Goal: Information Seeking & Learning: Check status

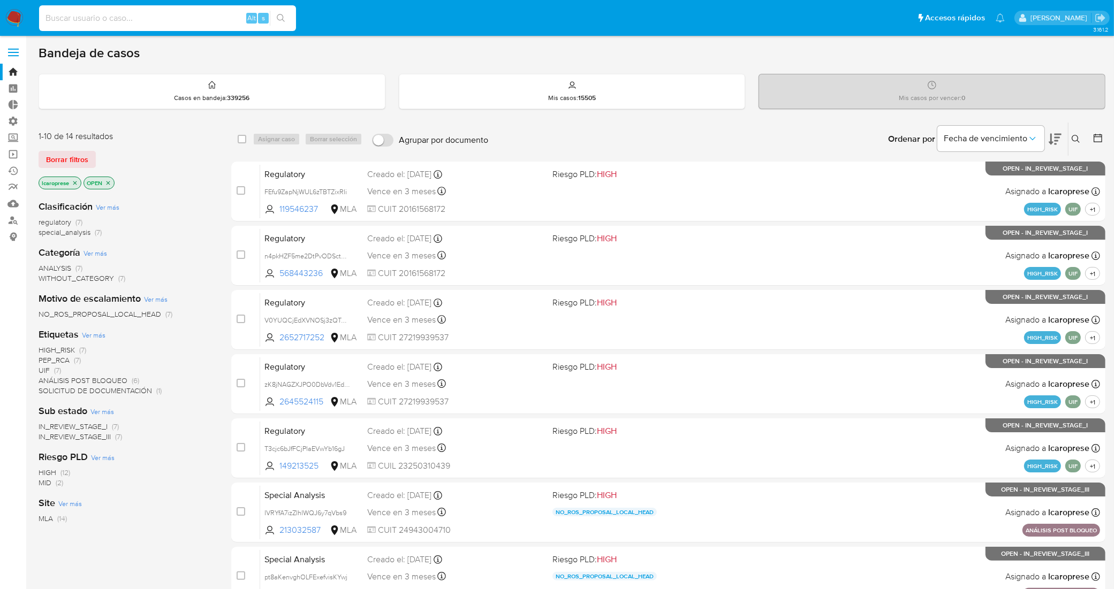
click at [185, 21] on input at bounding box center [167, 18] width 257 height 14
paste input "179907718"
type input "179907718"
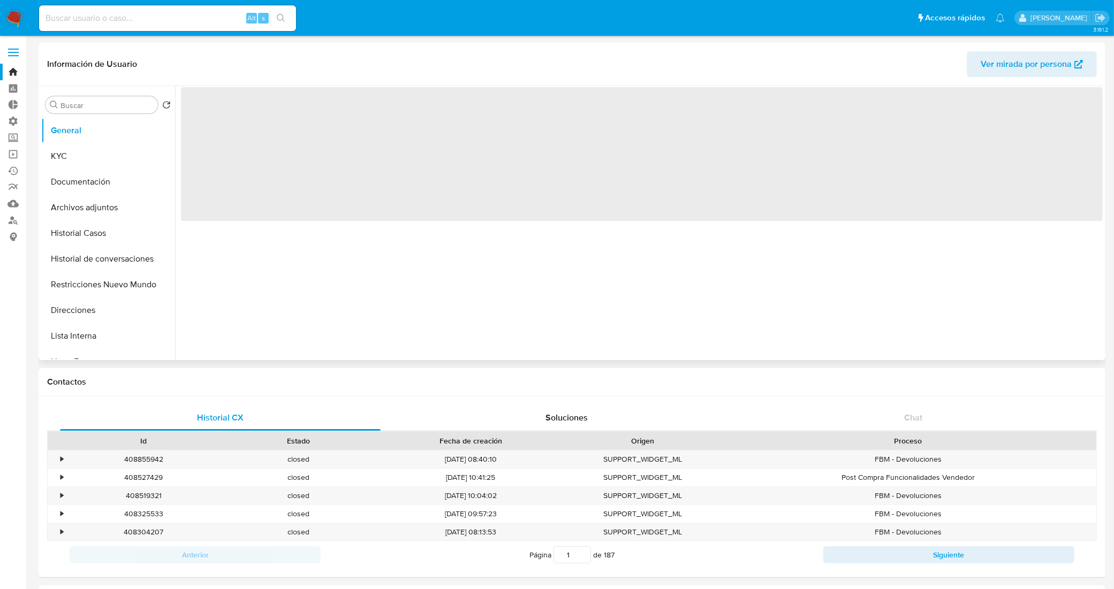
select select "10"
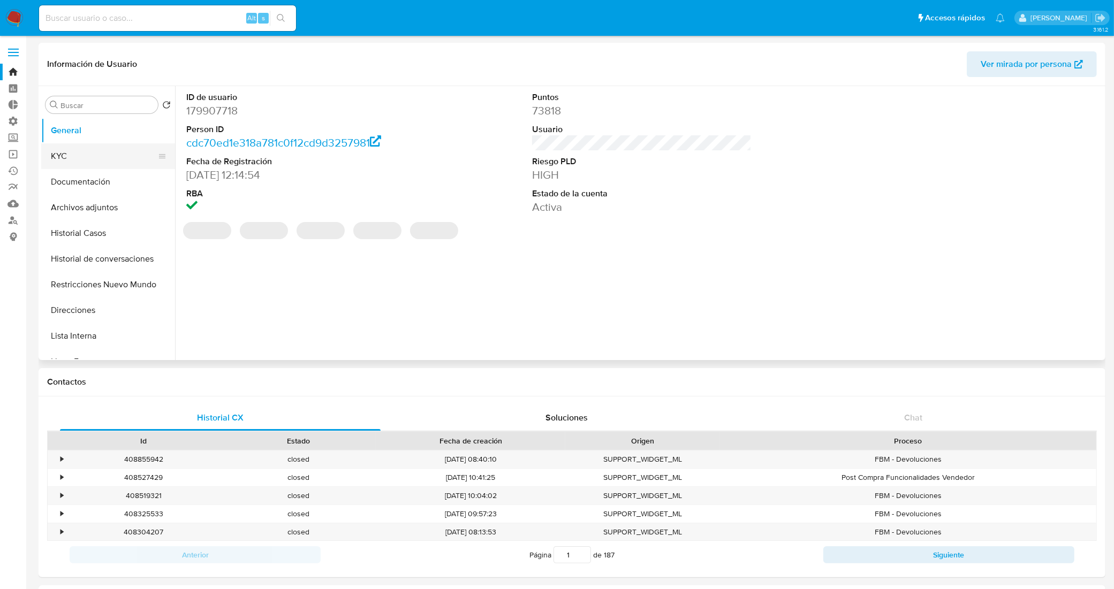
click at [100, 158] on button "KYC" at bounding box center [103, 156] width 125 height 26
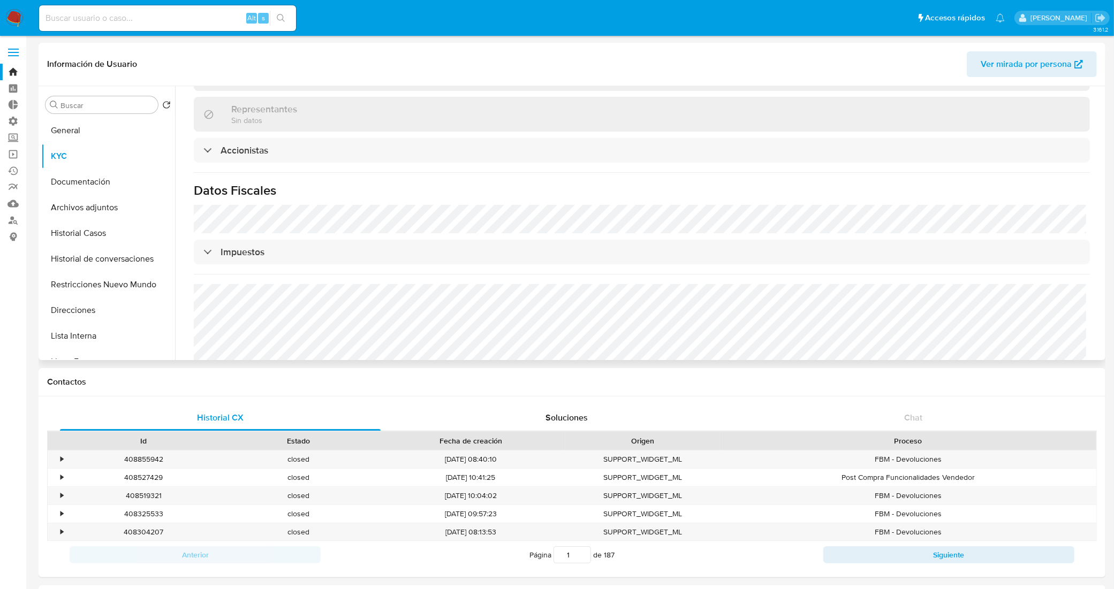
scroll to position [711, 0]
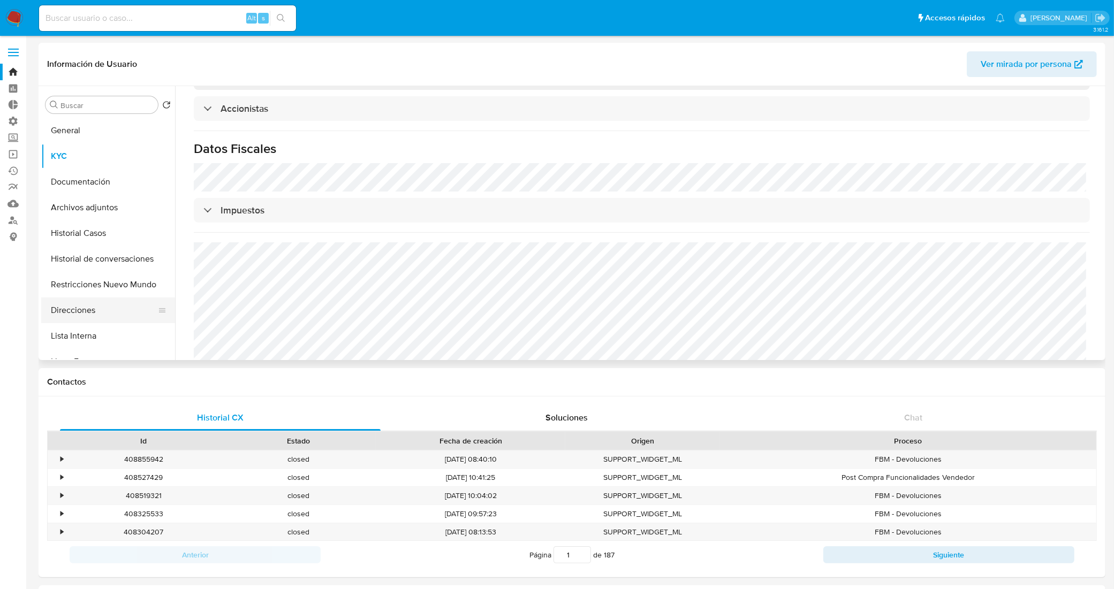
click at [99, 314] on button "Direcciones" at bounding box center [103, 311] width 125 height 26
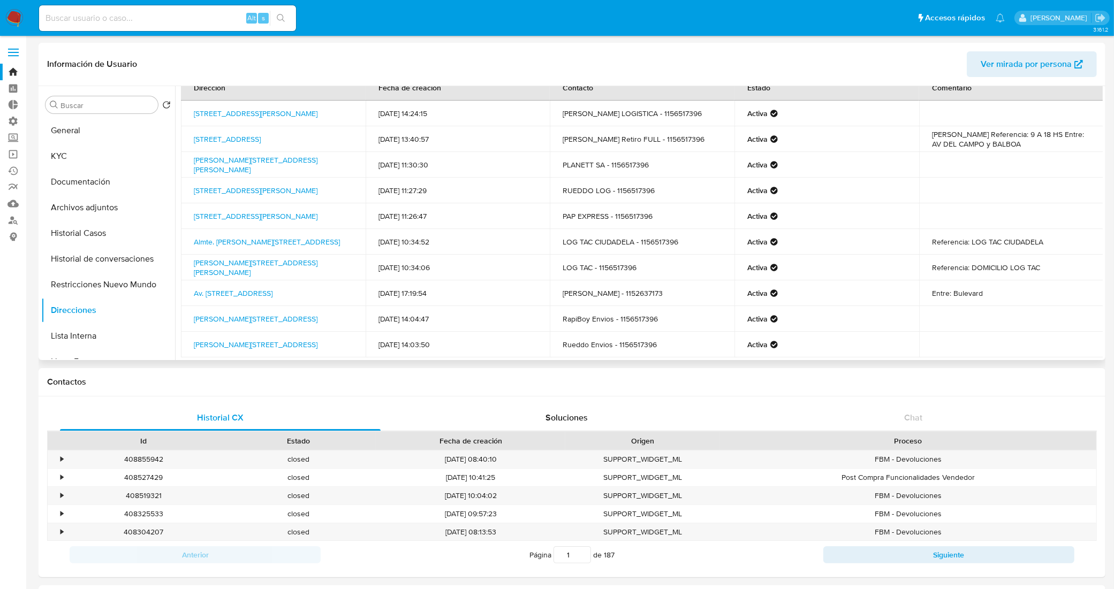
scroll to position [0, 0]
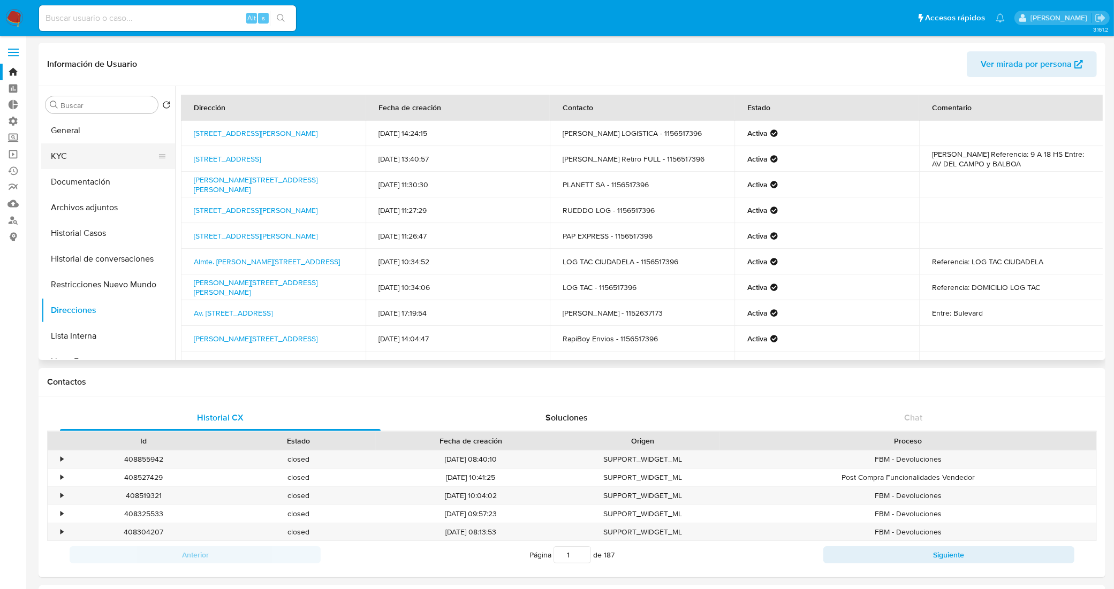
click at [63, 161] on button "KYC" at bounding box center [103, 156] width 125 height 26
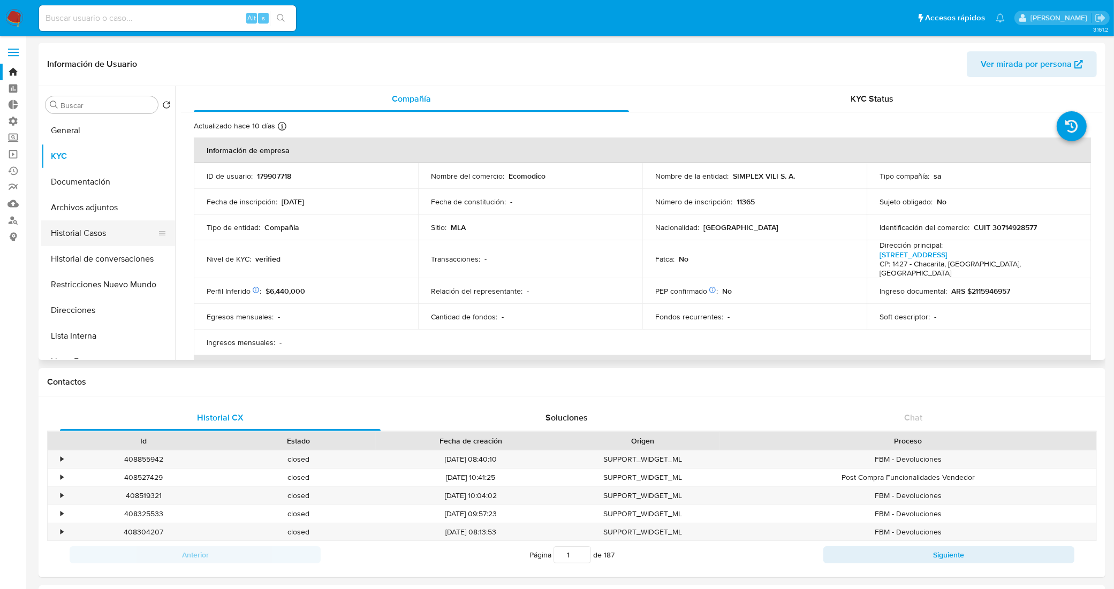
click at [87, 220] on button "Historial Casos" at bounding box center [103, 233] width 125 height 26
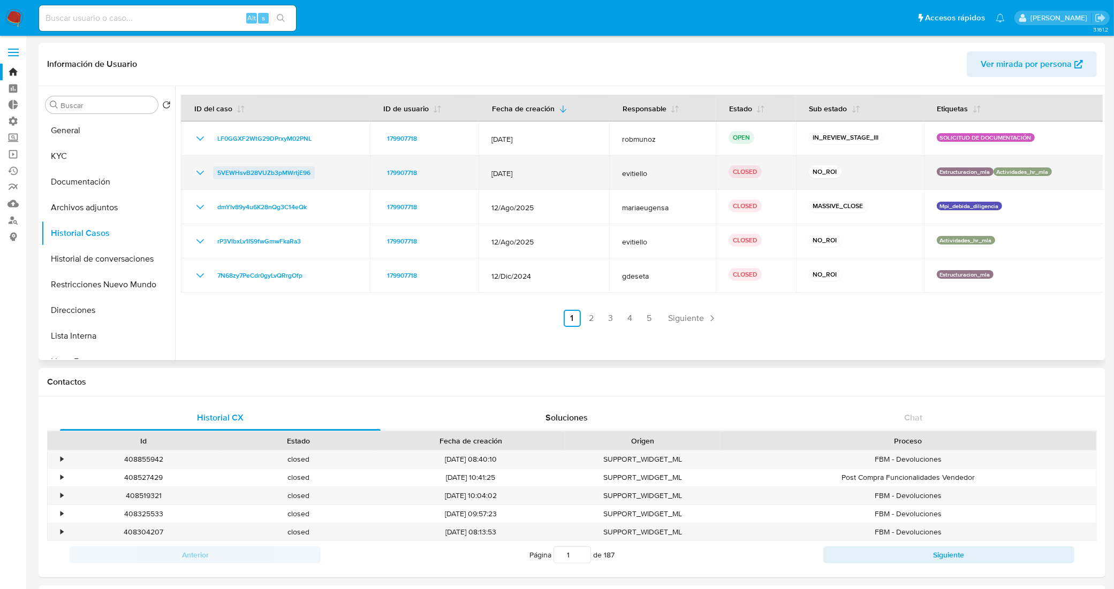
click at [252, 172] on span "5VEWHsvB28VUZb3pMWrtjE96" at bounding box center [263, 172] width 93 height 13
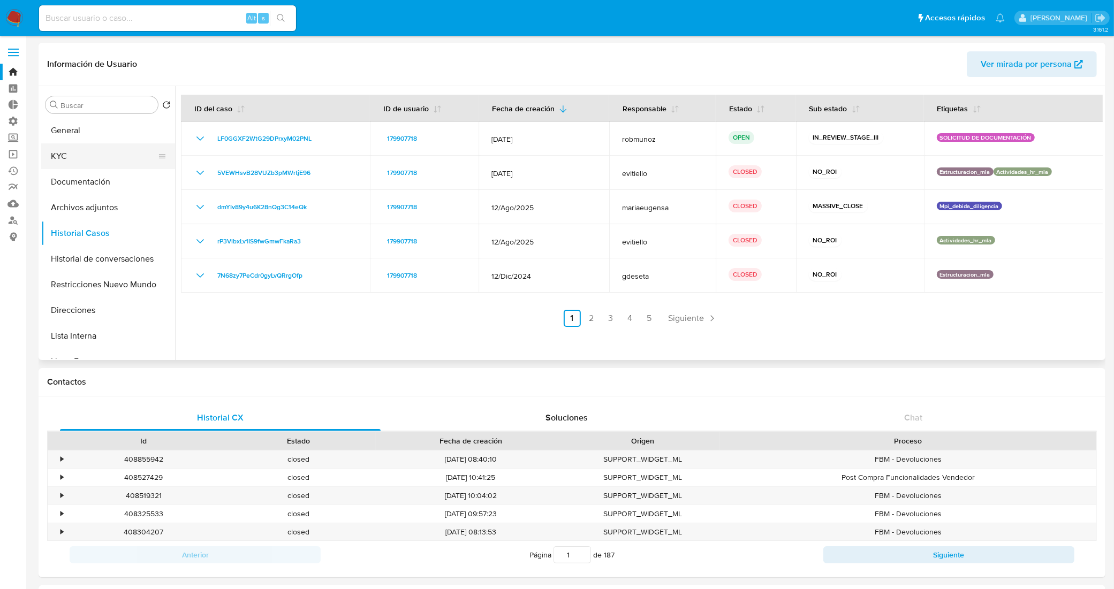
click at [72, 161] on button "KYC" at bounding box center [103, 156] width 125 height 26
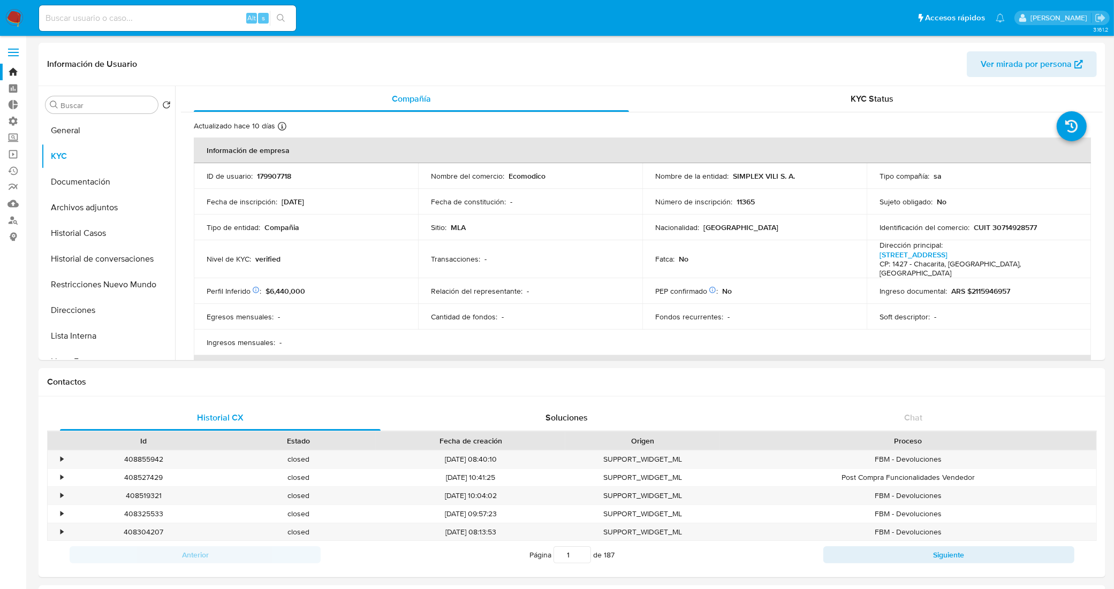
click at [126, 16] on input at bounding box center [167, 18] width 257 height 14
paste input "32990477"
type input "32990477"
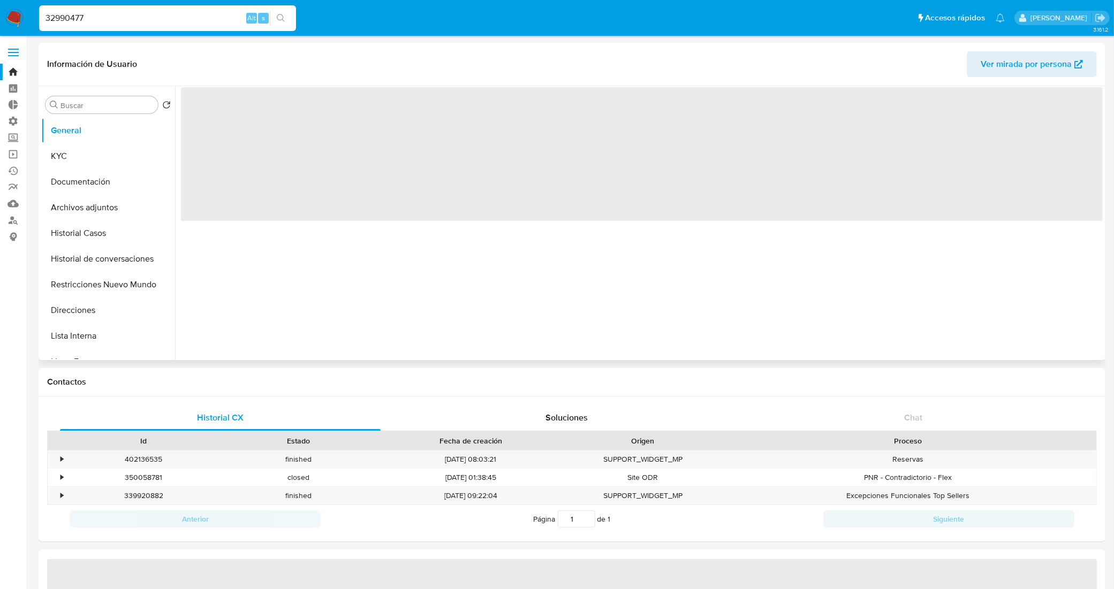
select select "10"
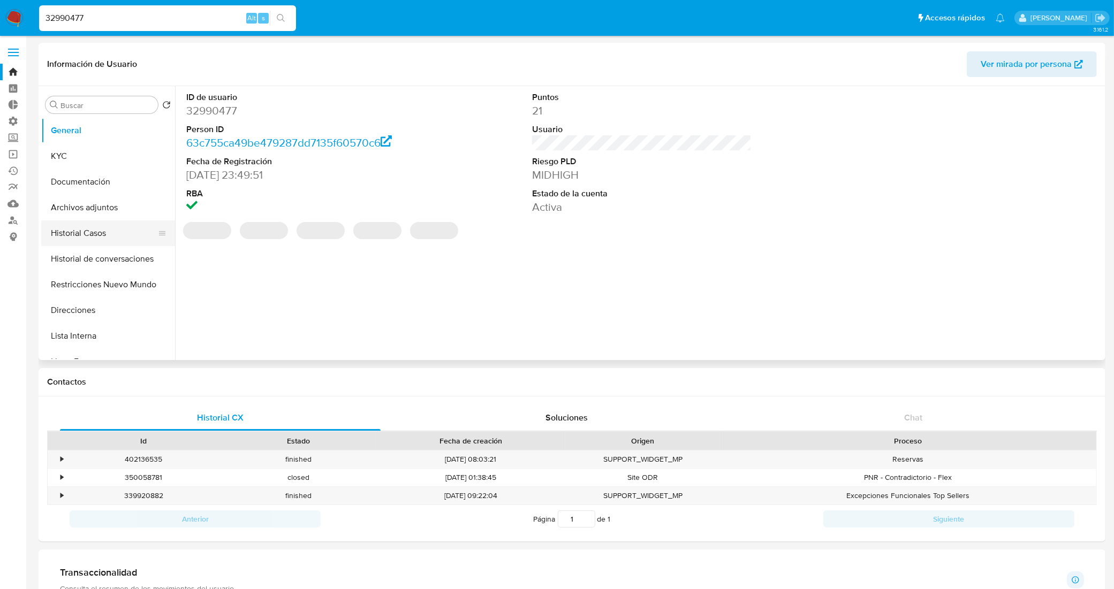
click at [120, 233] on button "Historial Casos" at bounding box center [103, 233] width 125 height 26
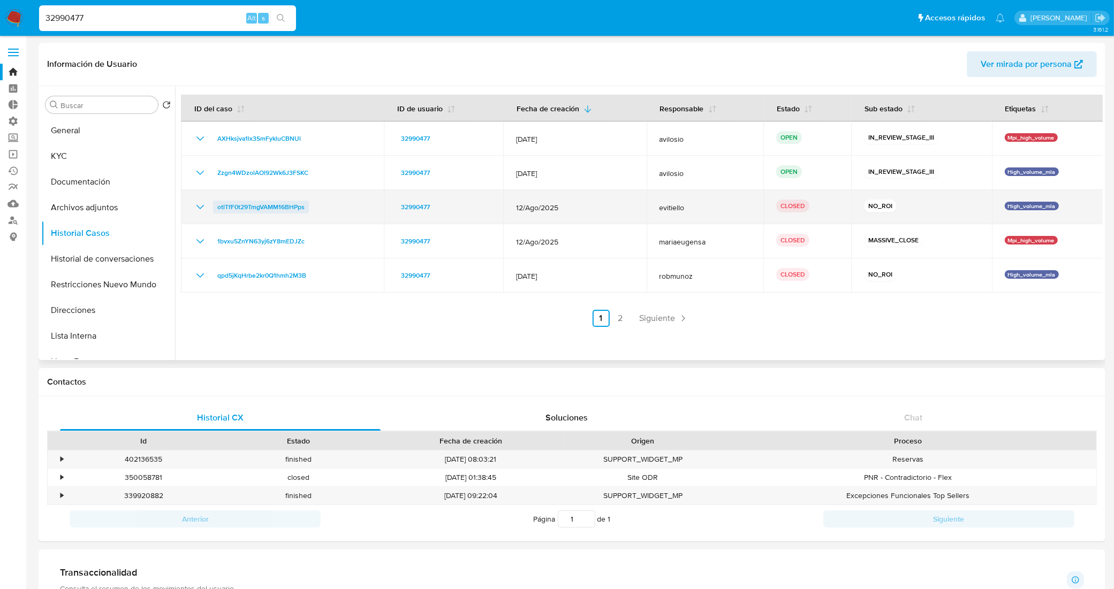
click at [236, 210] on span "otlTfF0t29TmgVAMM16BHPps" at bounding box center [260, 207] width 87 height 13
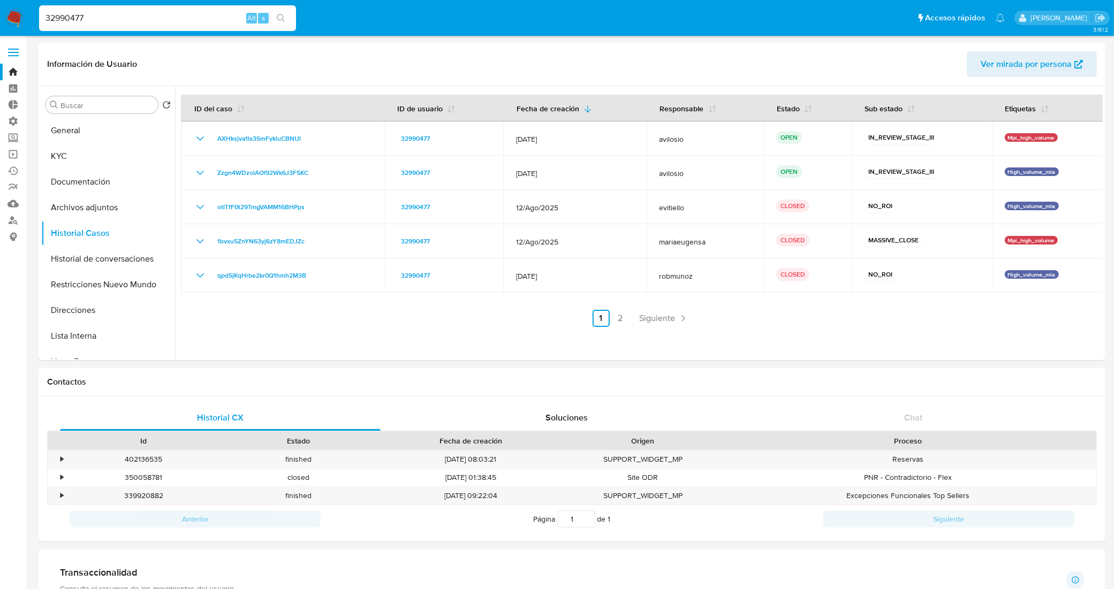
drag, startPoint x: 63, startPoint y: 14, endPoint x: 0, endPoint y: 30, distance: 65.0
click at [0, 29] on nav "Pausado Ver notificaciones 32990477 Alt s Accesos rápidos Presiona las siguient…" at bounding box center [557, 18] width 1114 height 36
paste input "c21Y9FyrGDt5lC3l1W10uf3W"
type input "c21Y9FyrGDt5lC3l1W10uf3W"
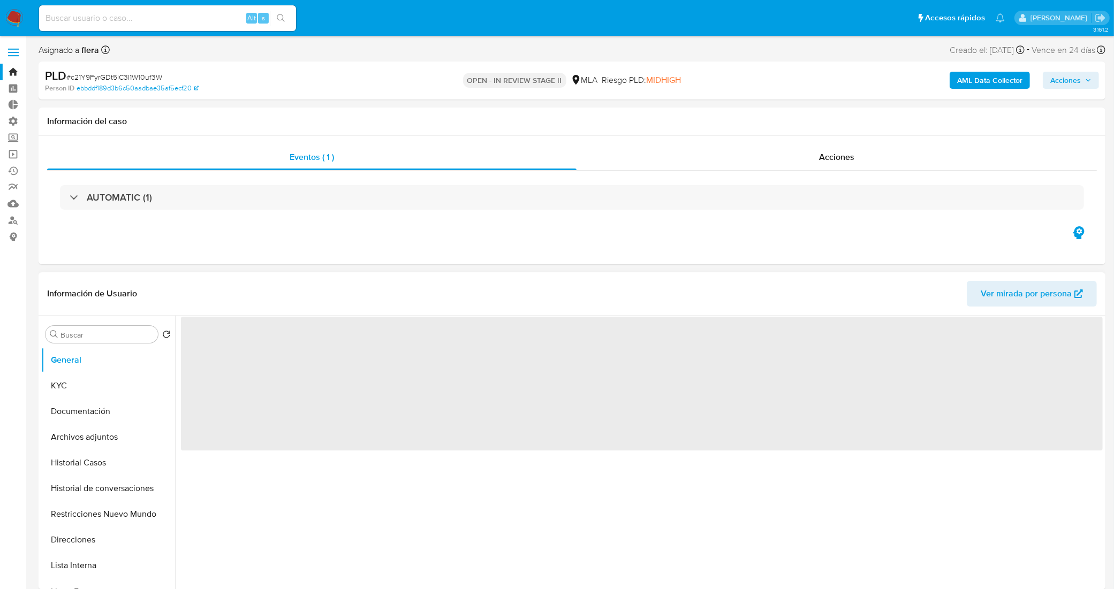
select select "10"
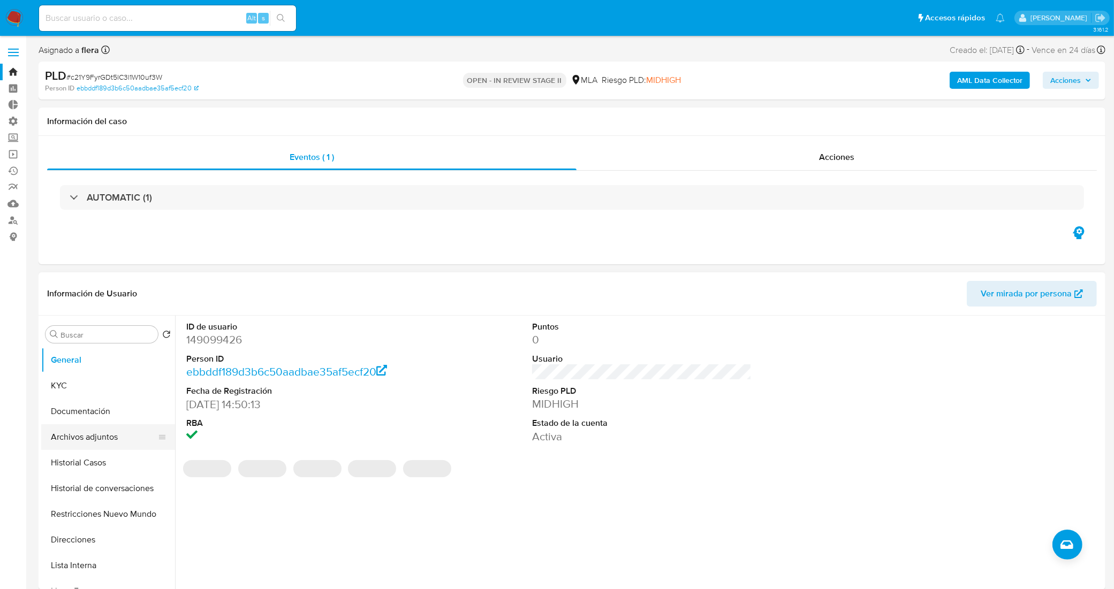
click at [122, 439] on button "Archivos adjuntos" at bounding box center [103, 437] width 125 height 26
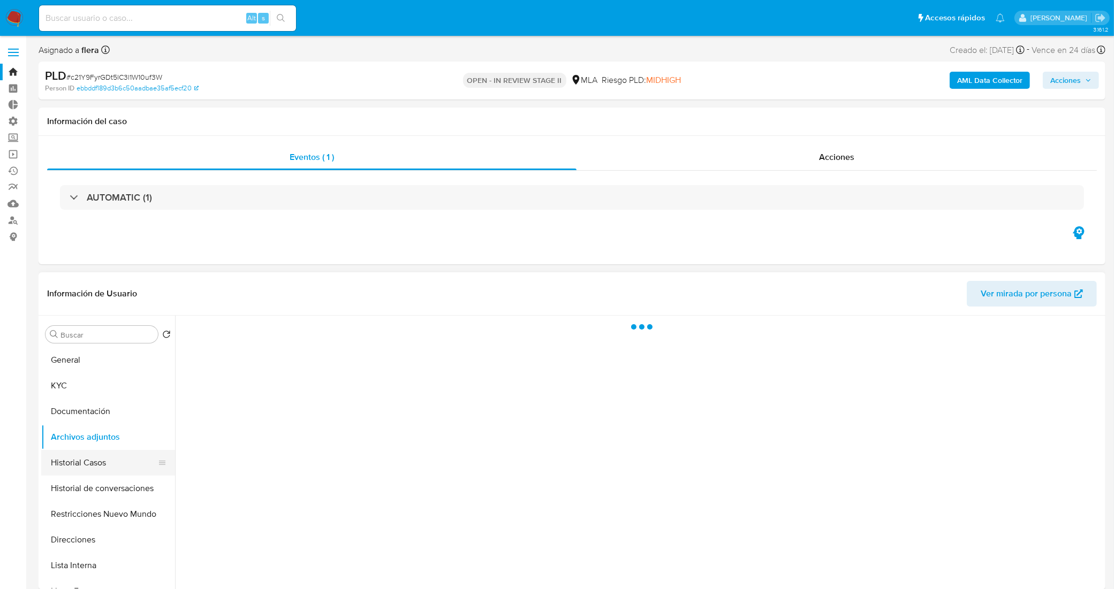
click at [128, 464] on button "Historial Casos" at bounding box center [103, 463] width 125 height 26
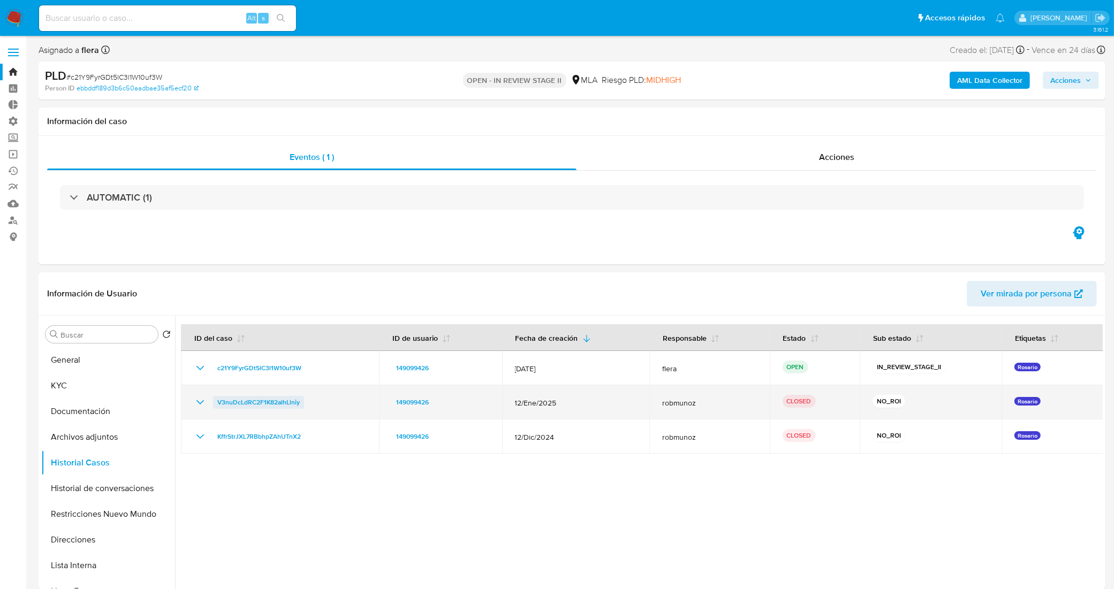
click at [220, 402] on span "V3nuDcLdRC2F1K82alhLlniy" at bounding box center [258, 402] width 82 height 13
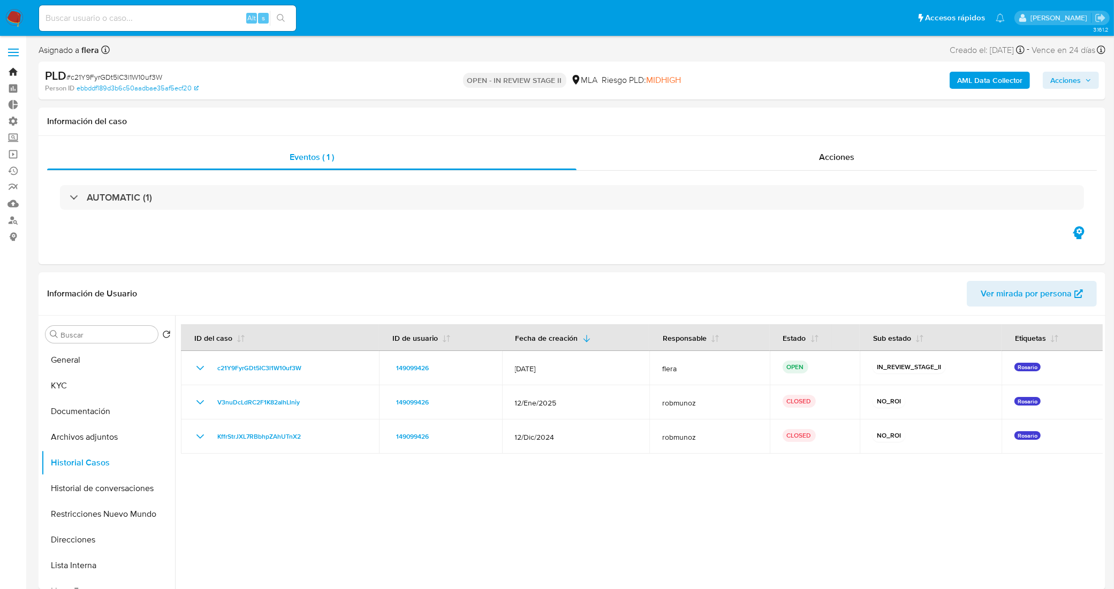
click at [14, 73] on link "Bandeja" at bounding box center [63, 72] width 127 height 17
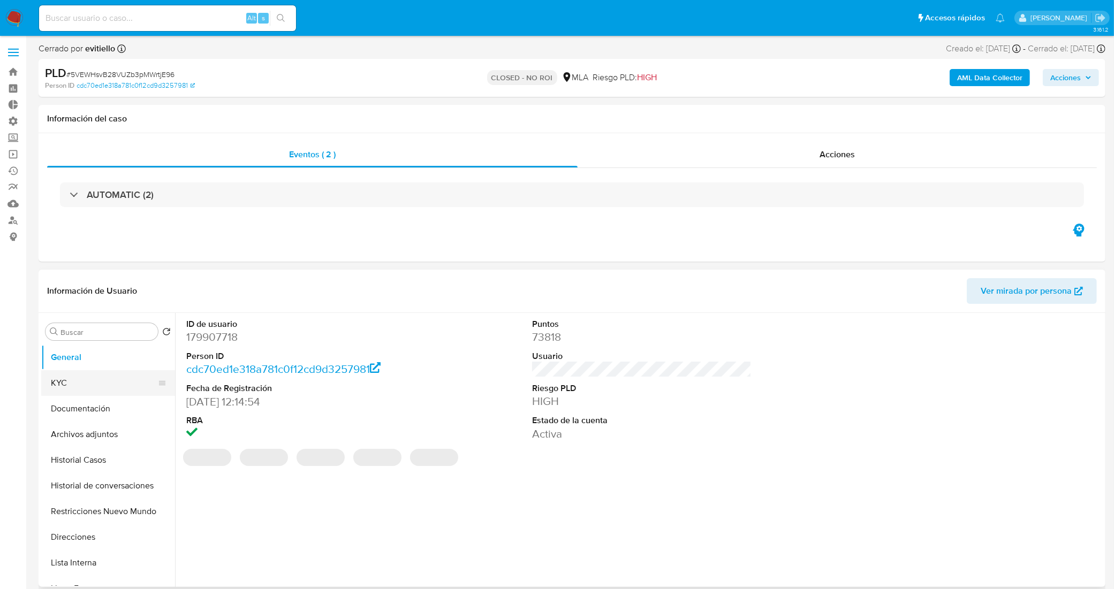
select select "10"
click at [118, 427] on button "Archivos adjuntos" at bounding box center [103, 435] width 125 height 26
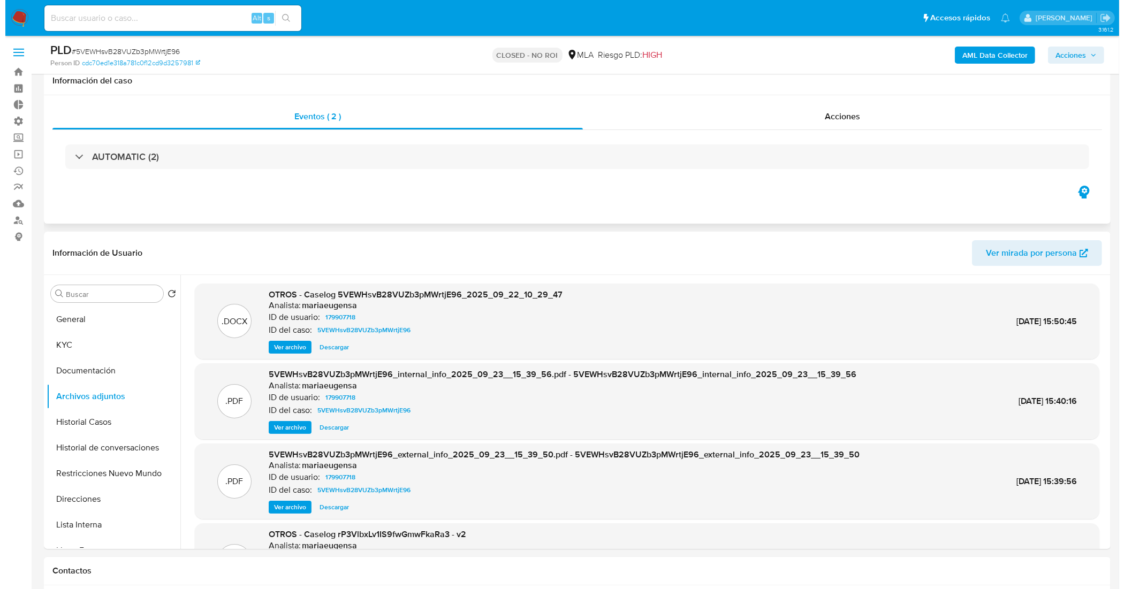
scroll to position [67, 0]
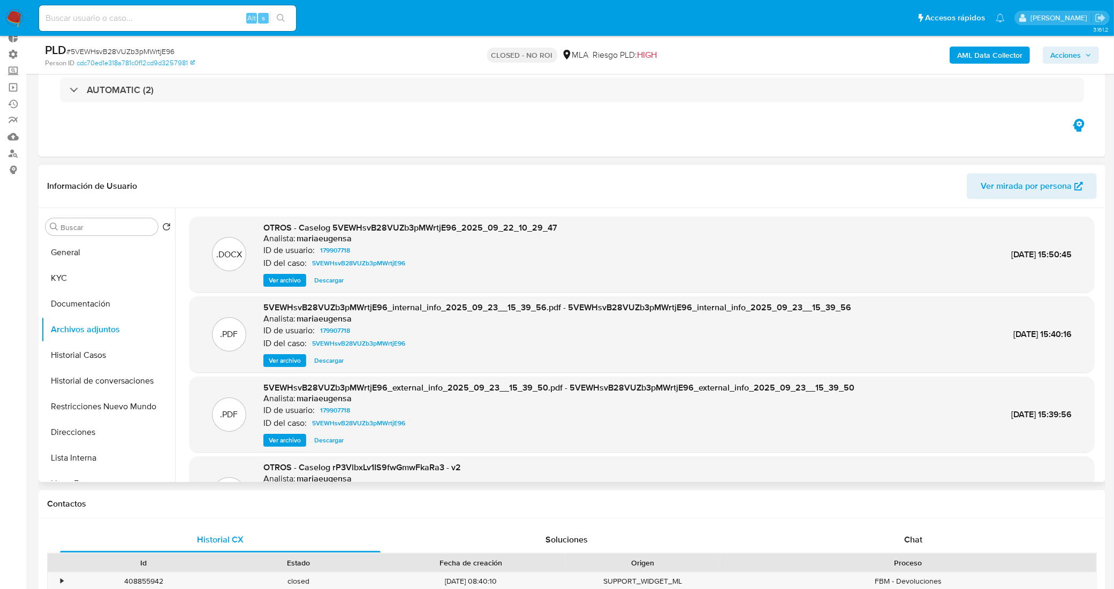
click at [292, 282] on span "Ver archivo" at bounding box center [285, 280] width 32 height 11
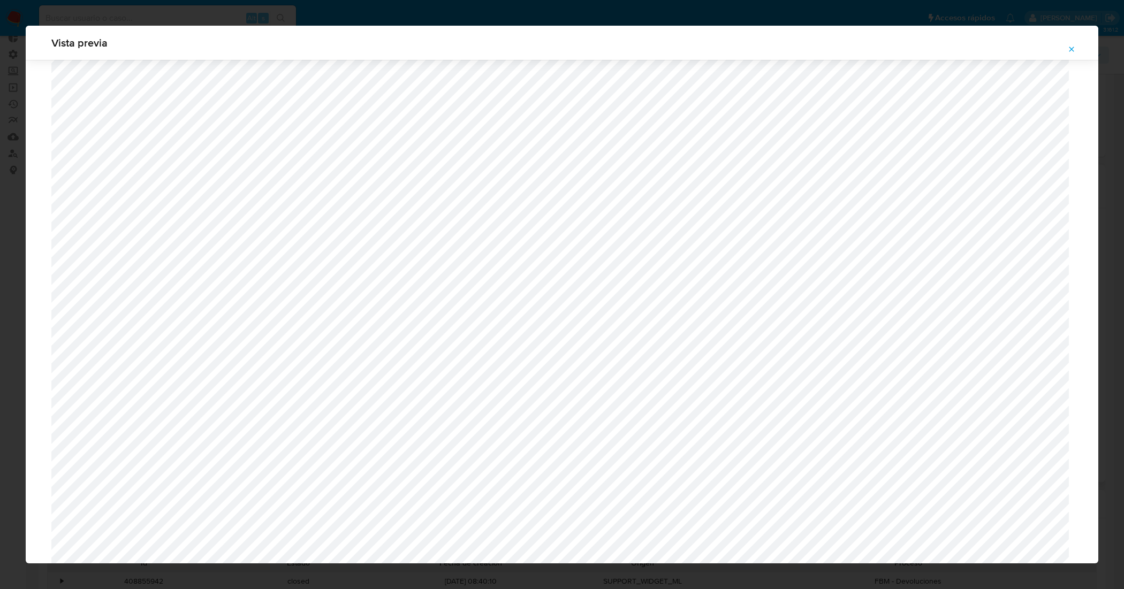
scroll to position [1450, 0]
click at [1070, 50] on icon "Attachment preview" at bounding box center [1071, 49] width 9 height 9
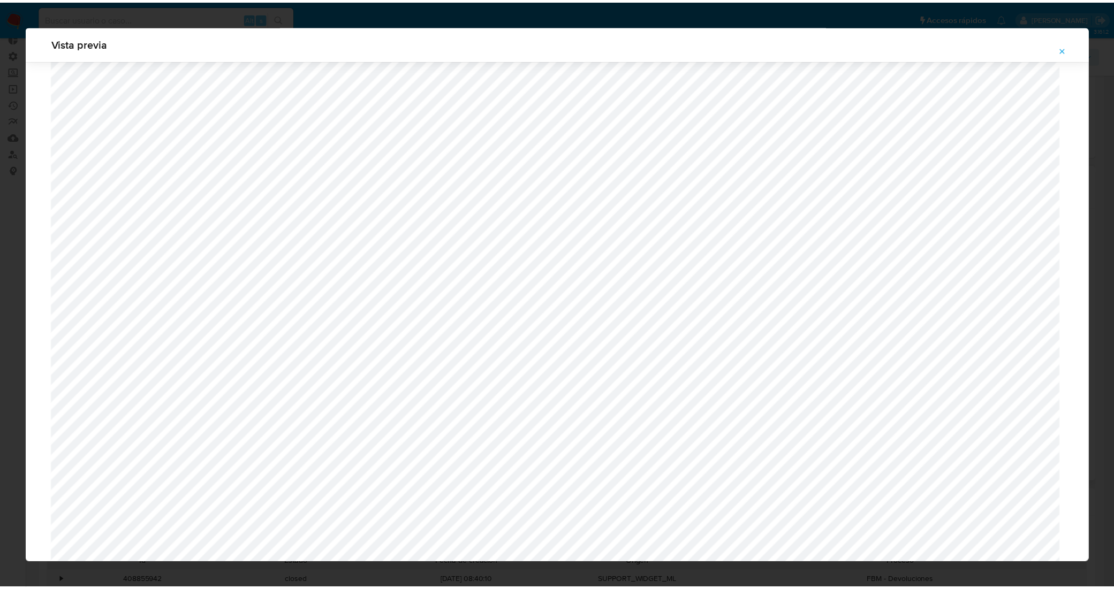
scroll to position [0, 0]
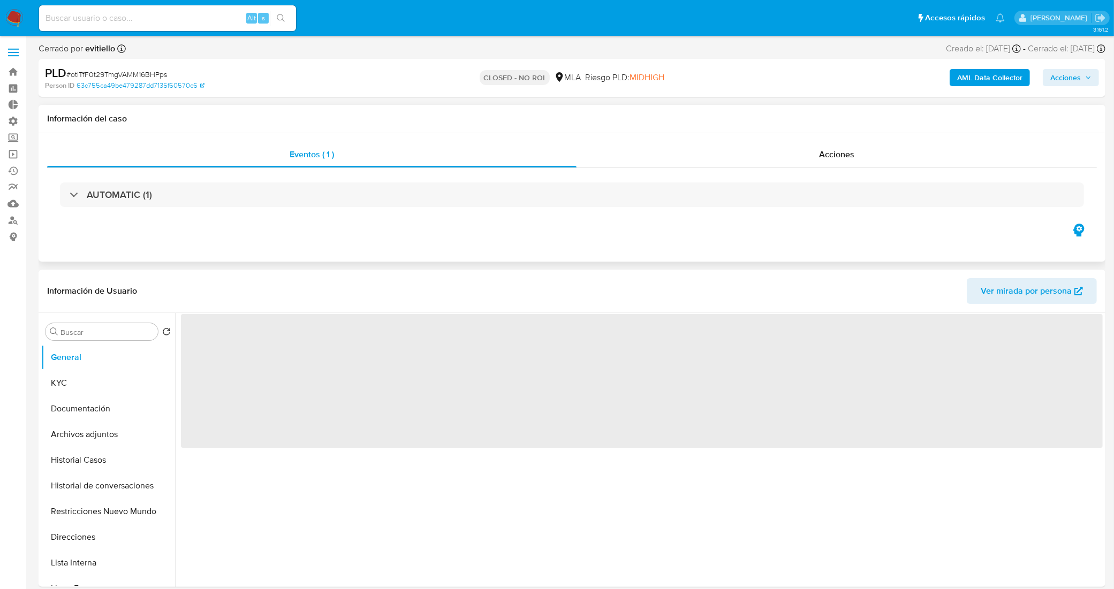
select select "10"
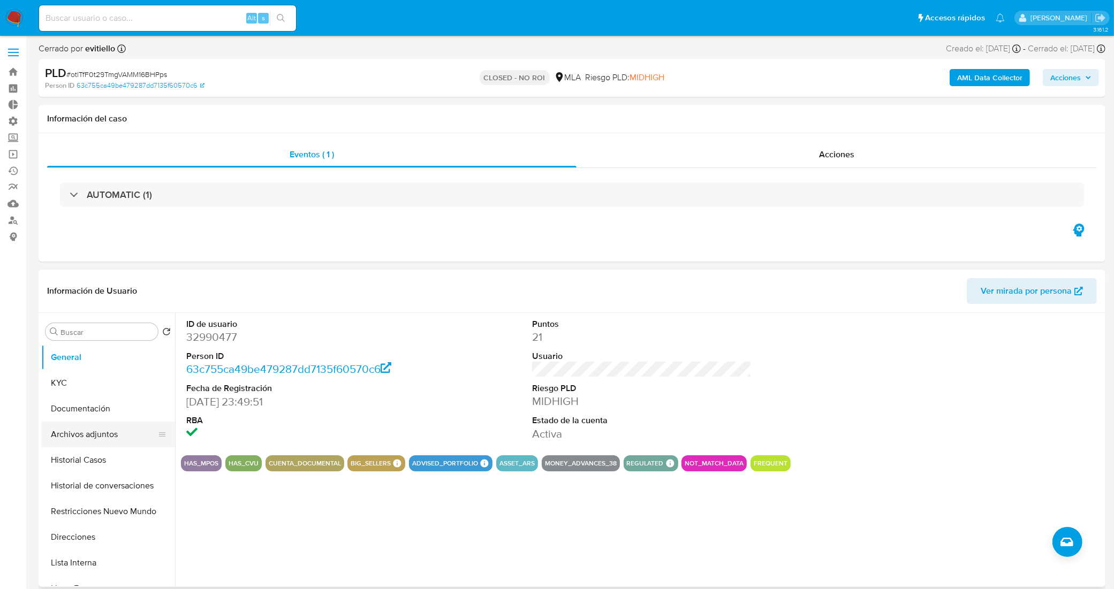
click at [101, 431] on button "Archivos adjuntos" at bounding box center [103, 435] width 125 height 26
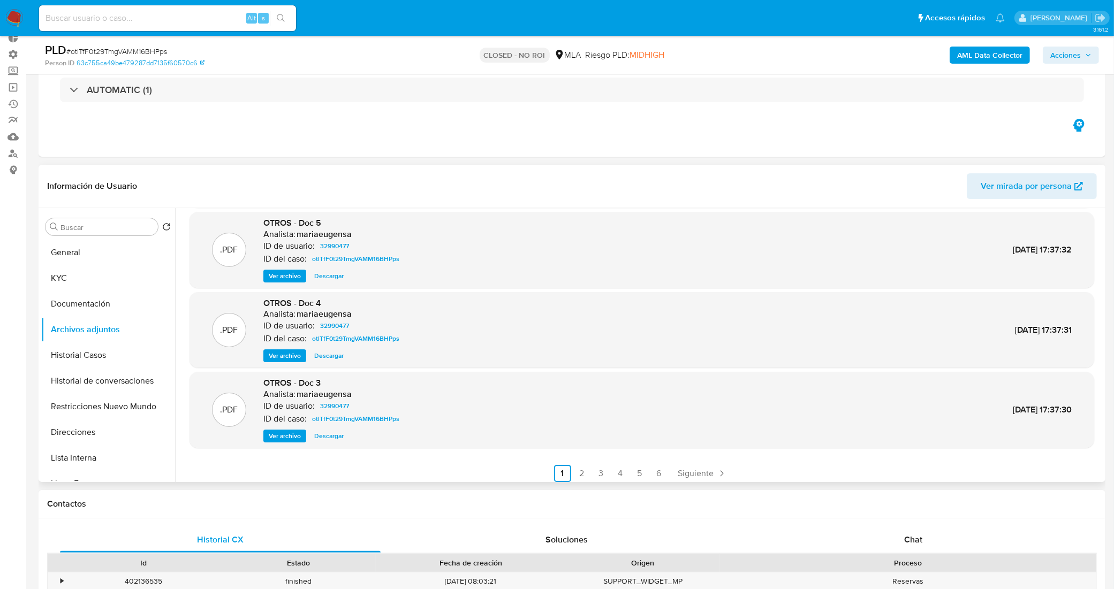
scroll to position [89, 0]
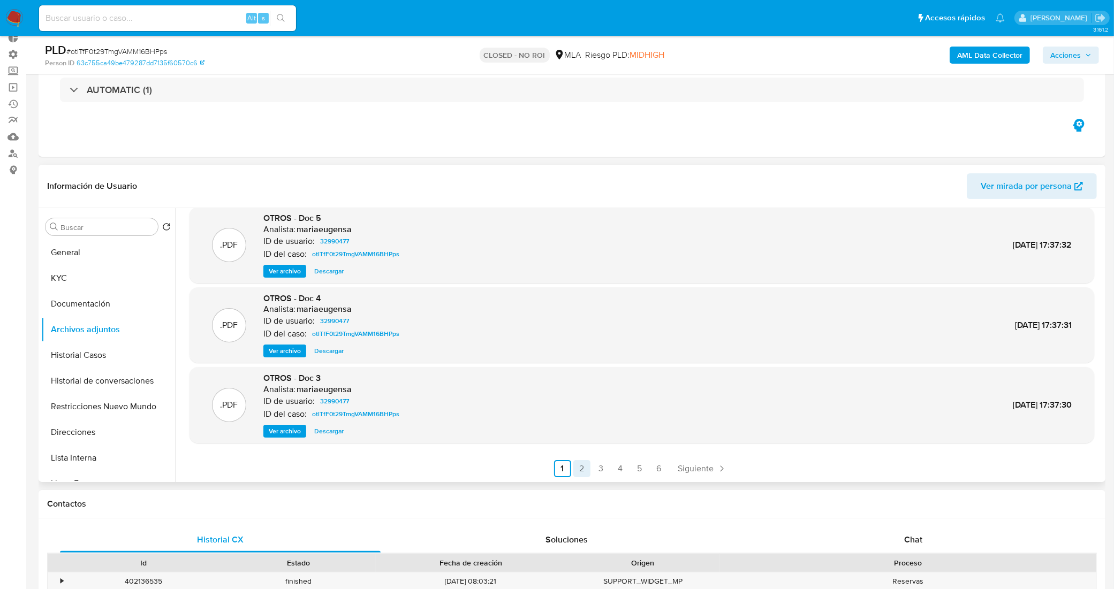
click at [578, 462] on link "2" at bounding box center [581, 468] width 17 height 17
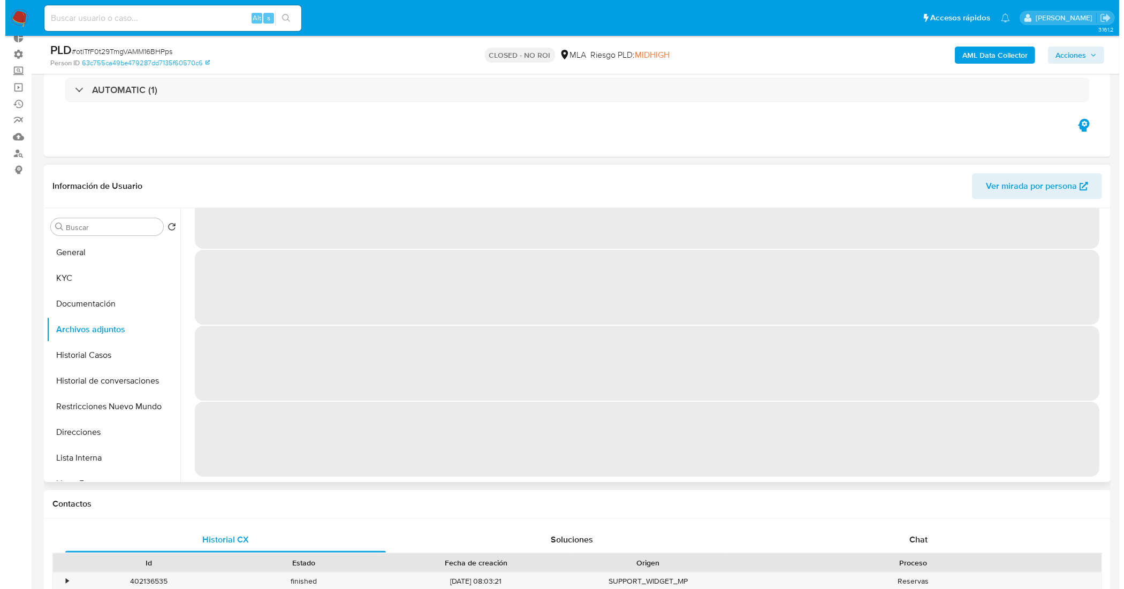
scroll to position [0, 0]
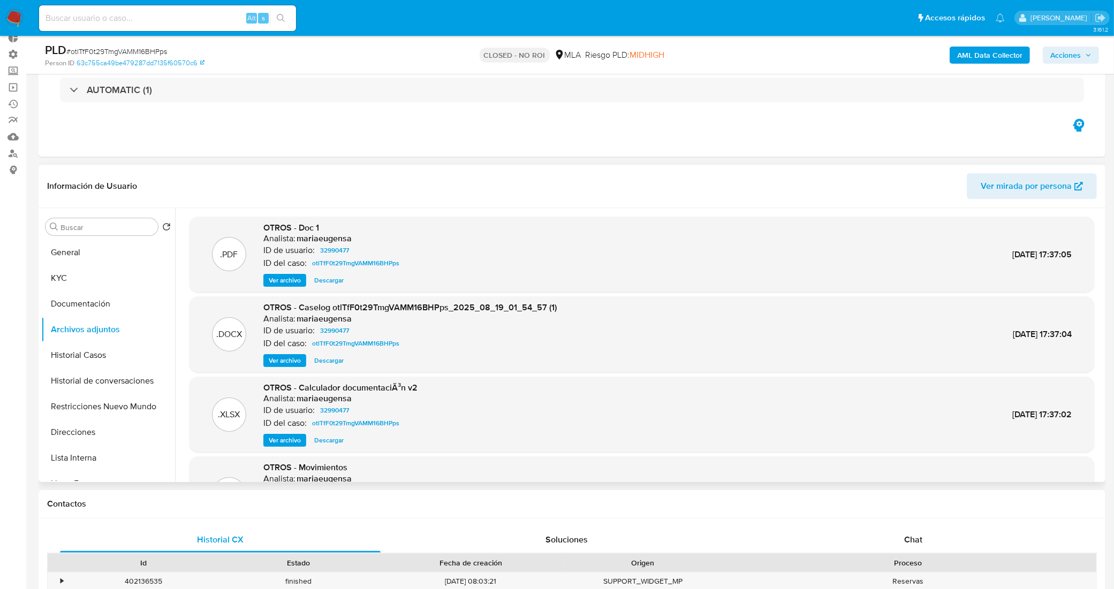
click at [279, 359] on span "Ver archivo" at bounding box center [285, 360] width 32 height 11
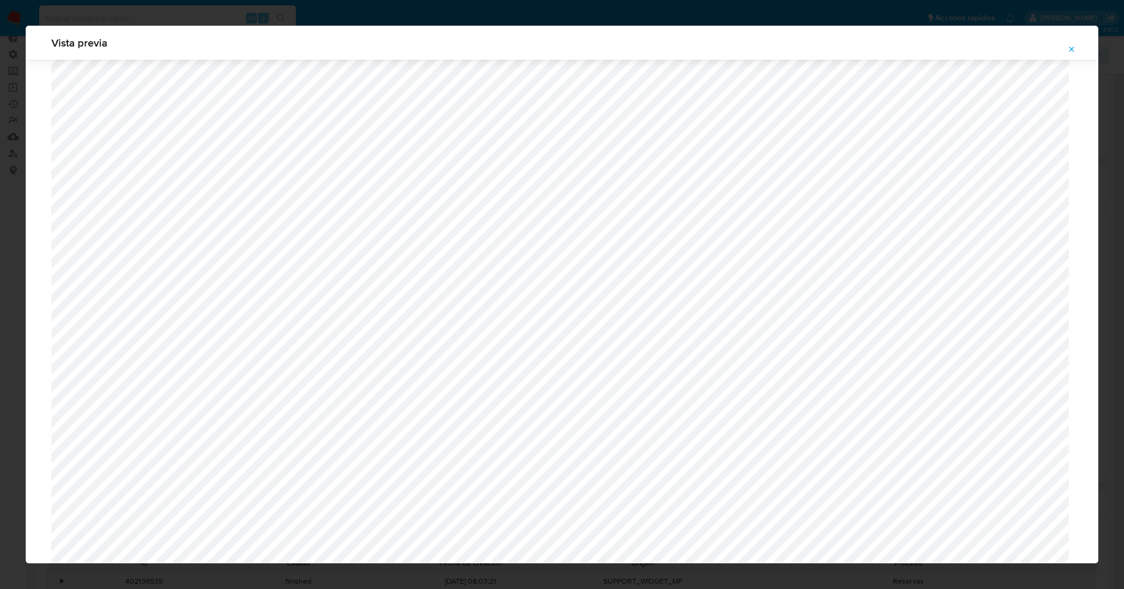
scroll to position [1852, 0]
click at [1075, 50] on icon "Attachment preview" at bounding box center [1071, 49] width 9 height 9
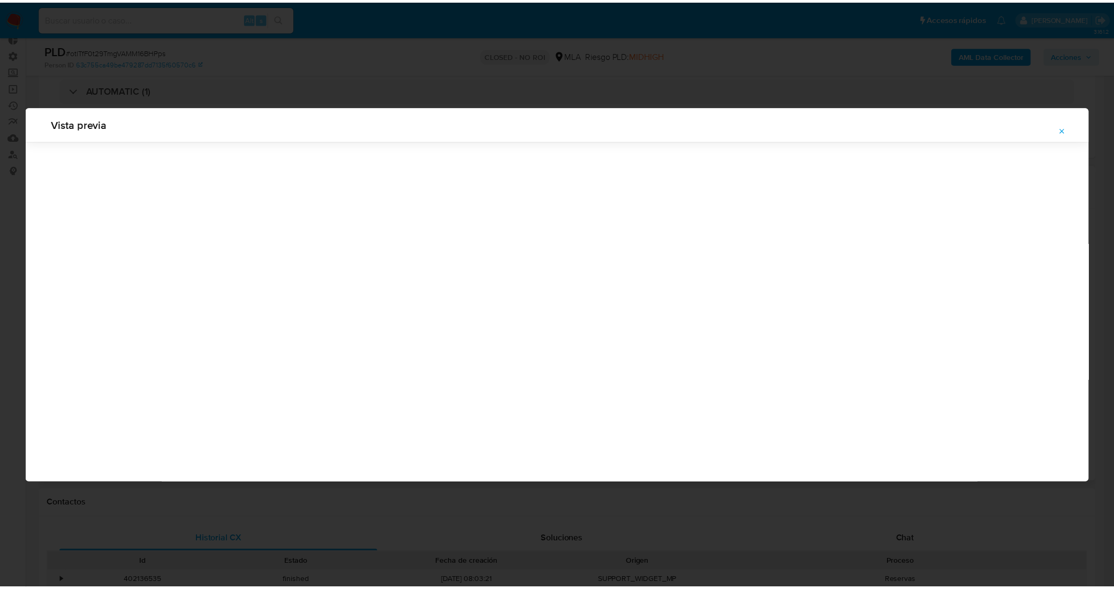
scroll to position [0, 0]
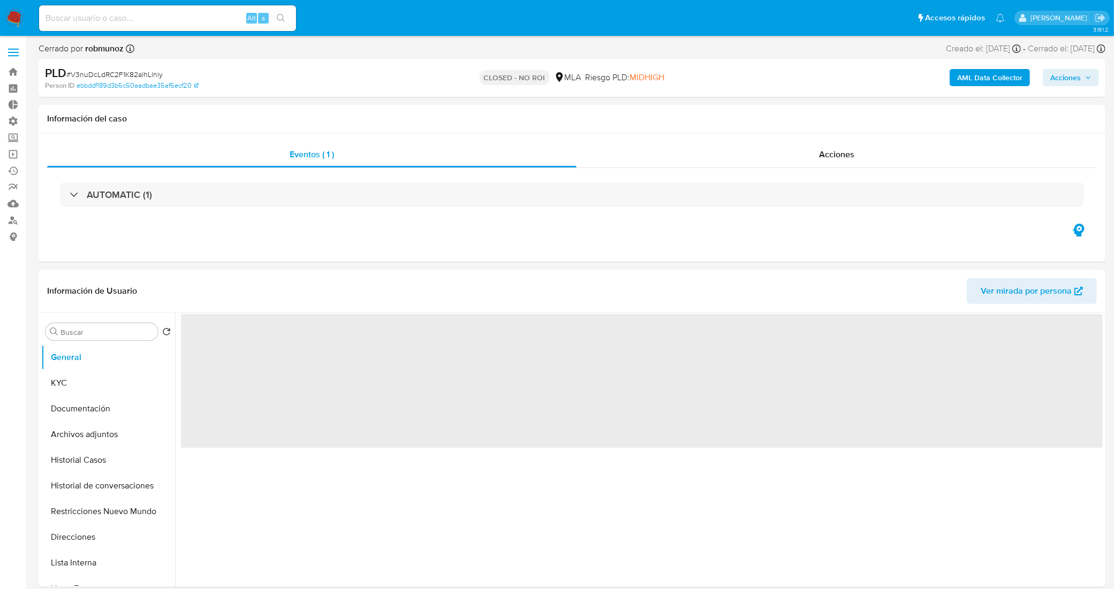
select select "10"
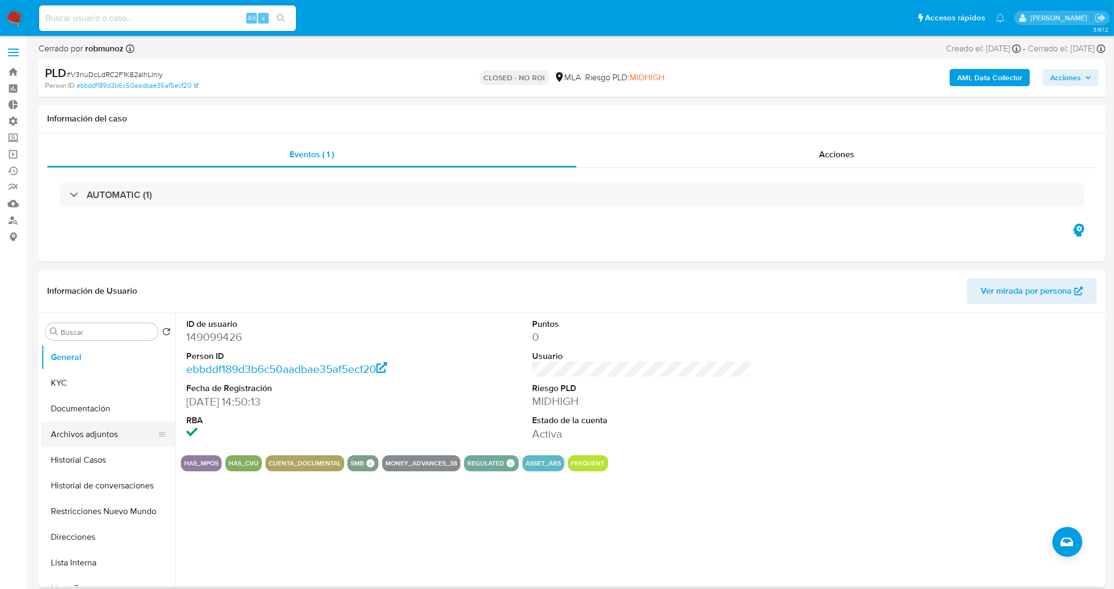
click at [95, 437] on button "Archivos adjuntos" at bounding box center [103, 435] width 125 height 26
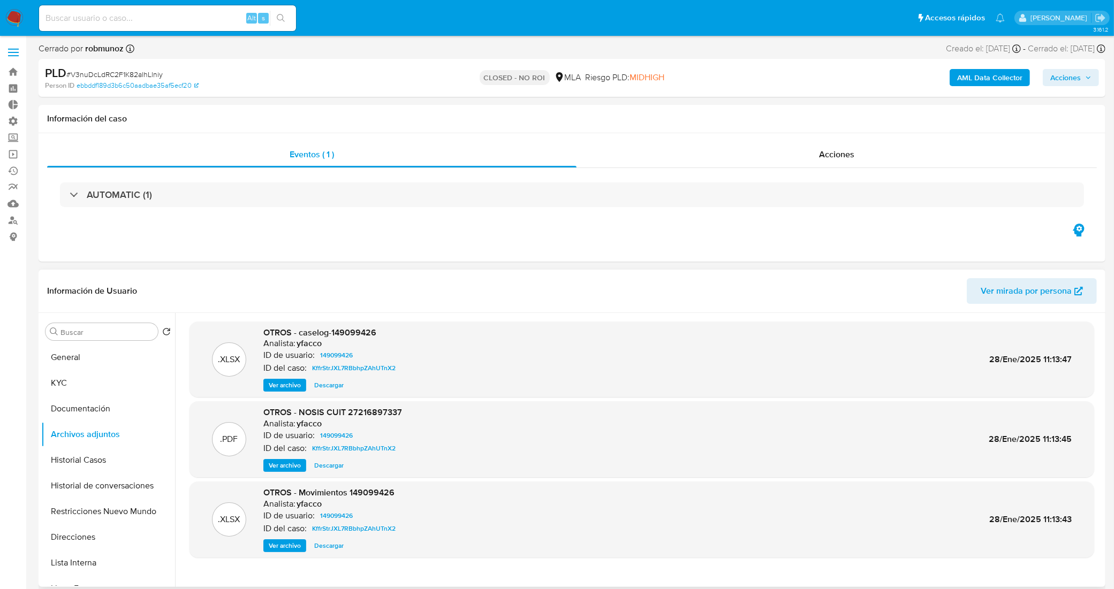
click at [287, 383] on span "Ver archivo" at bounding box center [285, 385] width 32 height 11
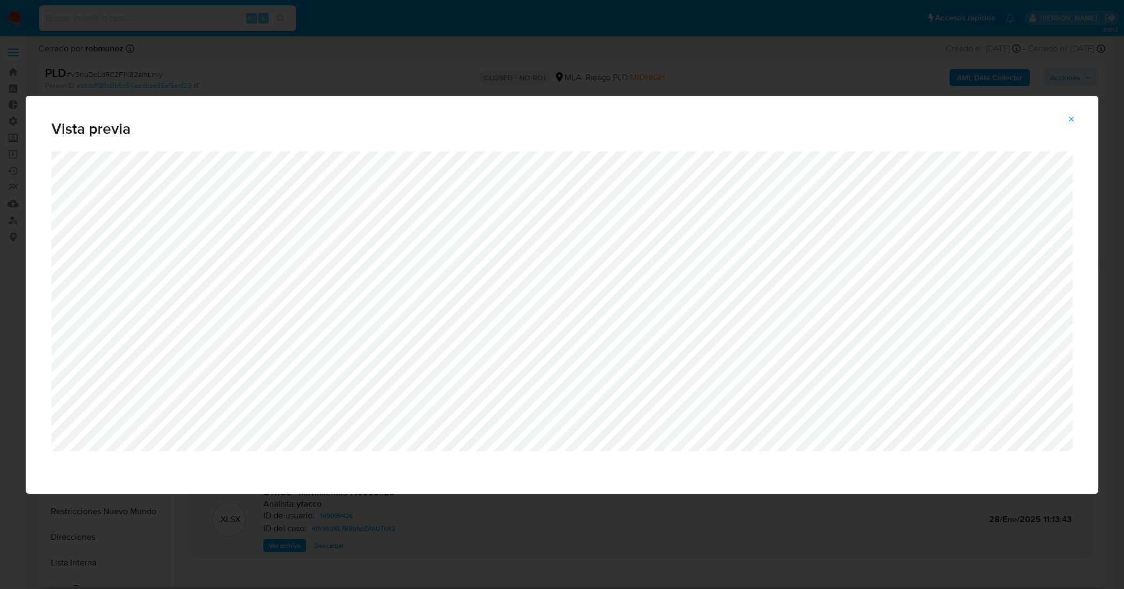
click at [1074, 120] on icon "Attachment preview" at bounding box center [1071, 119] width 9 height 9
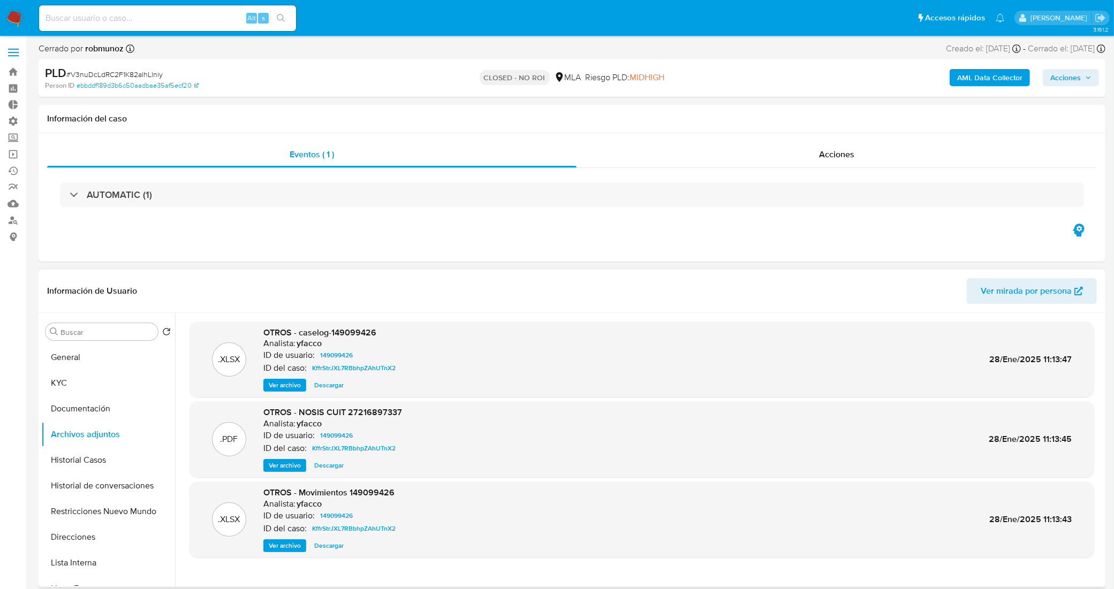
click at [282, 381] on span "Ver archivo" at bounding box center [285, 385] width 32 height 11
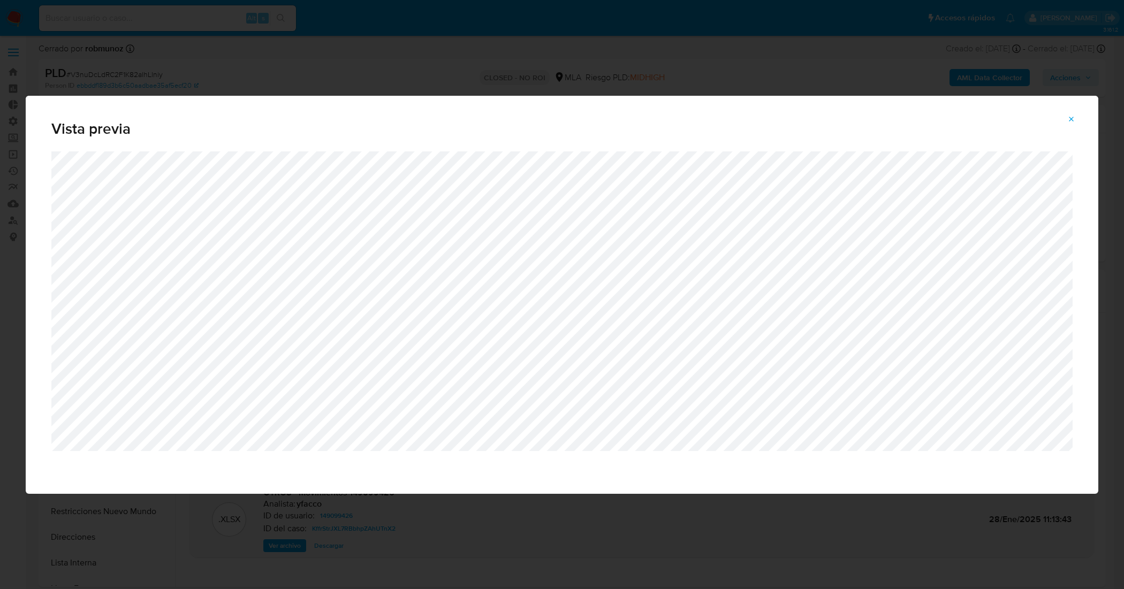
click at [1074, 120] on icon "Attachment preview" at bounding box center [1071, 119] width 9 height 9
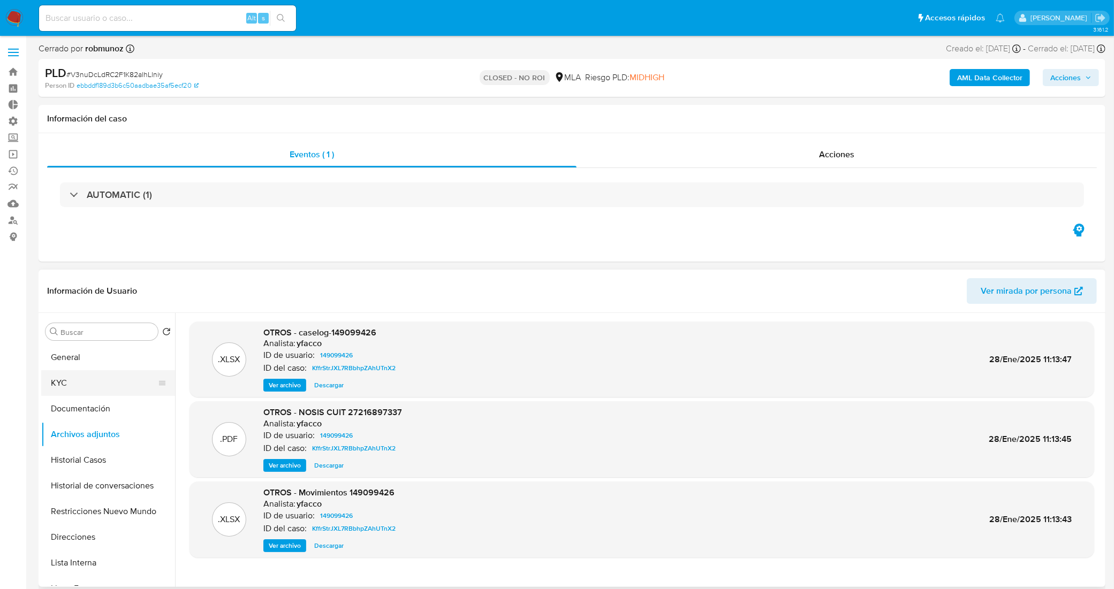
click at [74, 392] on button "KYC" at bounding box center [103, 383] width 125 height 26
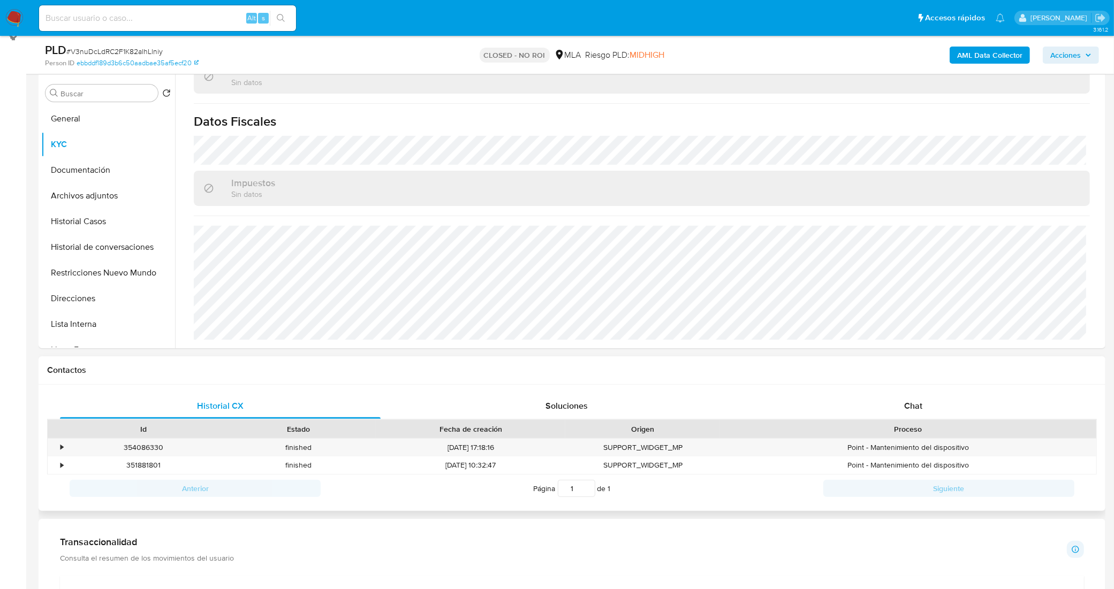
scroll to position [306, 0]
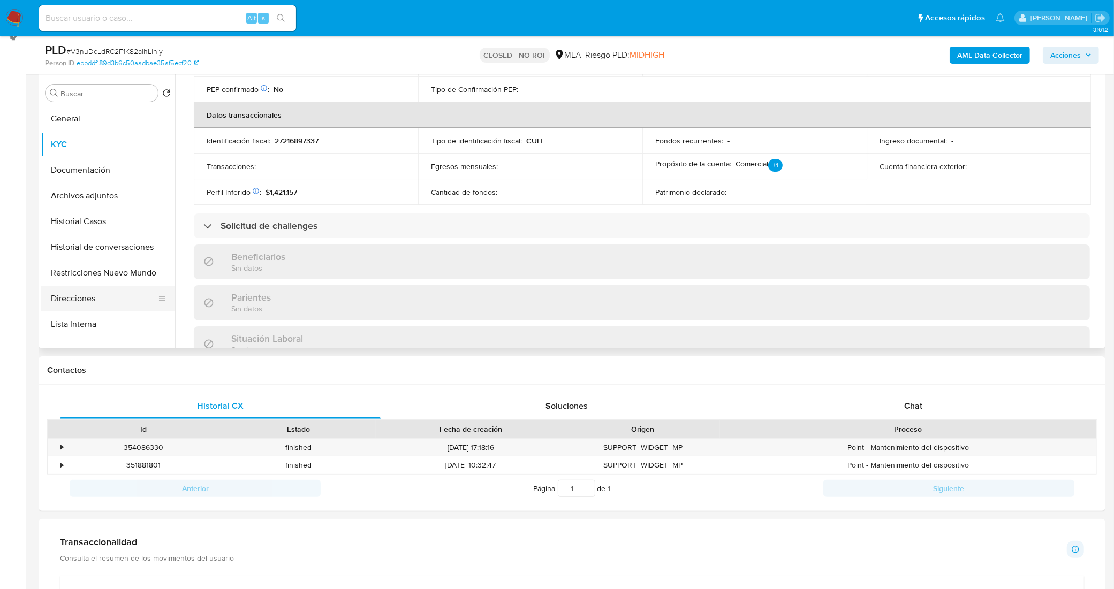
click at [92, 295] on button "Direcciones" at bounding box center [103, 299] width 125 height 26
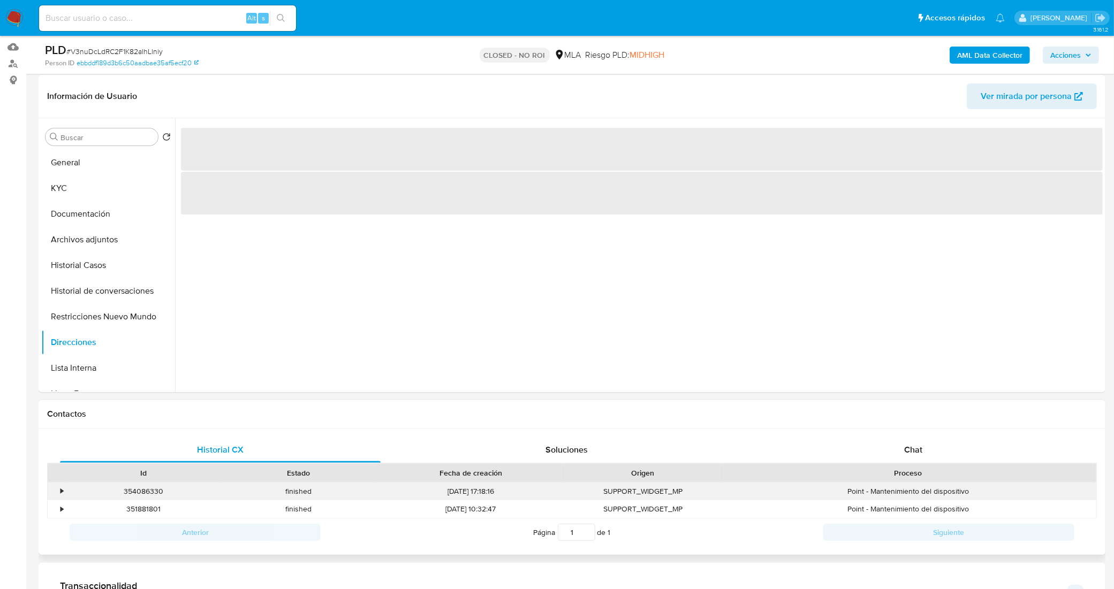
scroll to position [134, 0]
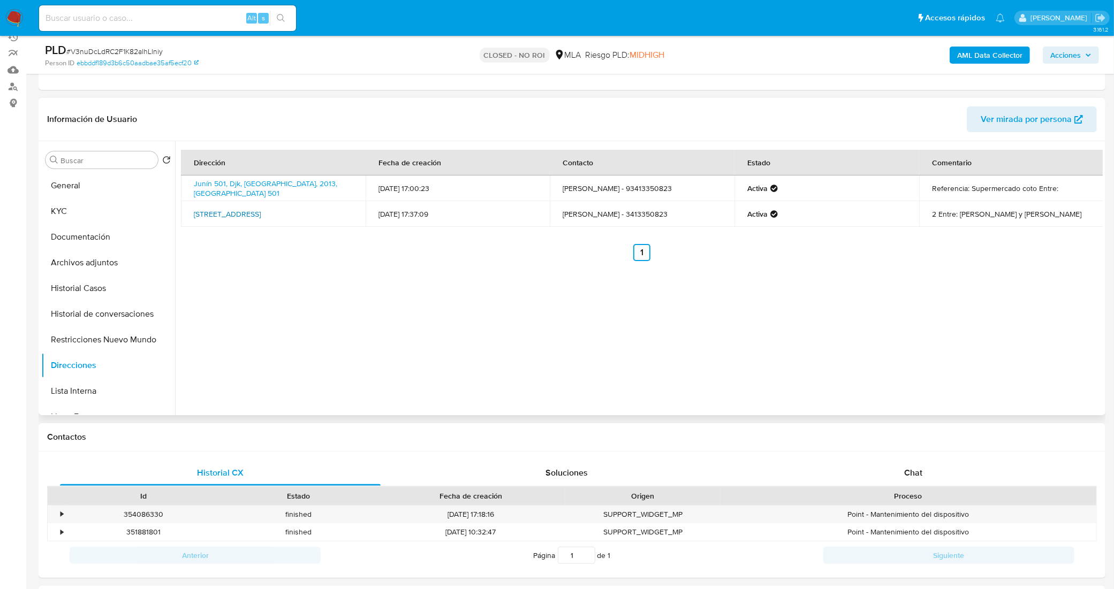
click at [232, 209] on link "Gorriti 431, Rosario, Santa Fe, 2000, Argentina 431" at bounding box center [227, 214] width 67 height 11
click at [106, 223] on button "KYC" at bounding box center [103, 212] width 125 height 26
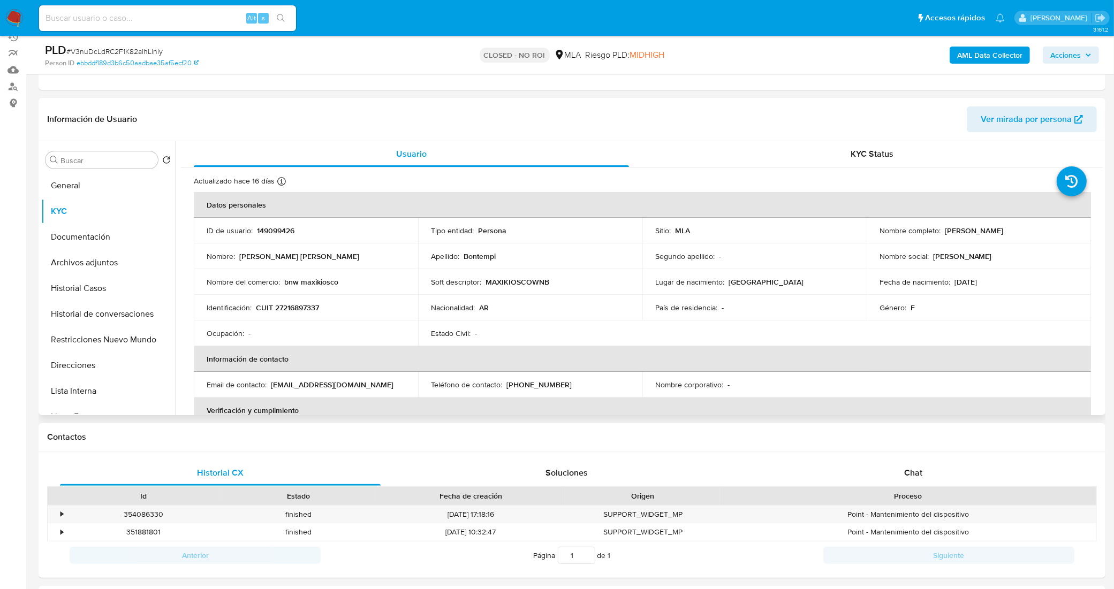
click at [526, 282] on p "MAXIKIOSCOWNB" at bounding box center [517, 282] width 64 height 10
copy p "MAXIKIOSCOWNB"
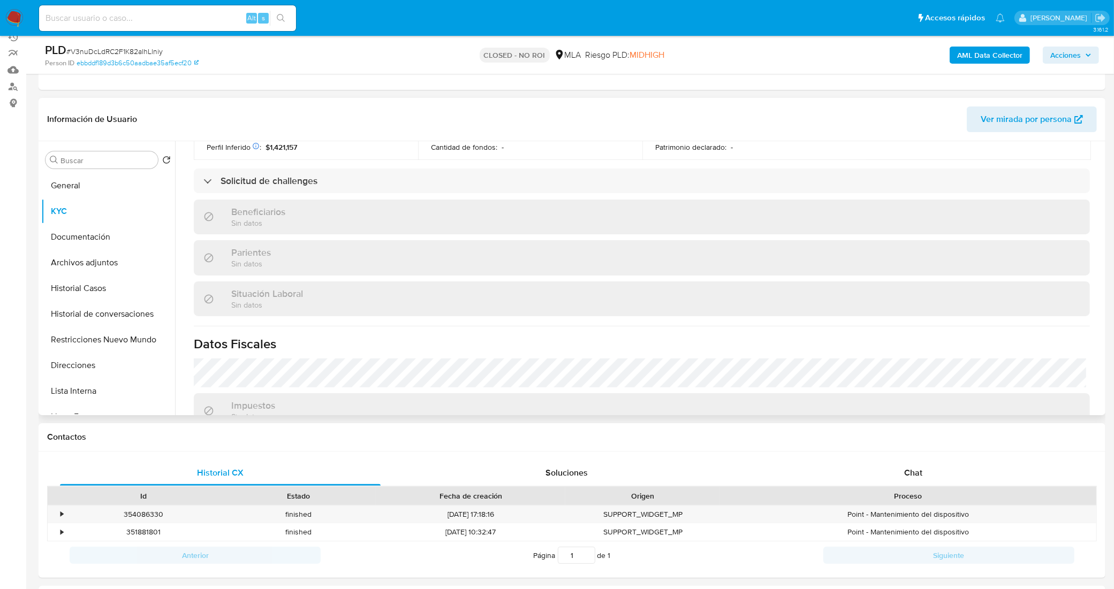
scroll to position [573, 0]
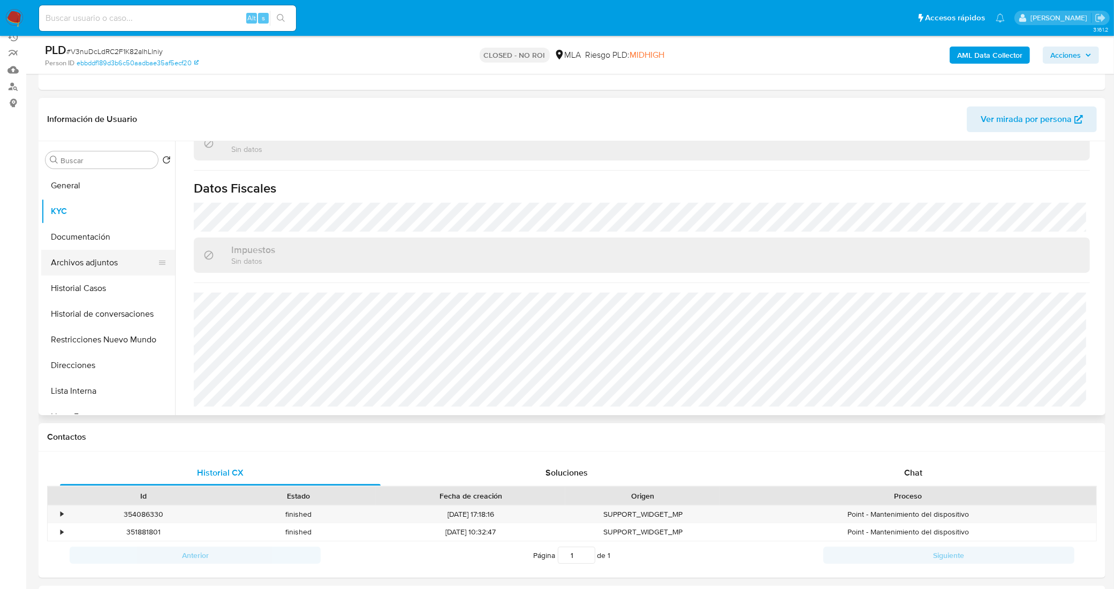
click at [97, 264] on button "Archivos adjuntos" at bounding box center [103, 263] width 125 height 26
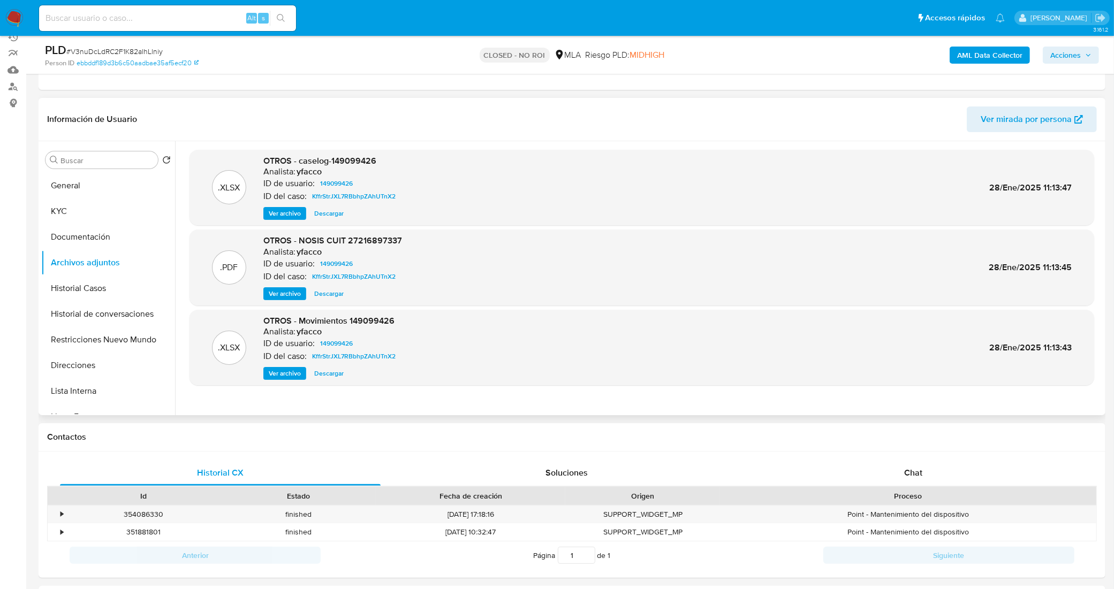
click at [320, 374] on span "Descargar" at bounding box center [328, 373] width 29 height 11
click at [109, 213] on button "KYC" at bounding box center [103, 212] width 125 height 26
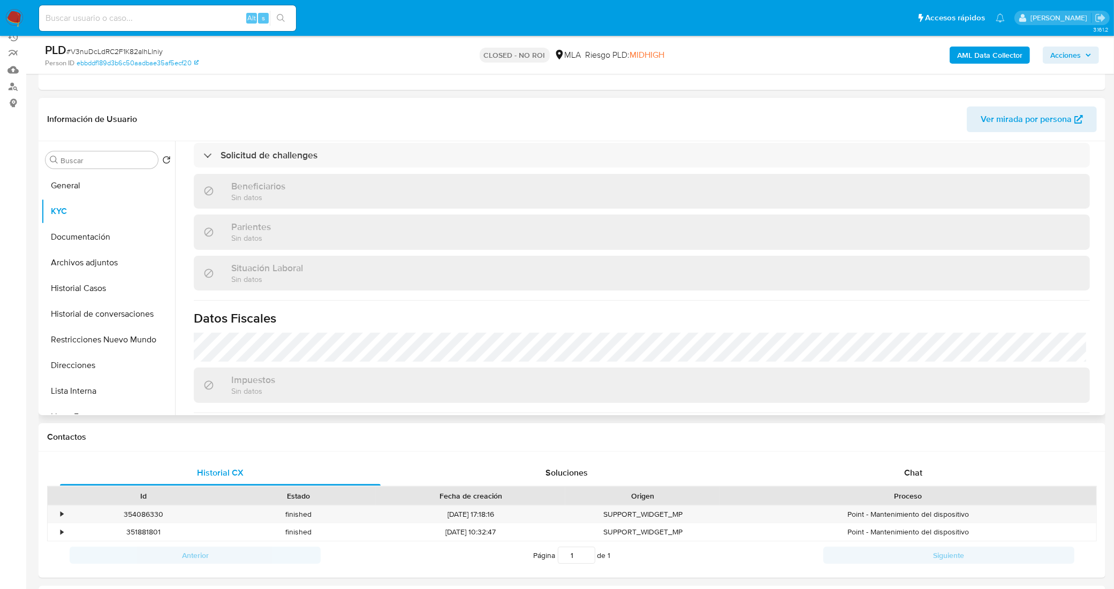
scroll to position [535, 0]
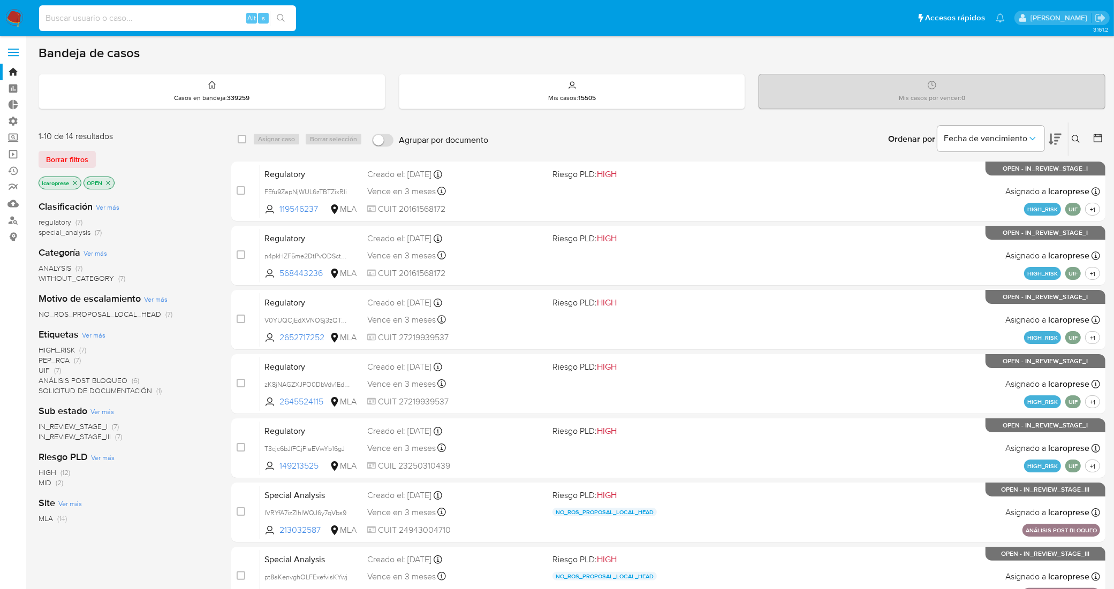
click at [162, 18] on input at bounding box center [167, 18] width 257 height 14
paste input "o5BUkHwfwJ4Y8hs24wHONYBX"
type input "o5BUkHwfwJ4Y8hs24wHONYBX"
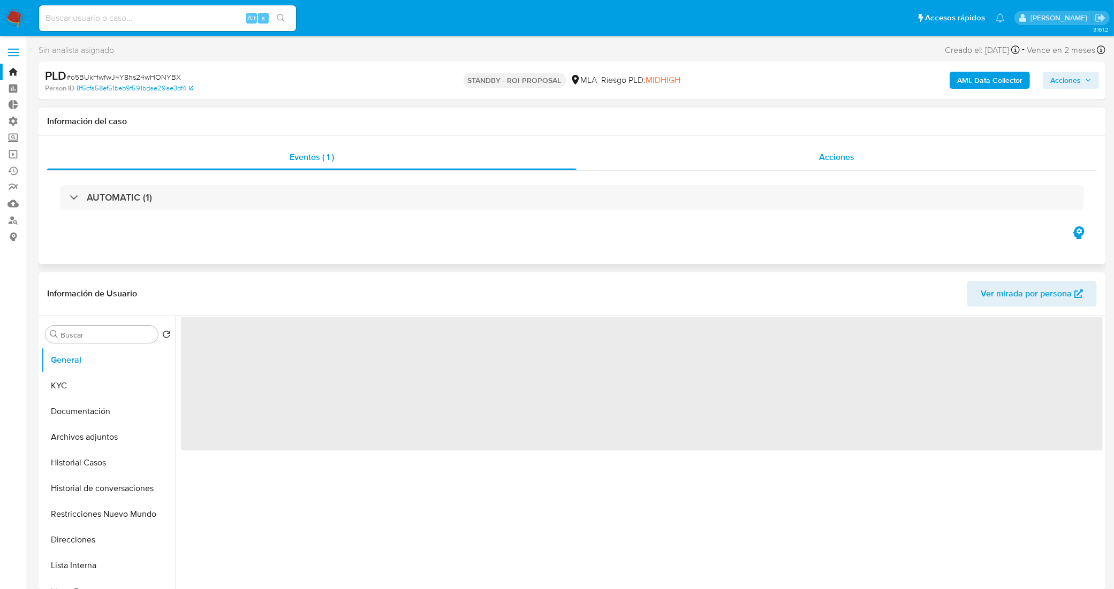
select select "10"
click at [645, 158] on div "Acciones" at bounding box center [836, 158] width 520 height 26
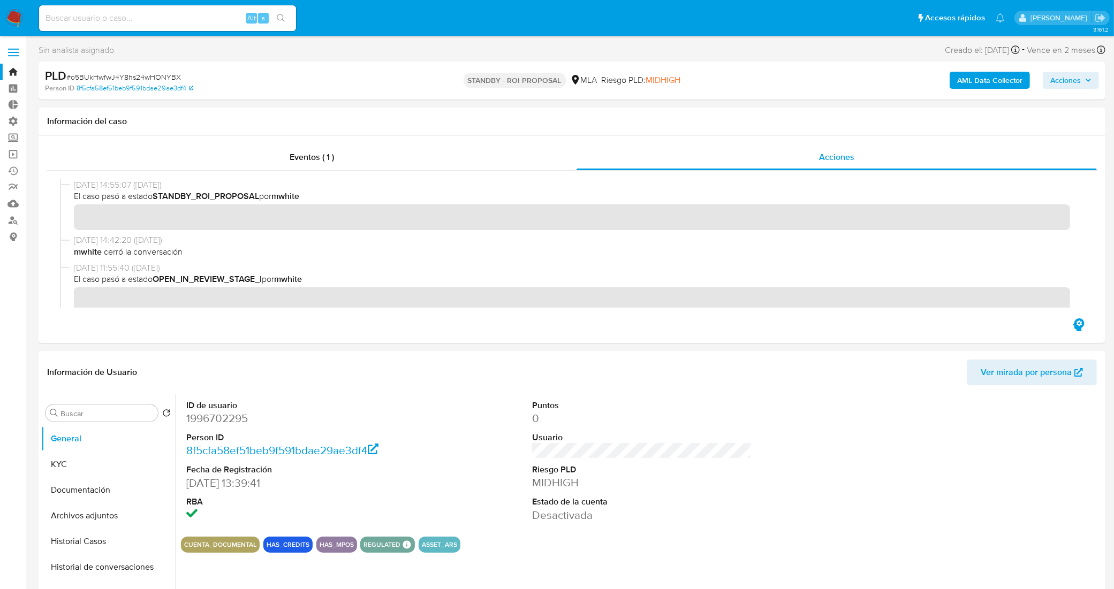
drag, startPoint x: 179, startPoint y: 22, endPoint x: 185, endPoint y: 28, distance: 8.0
click at [181, 23] on input at bounding box center [167, 18] width 257 height 14
paste input "3ZXNFL5dSsOyFqQQo7VtPq6N"
type input "3ZXNFL5dSsOyFqQQo7VtPq6N"
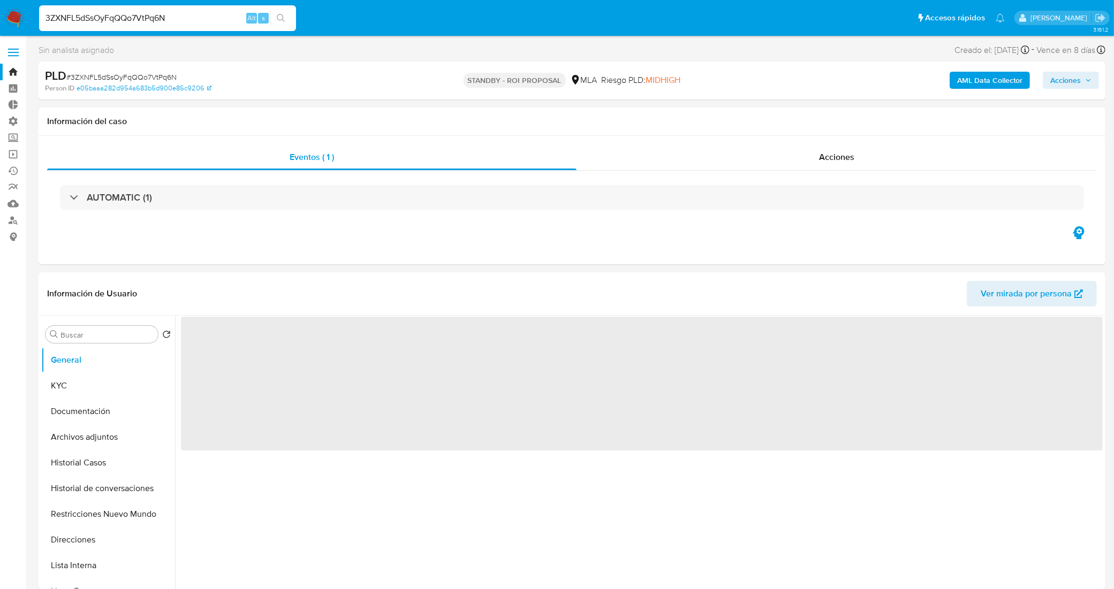
select select "10"
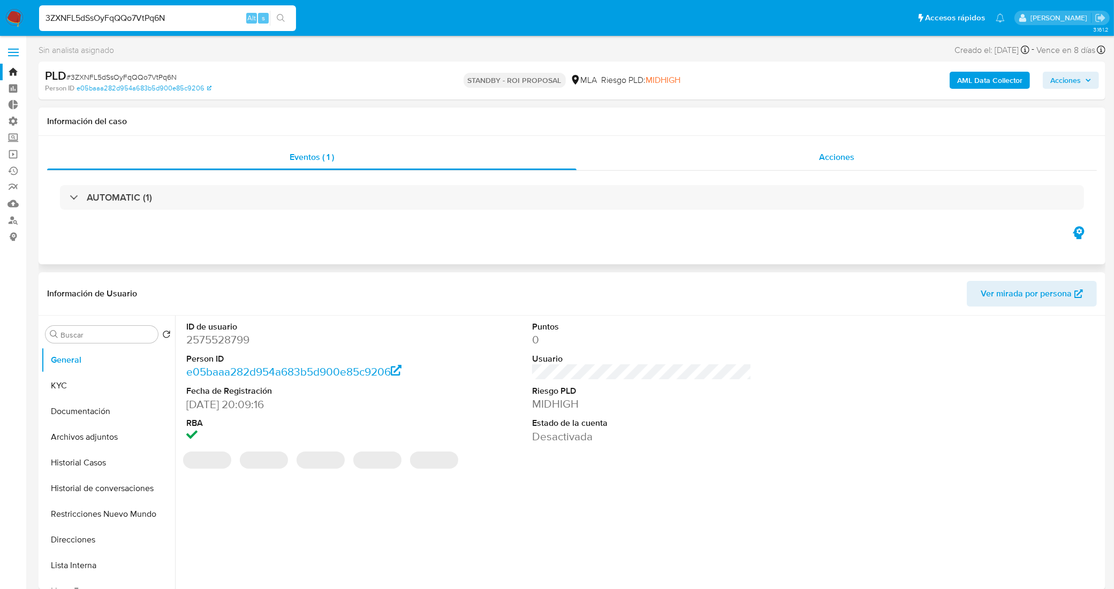
click at [713, 151] on div "Acciones" at bounding box center [836, 158] width 520 height 26
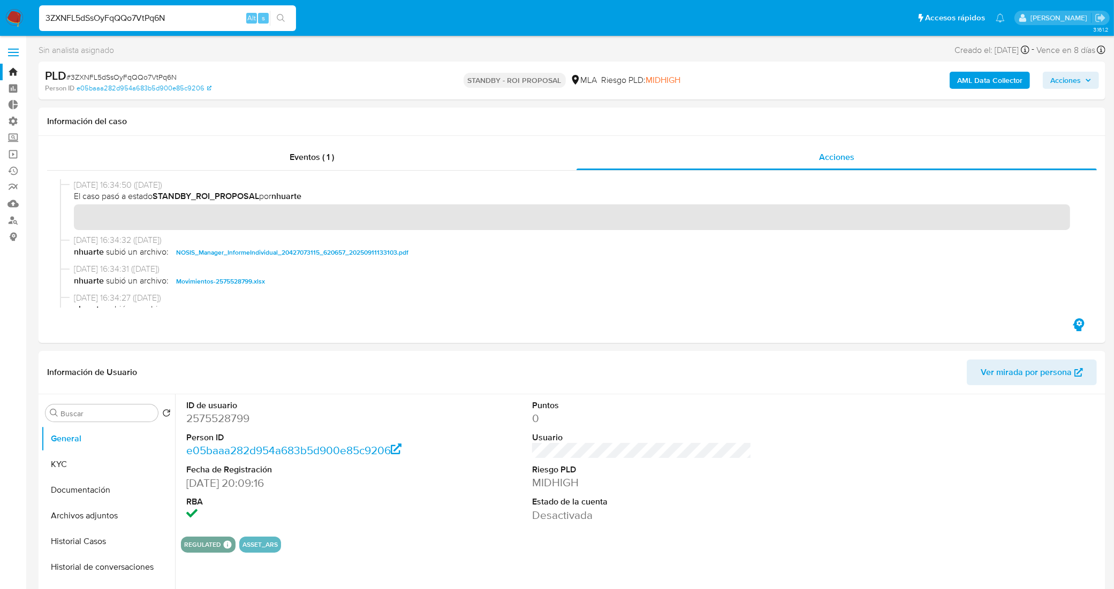
drag, startPoint x: 176, startPoint y: 16, endPoint x: 1, endPoint y: 1, distance: 175.7
click at [5, 1] on nav "Pausado Ver notificaciones 3ZXNFL5dSsOyFqQQo7VtPq6N Alt s Accesos rápidos Presi…" at bounding box center [557, 18] width 1114 height 36
paste input "0O7pAR3tQhVc0T6yazPL3Mjd"
type input "0O7pAR3tQhVc0T6yazPL3Mjd"
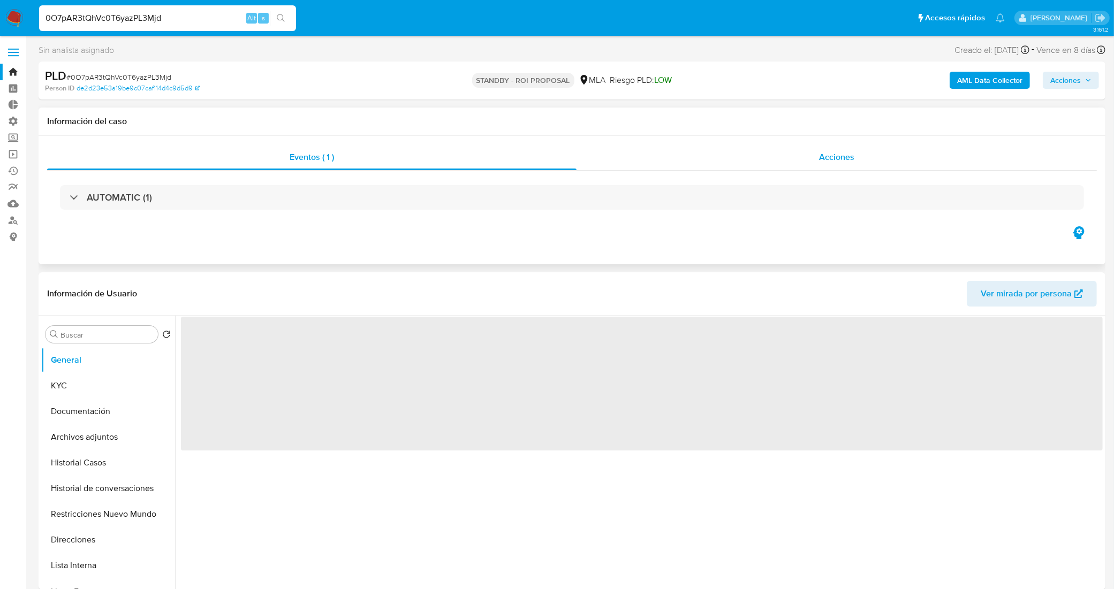
select select "10"
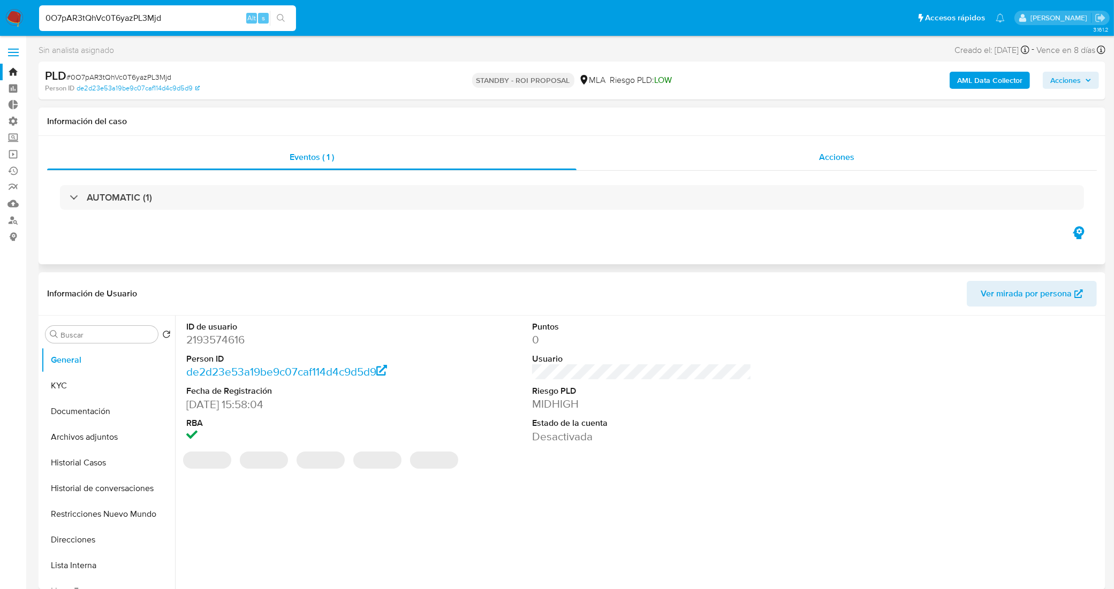
click at [732, 159] on div "Acciones" at bounding box center [836, 158] width 520 height 26
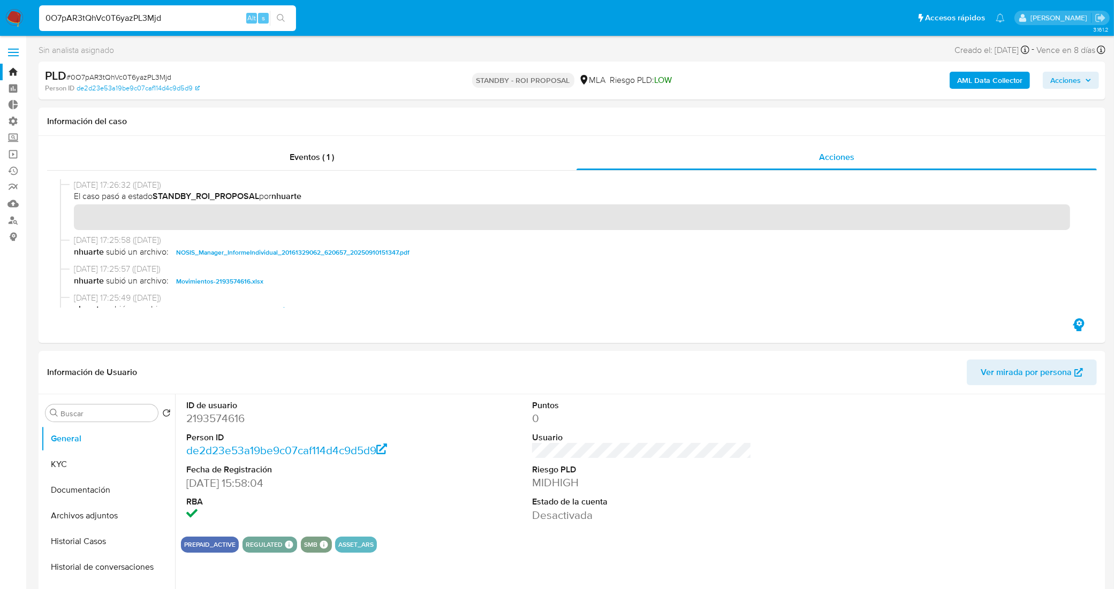
drag, startPoint x: 162, startPoint y: 15, endPoint x: 0, endPoint y: 11, distance: 161.7
click at [0, 11] on nav "Pausado Ver notificaciones 0O7pAR3tQhVc0T6yazPL3Mjd Alt s Accesos rápidos Presi…" at bounding box center [557, 18] width 1114 height 36
paste input "AewJ5UkCg1k6i9Vn62iU1MCe"
type input "AewJ5UkCg1k6i9Vn62iU1MCe"
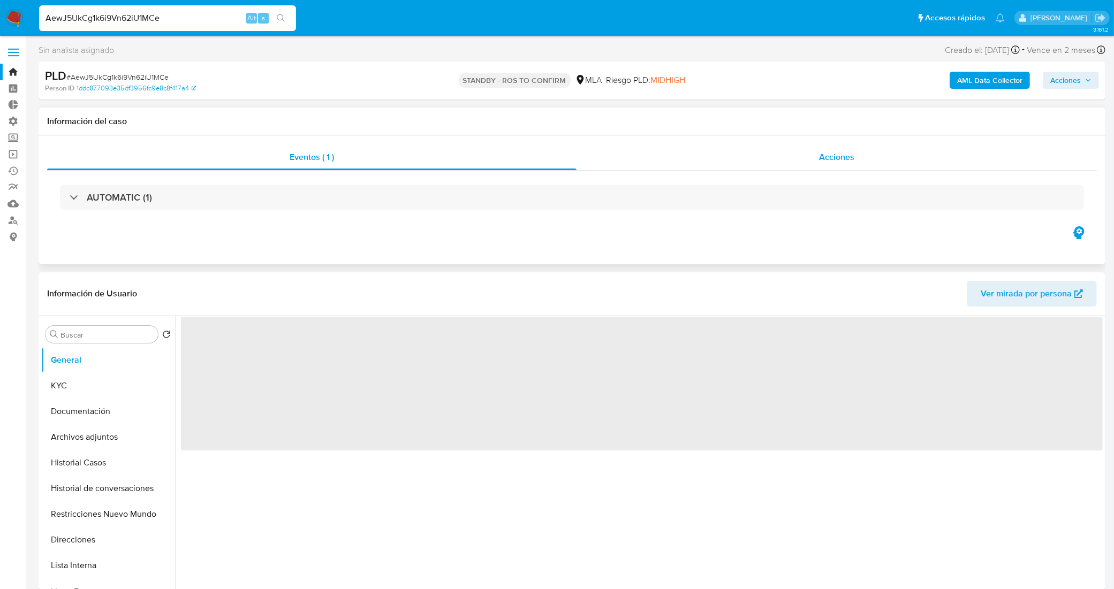
select select "10"
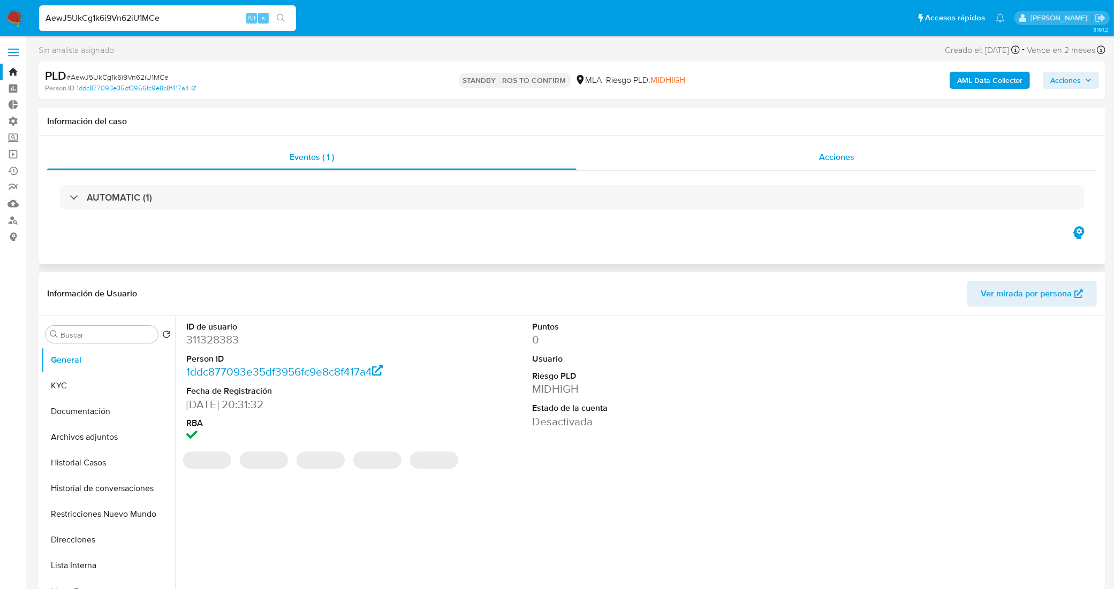
click at [704, 151] on div "Acciones" at bounding box center [836, 158] width 520 height 26
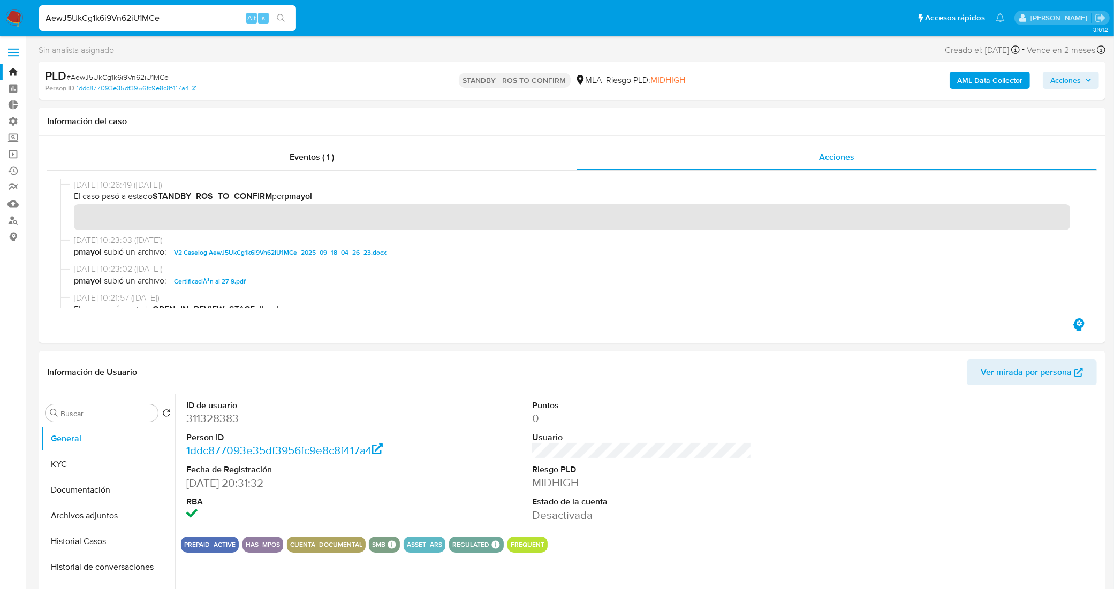
drag, startPoint x: 87, startPoint y: 16, endPoint x: 0, endPoint y: 35, distance: 88.7
click at [0, 35] on nav "Pausado Ver notificaciones AewJ5UkCg1k6i9Vn62iU1MCe Alt s Accesos rápidos Presi…" at bounding box center [557, 18] width 1114 height 36
paste input "97757163"
type input "97757163"
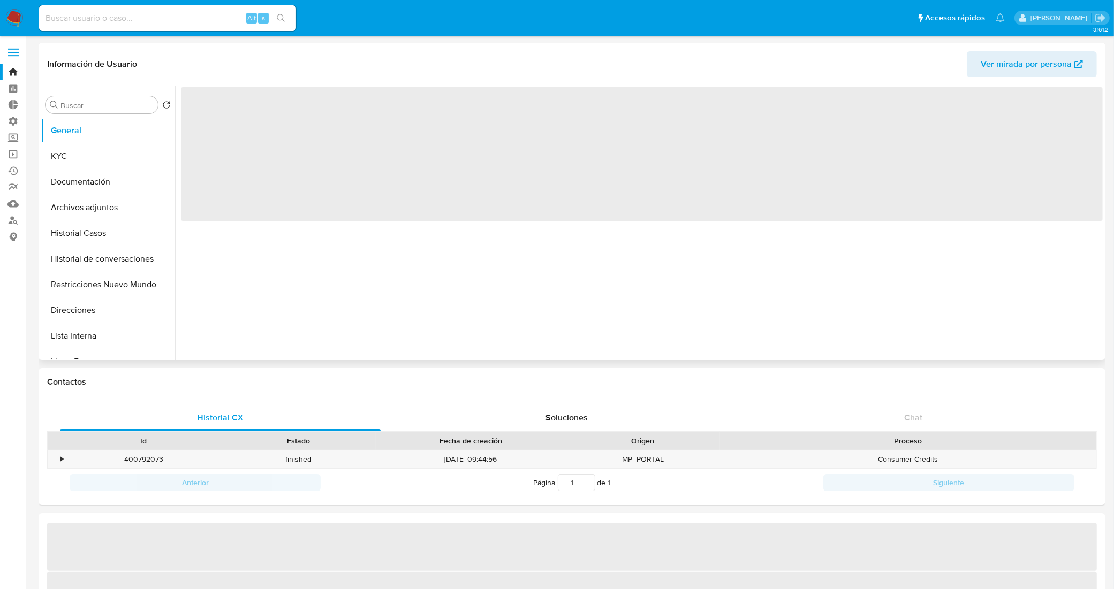
select select "10"
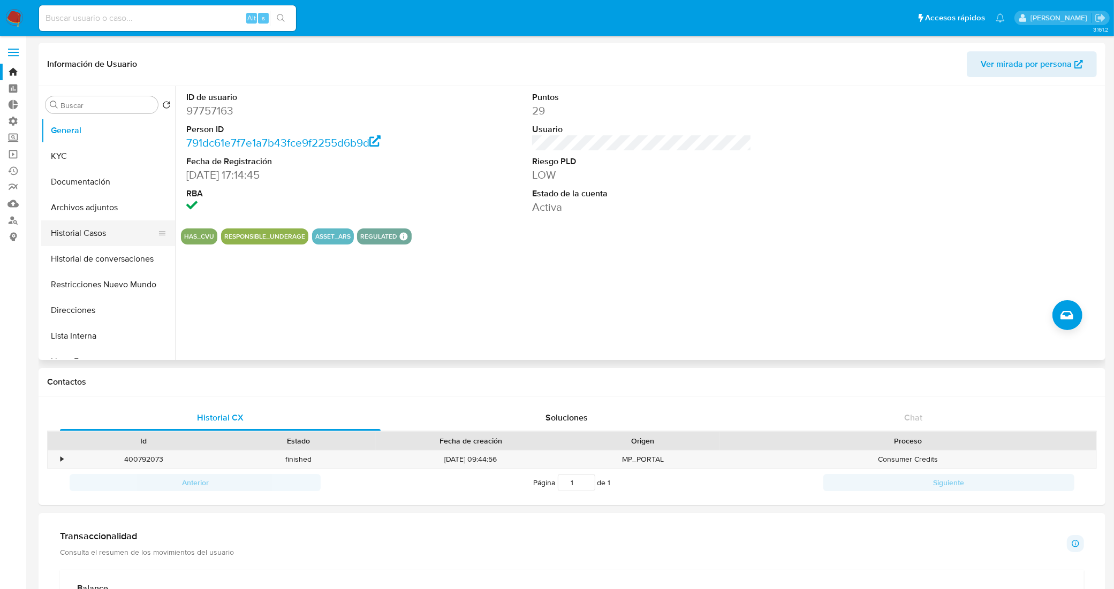
click at [97, 234] on button "Historial Casos" at bounding box center [103, 233] width 125 height 26
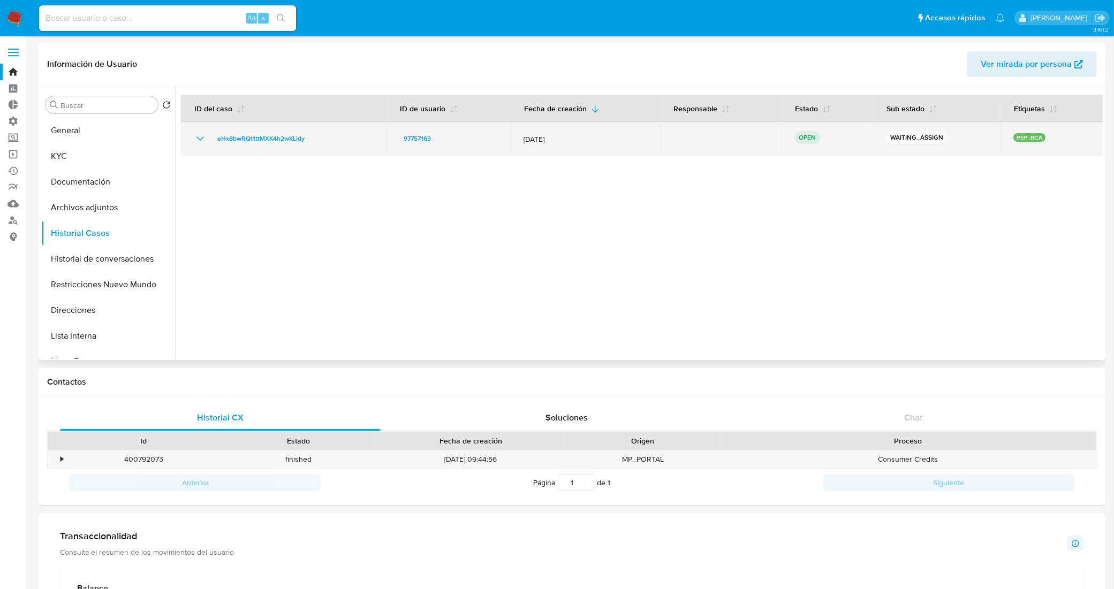
click at [201, 134] on icon "Mostrar/Ocultar" at bounding box center [200, 138] width 13 height 13
click at [192, 132] on td "eHx8bwRQt1ttMXK4h2wKLidy" at bounding box center [284, 138] width 206 height 34
click at [197, 135] on icon "Mostrar/Ocultar" at bounding box center [200, 138] width 13 height 13
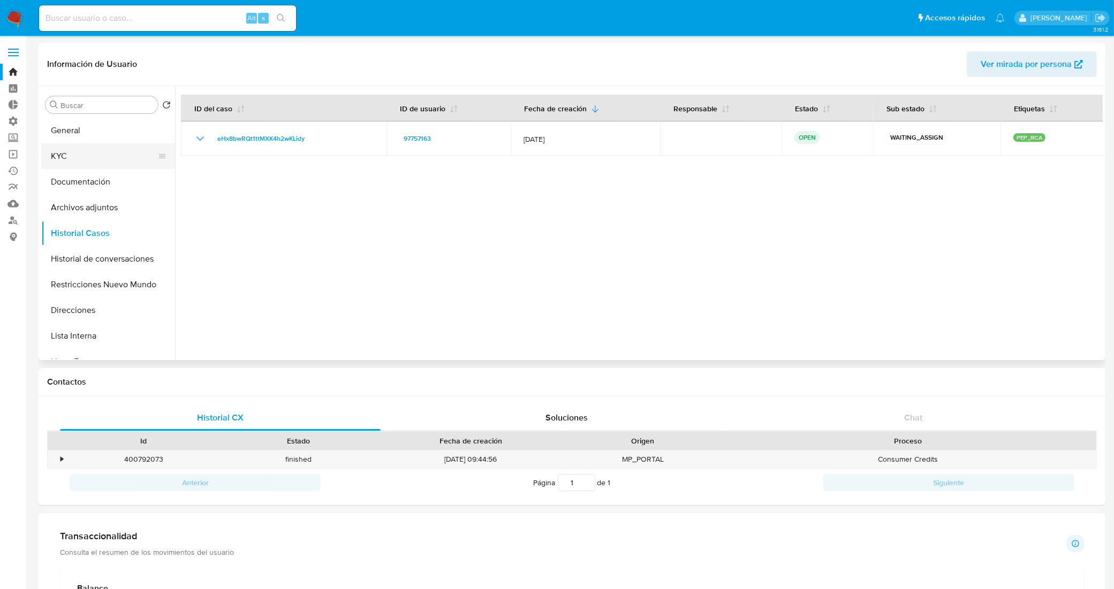
click at [105, 164] on button "KYC" at bounding box center [103, 156] width 125 height 26
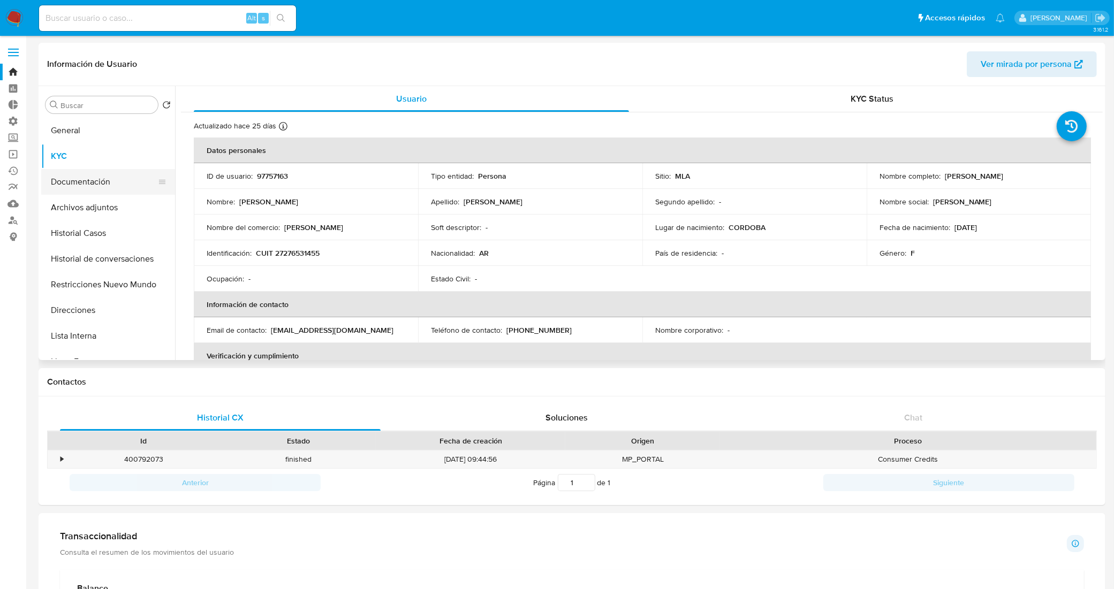
click at [118, 178] on button "Documentación" at bounding box center [103, 182] width 125 height 26
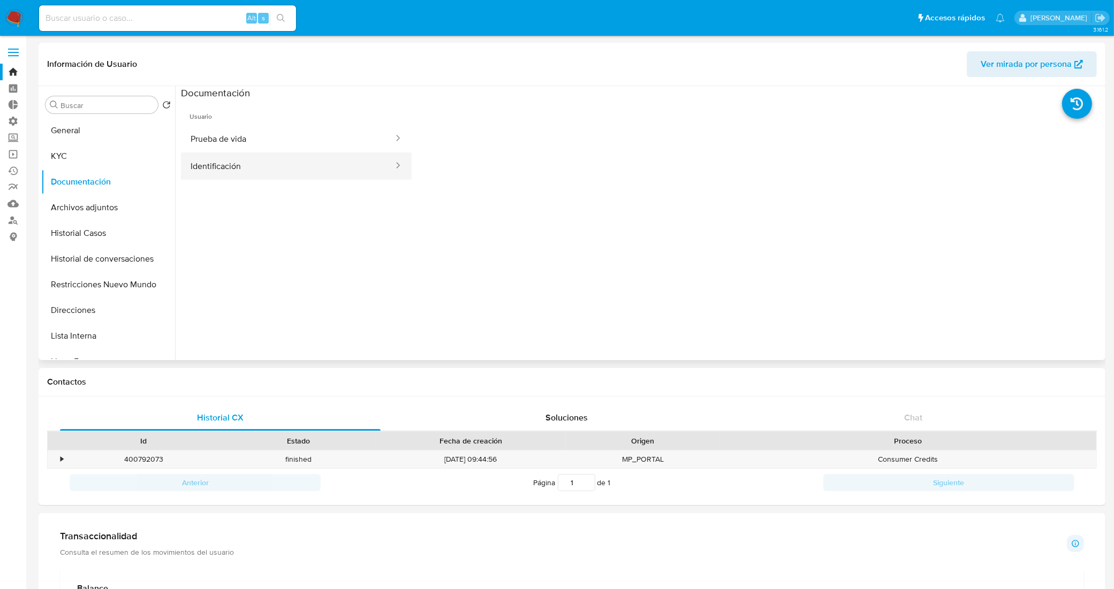
click at [212, 164] on button "Identificación" at bounding box center [288, 166] width 214 height 27
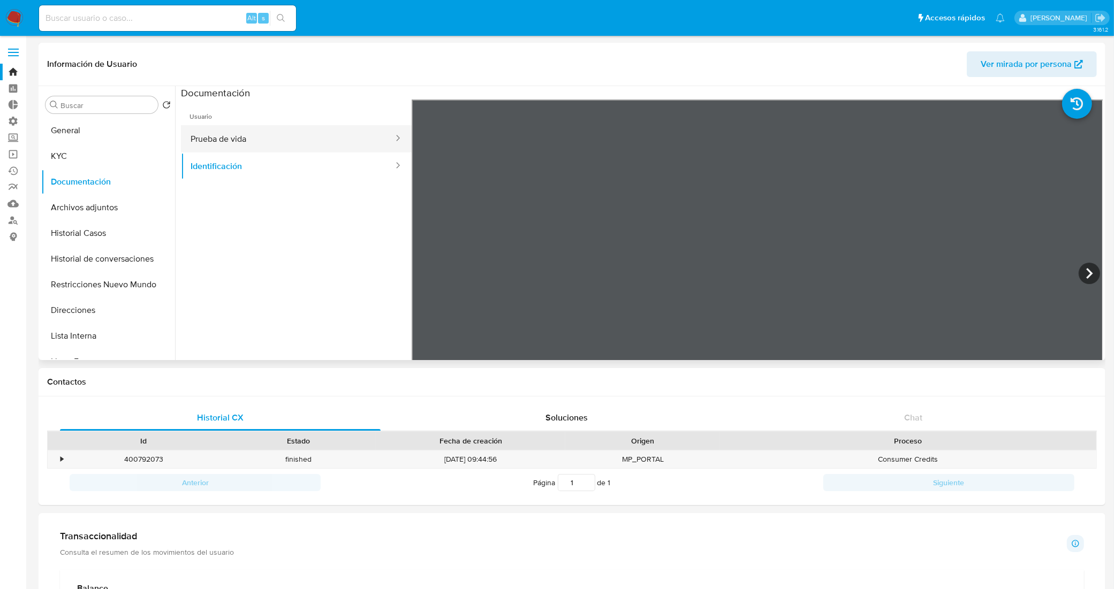
click at [292, 143] on button "Prueba de vida" at bounding box center [288, 138] width 214 height 27
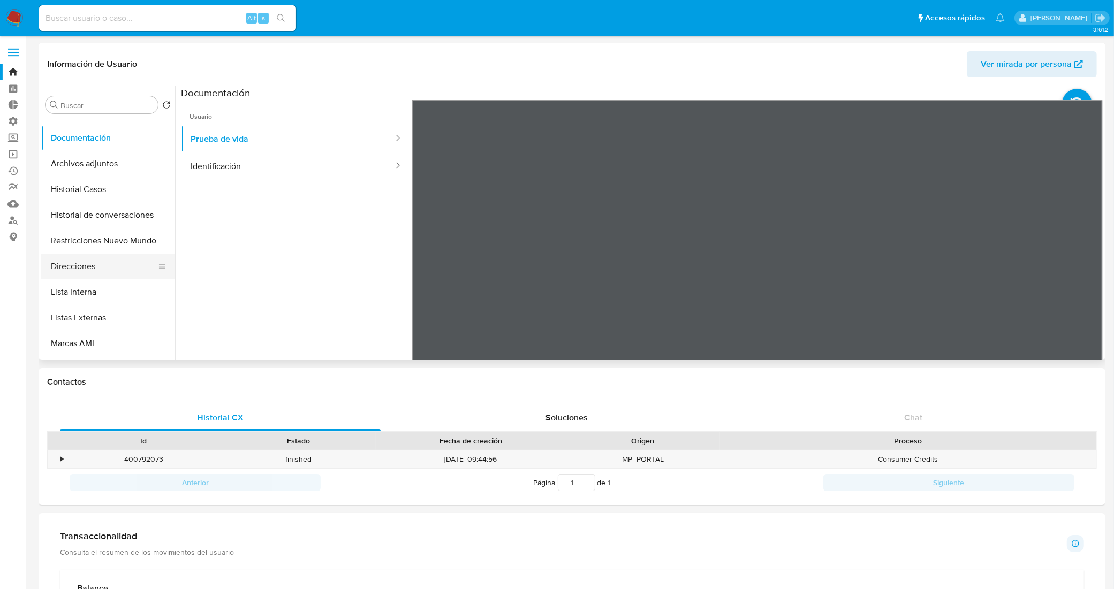
scroll to position [134, 0]
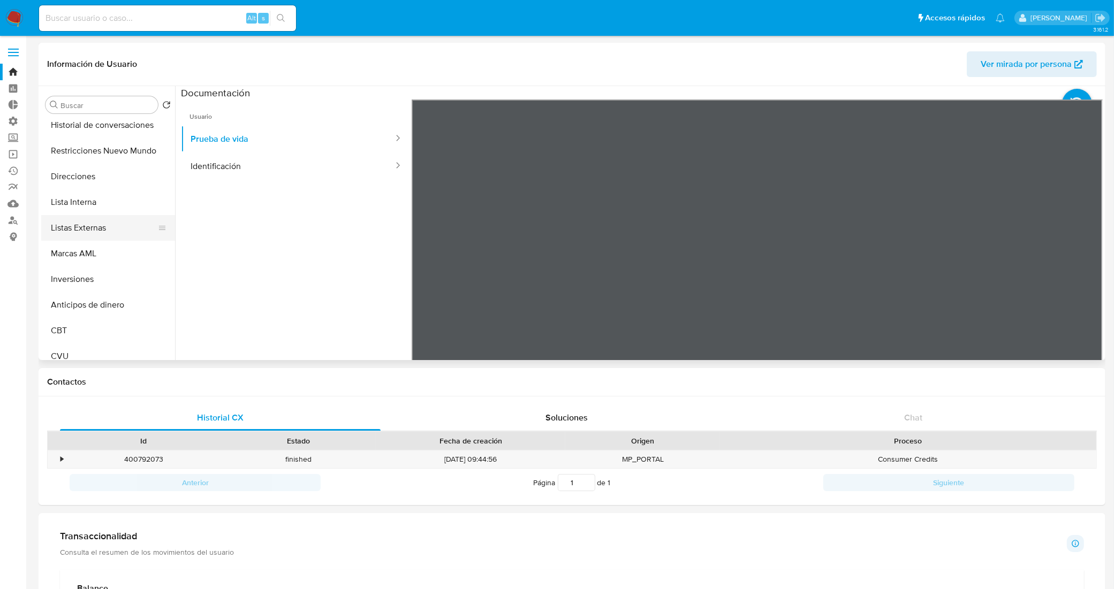
click at [120, 233] on button "Listas Externas" at bounding box center [103, 228] width 125 height 26
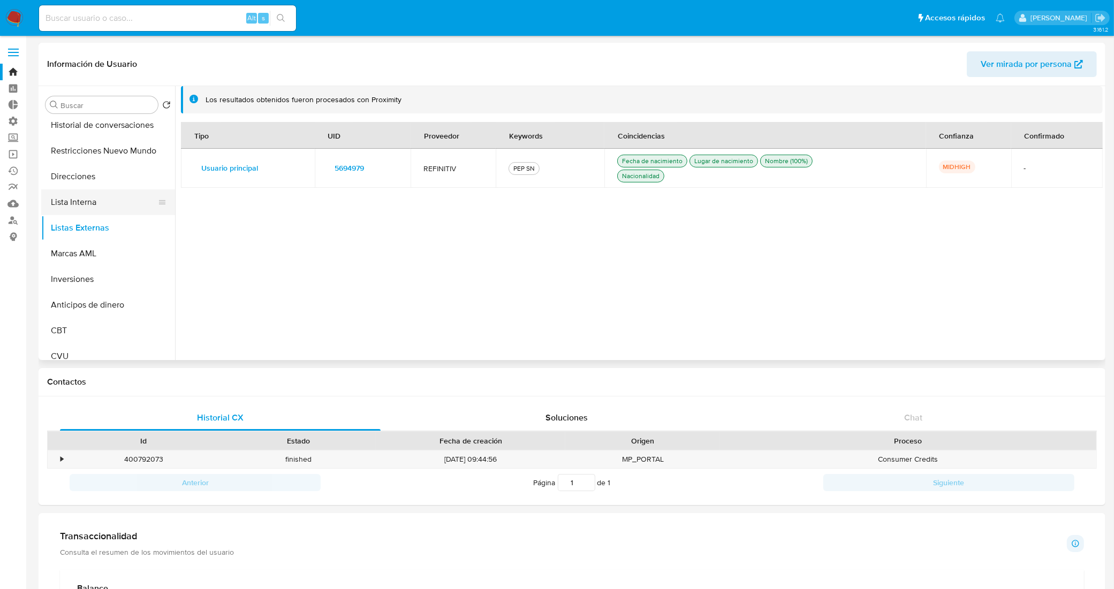
click at [103, 198] on button "Lista Interna" at bounding box center [103, 202] width 125 height 26
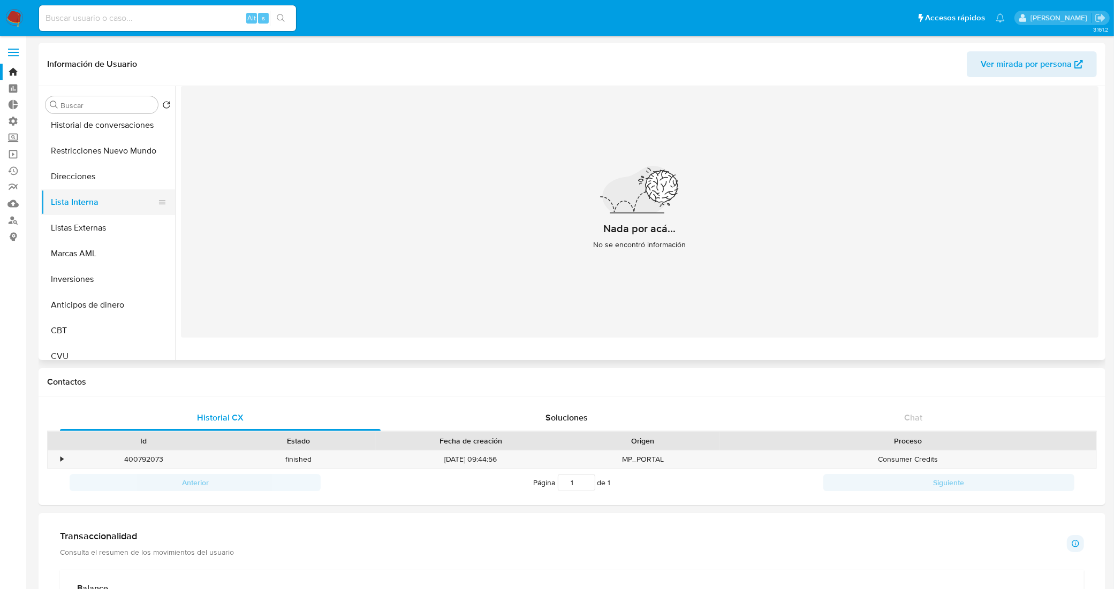
click at [75, 204] on button "Lista Interna" at bounding box center [103, 202] width 125 height 26
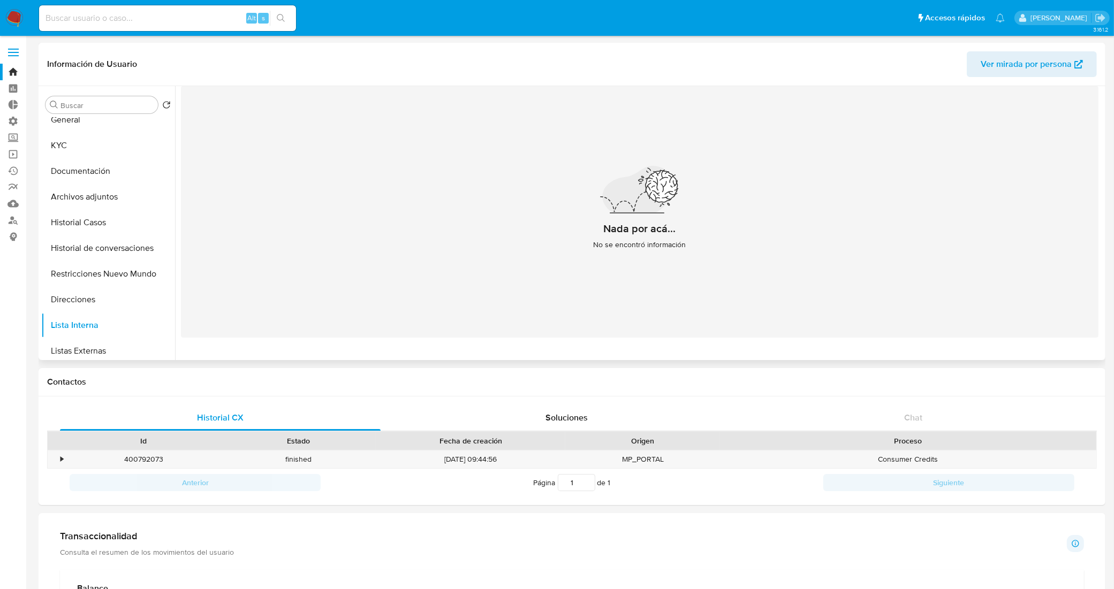
scroll to position [0, 0]
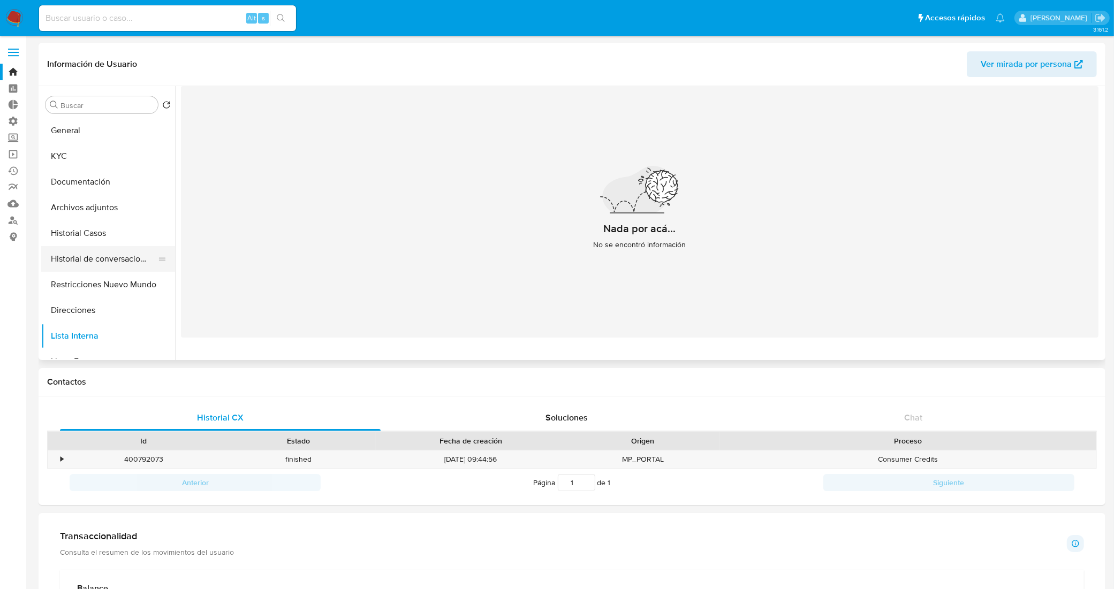
click at [105, 256] on button "Historial de conversaciones" at bounding box center [103, 259] width 125 height 26
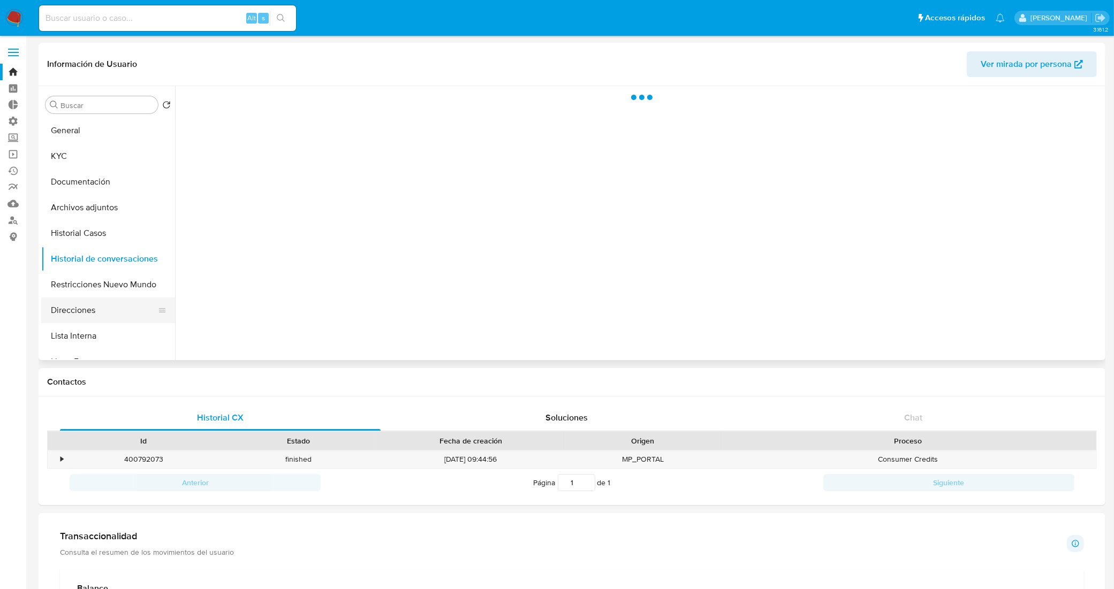
click at [105, 309] on button "Direcciones" at bounding box center [103, 311] width 125 height 26
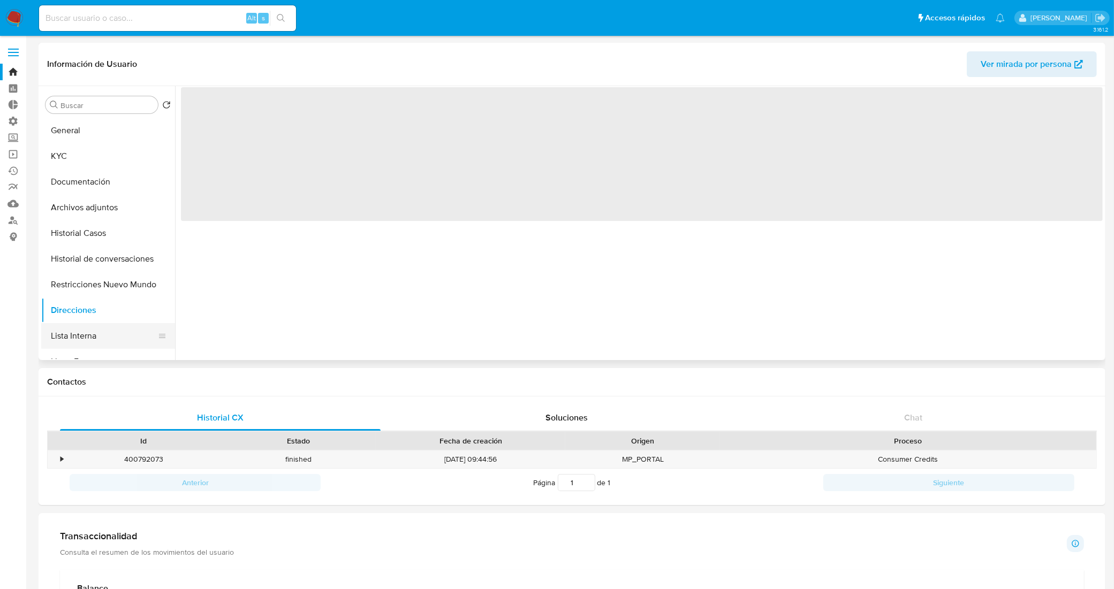
click at [105, 337] on button "Lista Interna" at bounding box center [103, 336] width 125 height 26
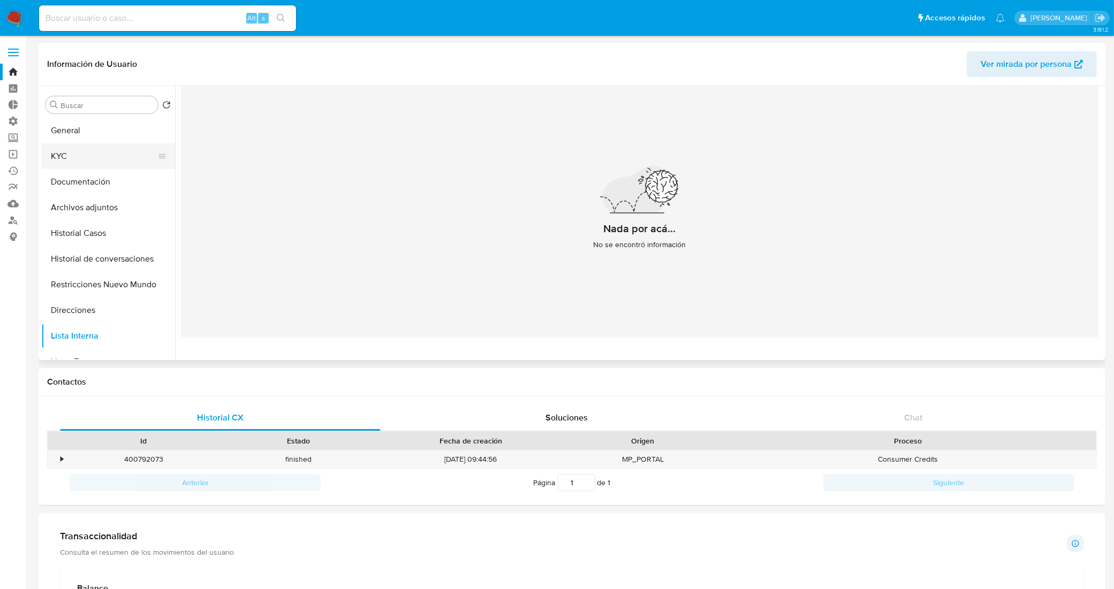
click at [93, 150] on button "KYC" at bounding box center [103, 156] width 125 height 26
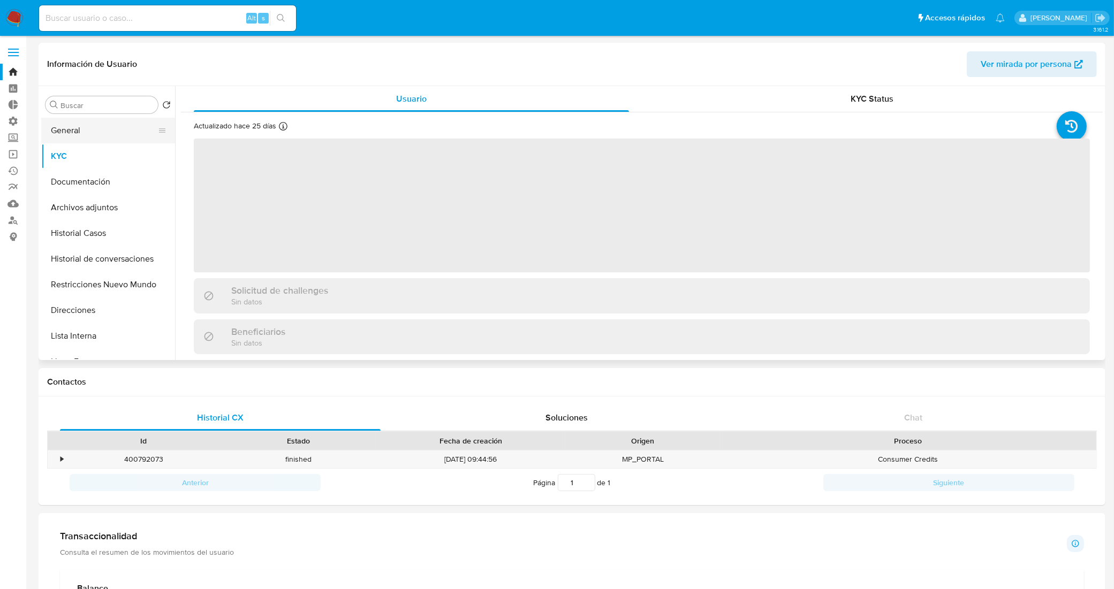
click at [87, 132] on button "General" at bounding box center [103, 131] width 125 height 26
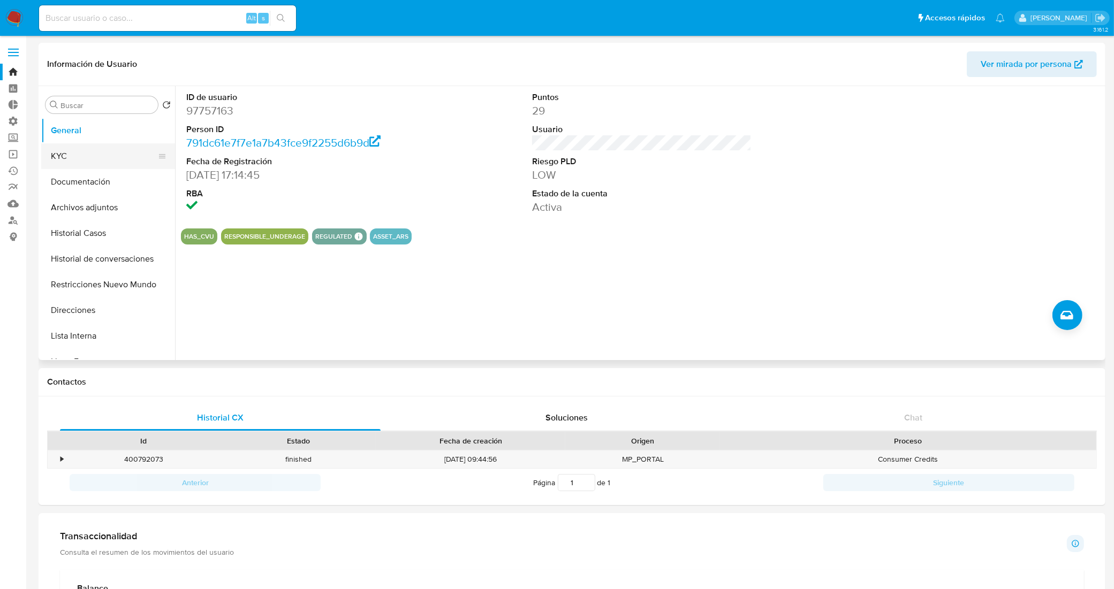
click at [118, 153] on button "KYC" at bounding box center [103, 156] width 125 height 26
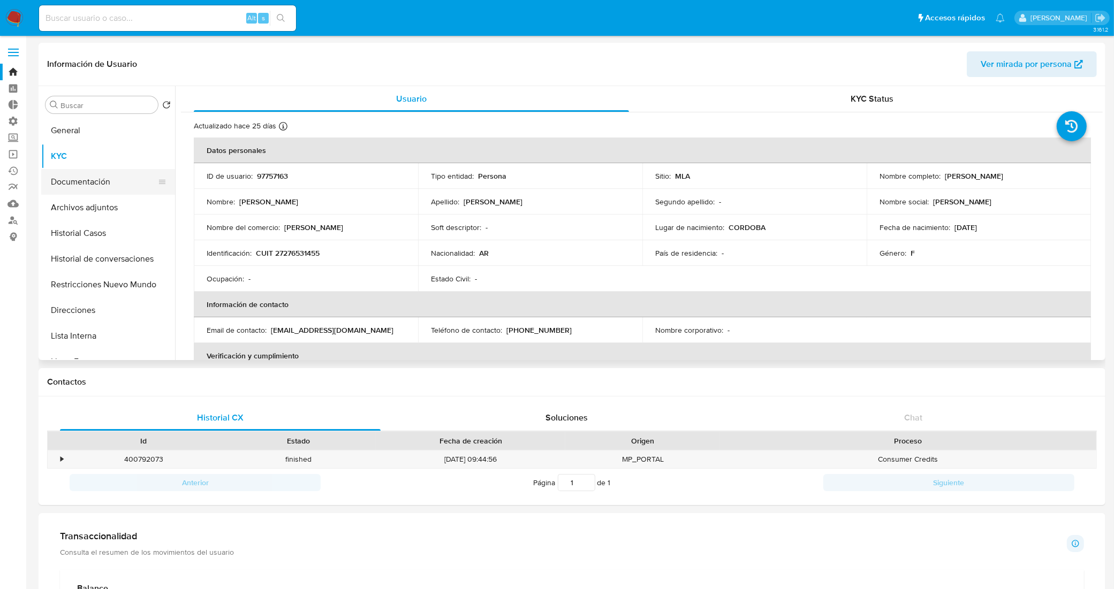
click at [119, 183] on button "Documentación" at bounding box center [103, 182] width 125 height 26
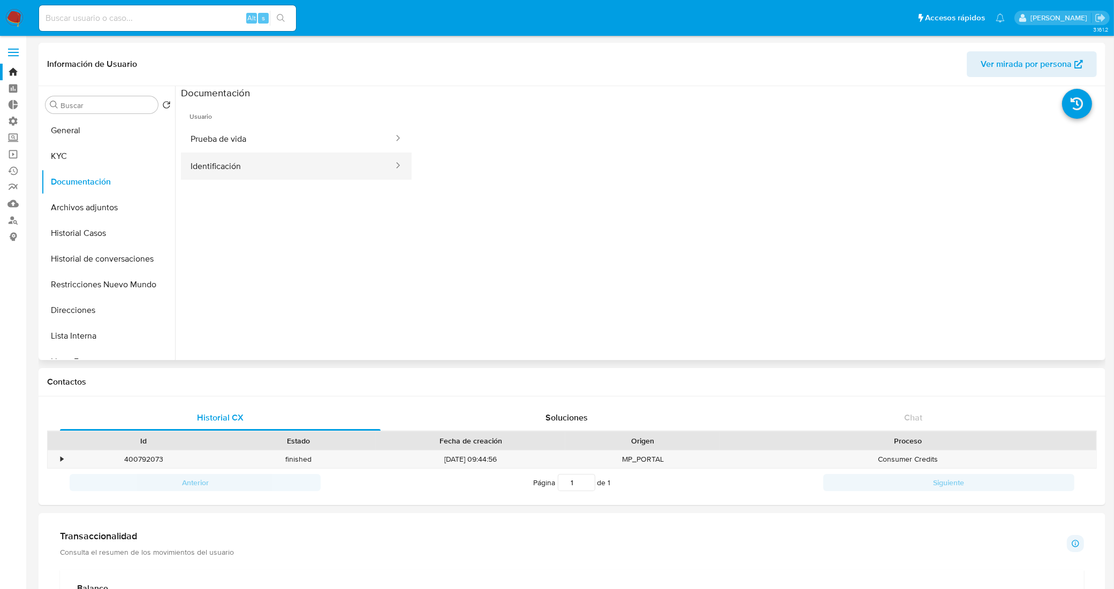
click at [224, 154] on button "Identificación" at bounding box center [288, 166] width 214 height 27
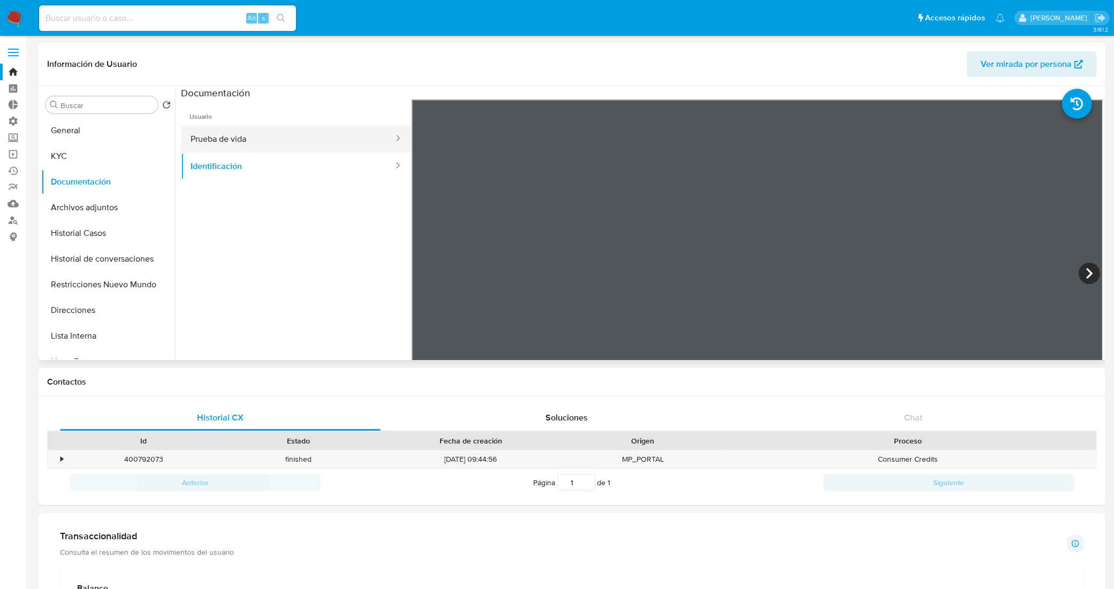
click at [241, 140] on button "Prueba de vida" at bounding box center [288, 138] width 214 height 27
click at [232, 156] on button "Identificación" at bounding box center [288, 166] width 214 height 27
select select "10"
click at [78, 232] on button "Historial Casos" at bounding box center [103, 233] width 125 height 26
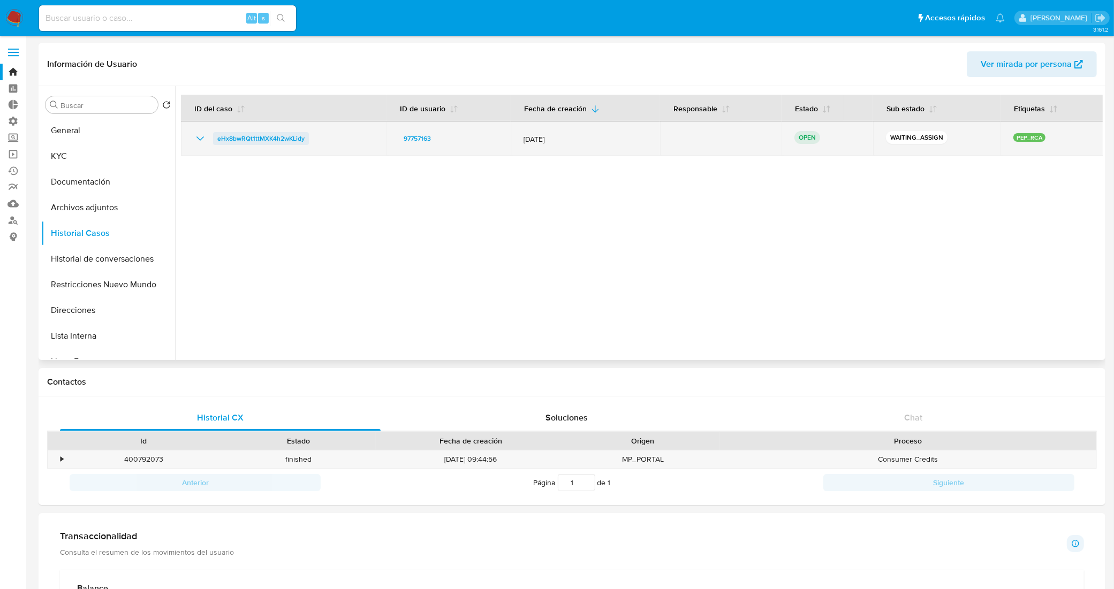
click at [279, 136] on span "eHx8bwRQt1ttMXK4h2wKLidy" at bounding box center [260, 138] width 87 height 13
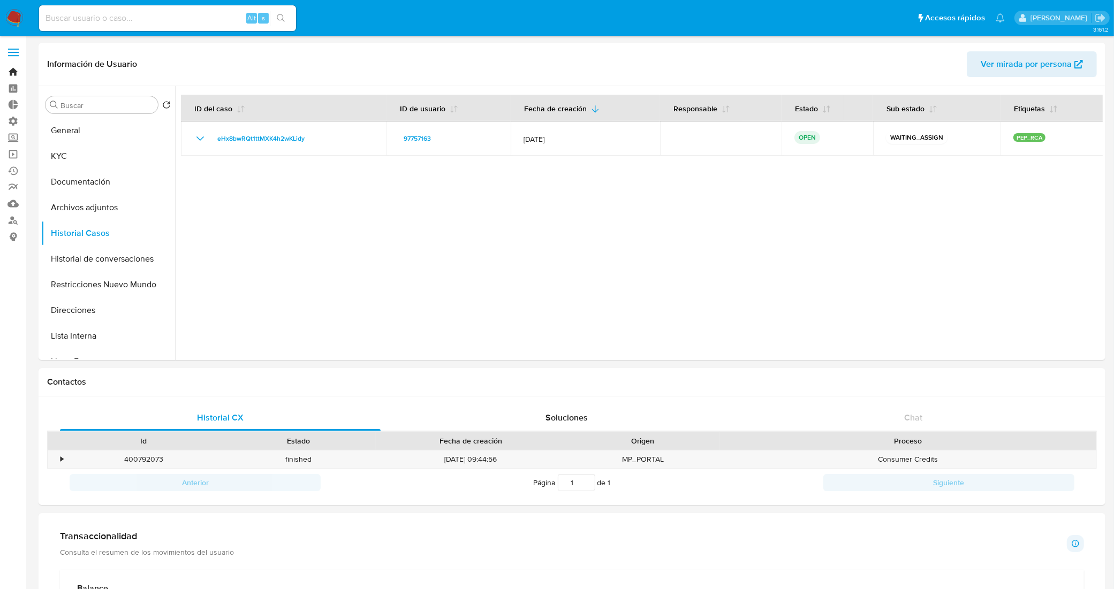
click at [13, 73] on link "Bandeja" at bounding box center [63, 72] width 127 height 17
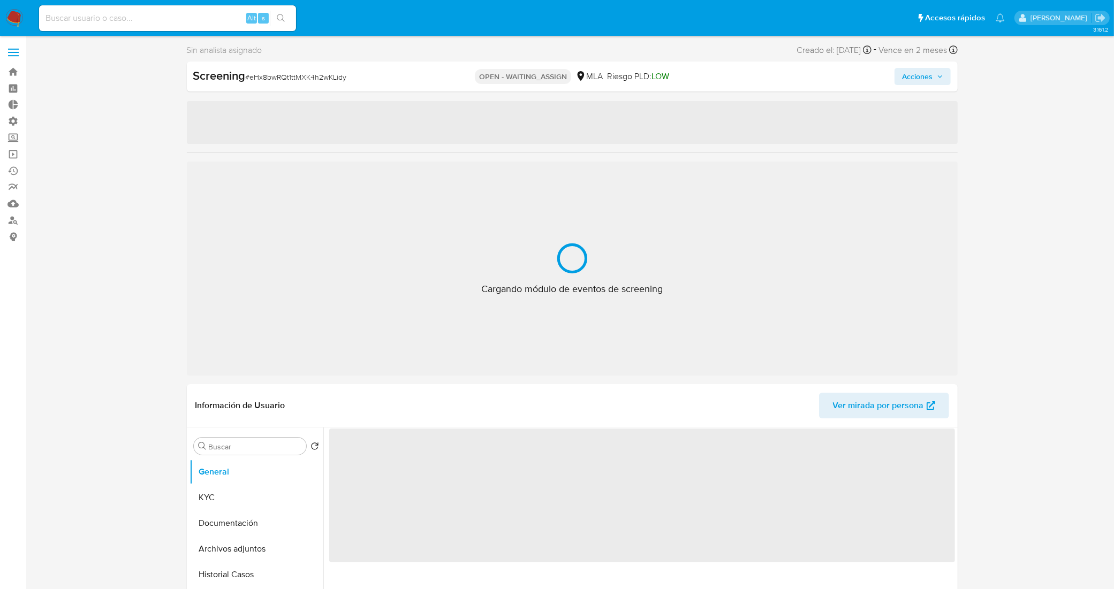
select select "10"
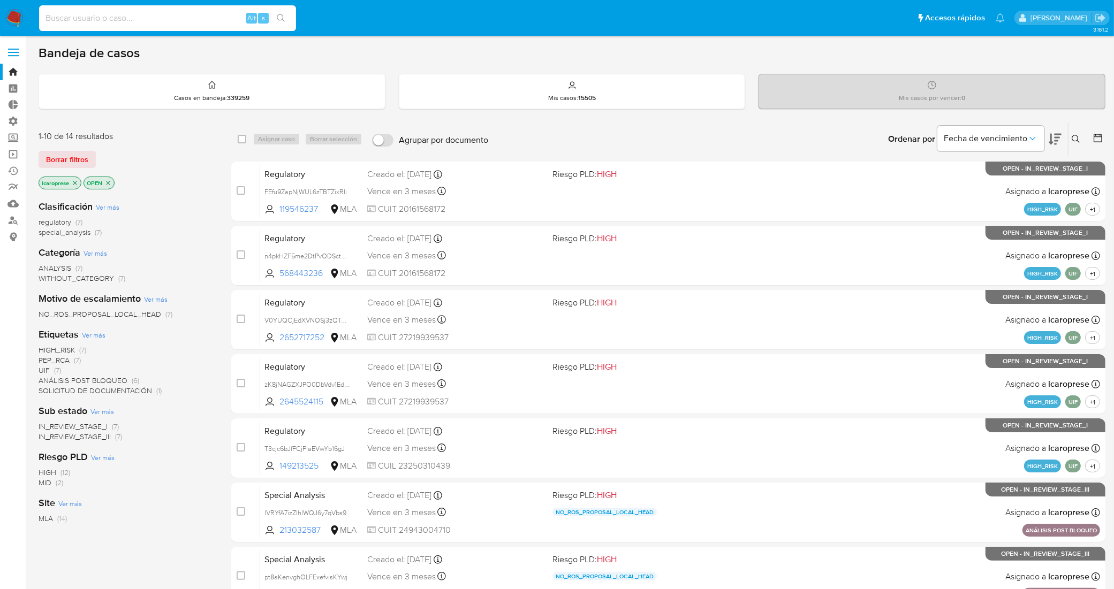
click at [124, 19] on input at bounding box center [167, 18] width 257 height 14
paste input "97757163"
type input "97757163"
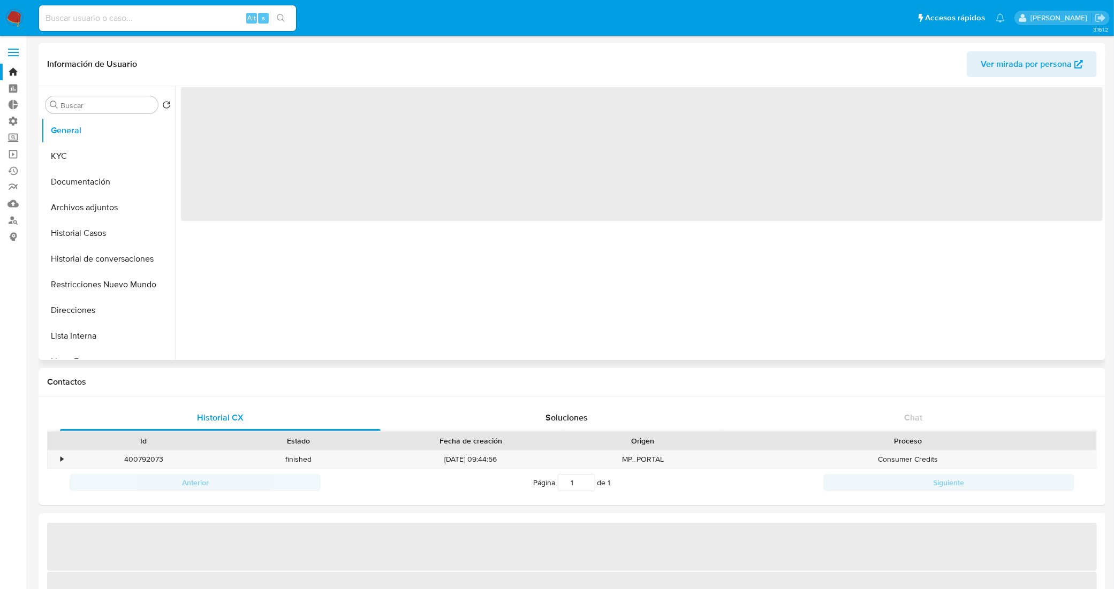
select select "10"
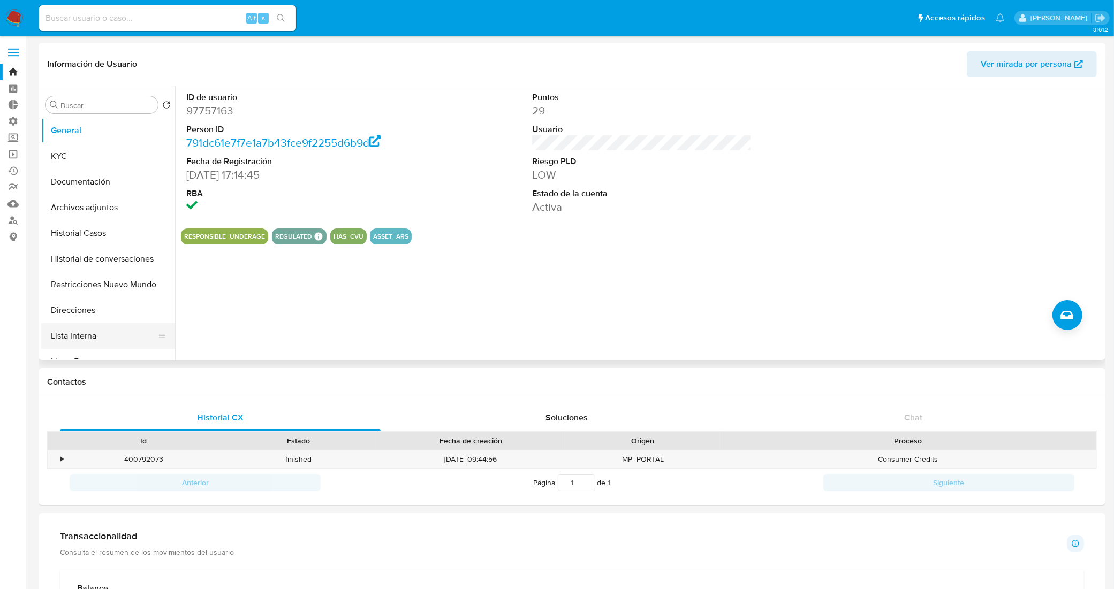
click at [100, 332] on button "Lista Interna" at bounding box center [103, 336] width 125 height 26
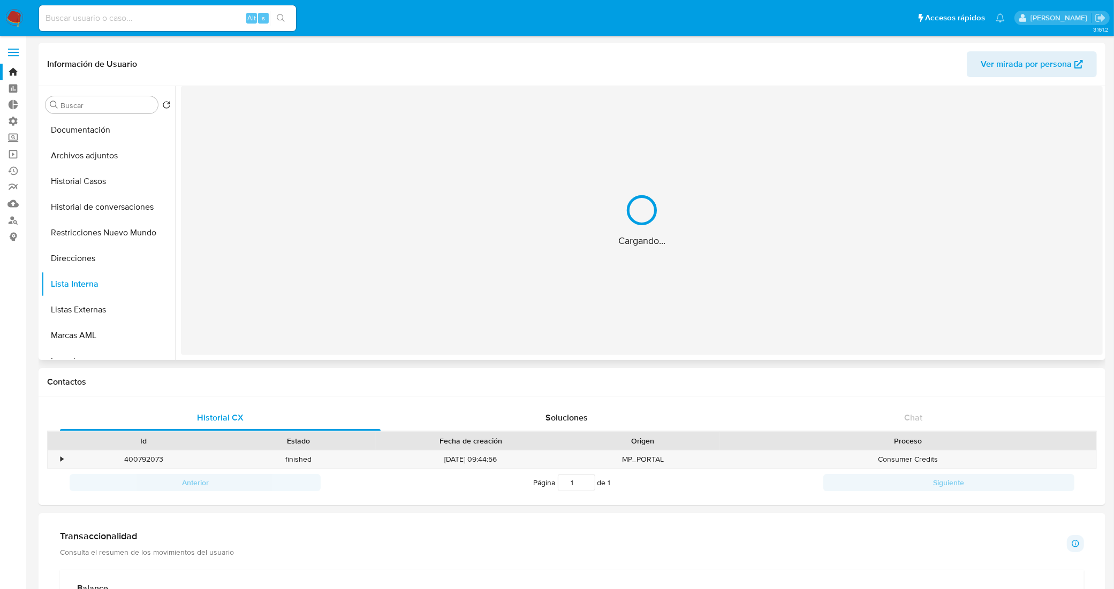
scroll to position [134, 0]
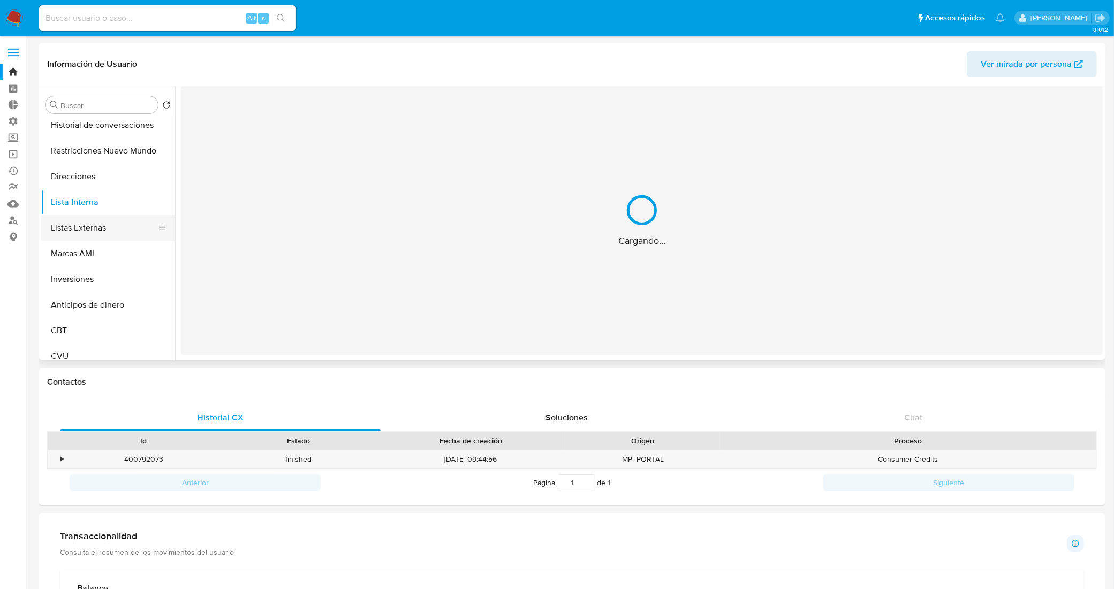
click at [86, 220] on button "Listas Externas" at bounding box center [103, 228] width 125 height 26
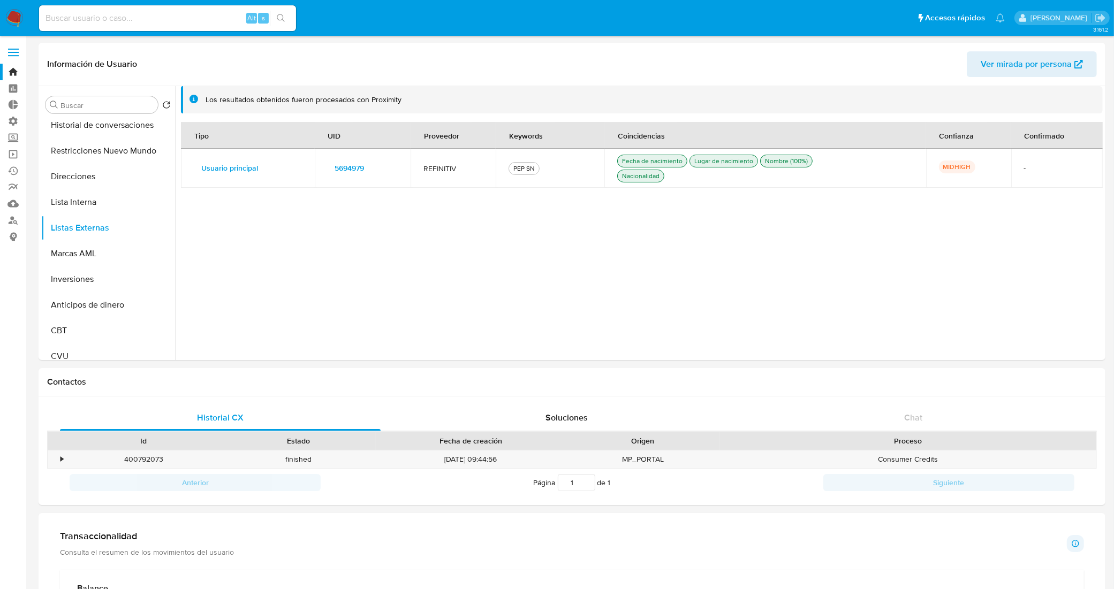
click at [179, 17] on input at bounding box center [167, 18] width 257 height 14
paste input "o5BUkHwfwJ4Y8hs24wHONYBX"
type input "o5BUkHwfwJ4Y8hs24wHONYBX"
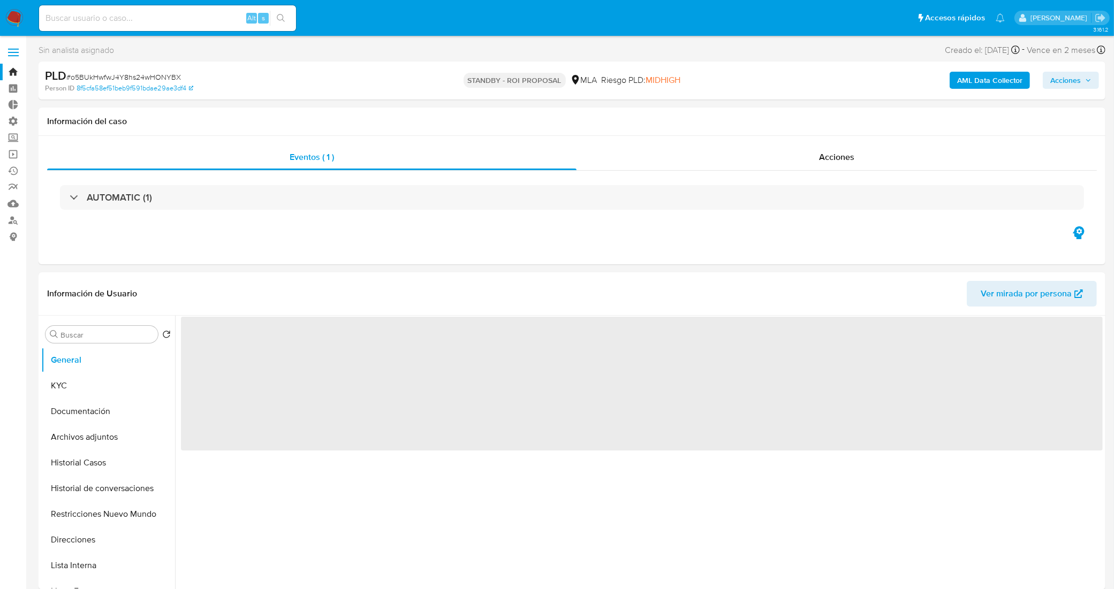
select select "10"
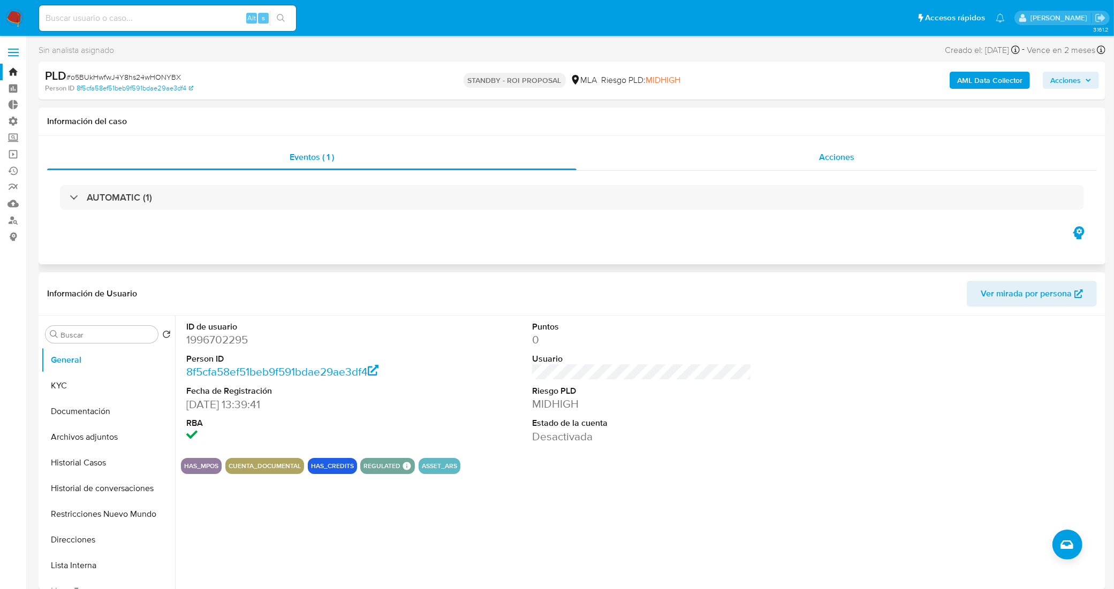
click at [721, 162] on div "Acciones" at bounding box center [836, 158] width 520 height 26
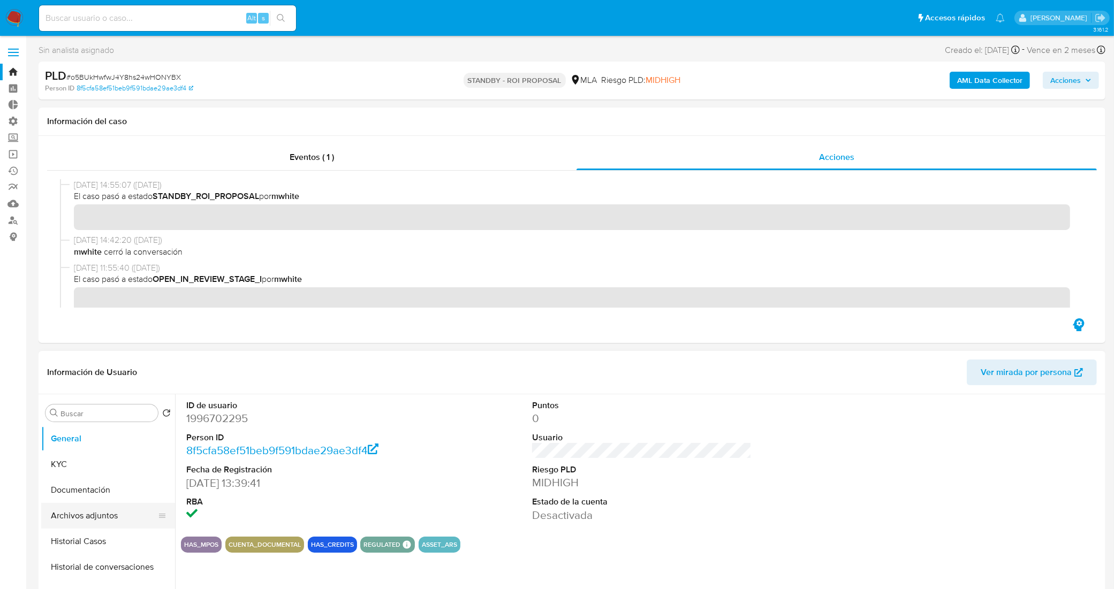
click at [102, 515] on button "Archivos adjuntos" at bounding box center [103, 516] width 125 height 26
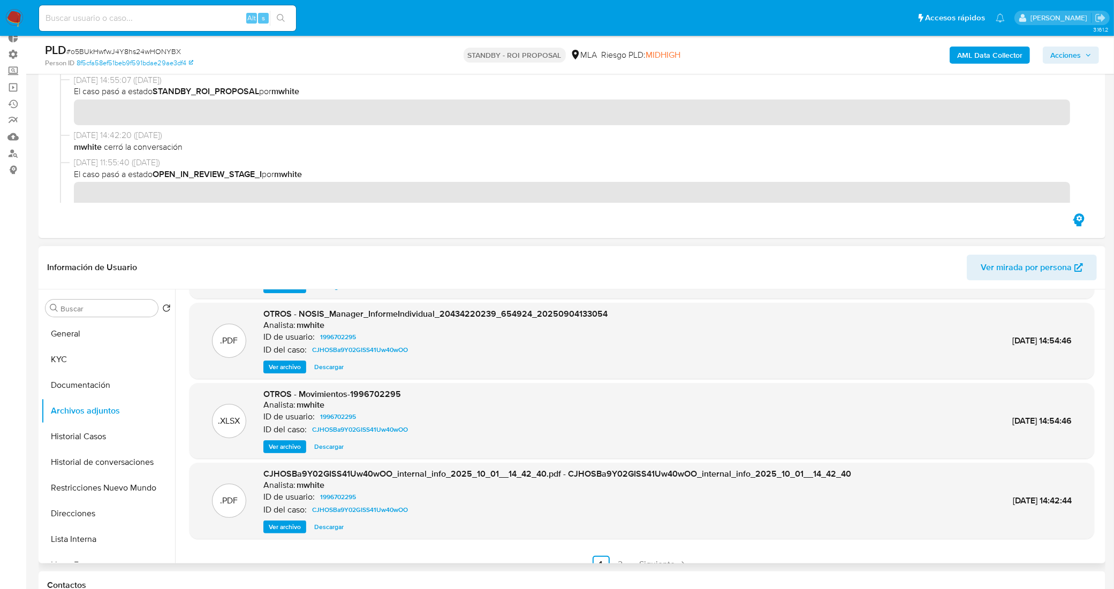
scroll to position [89, 0]
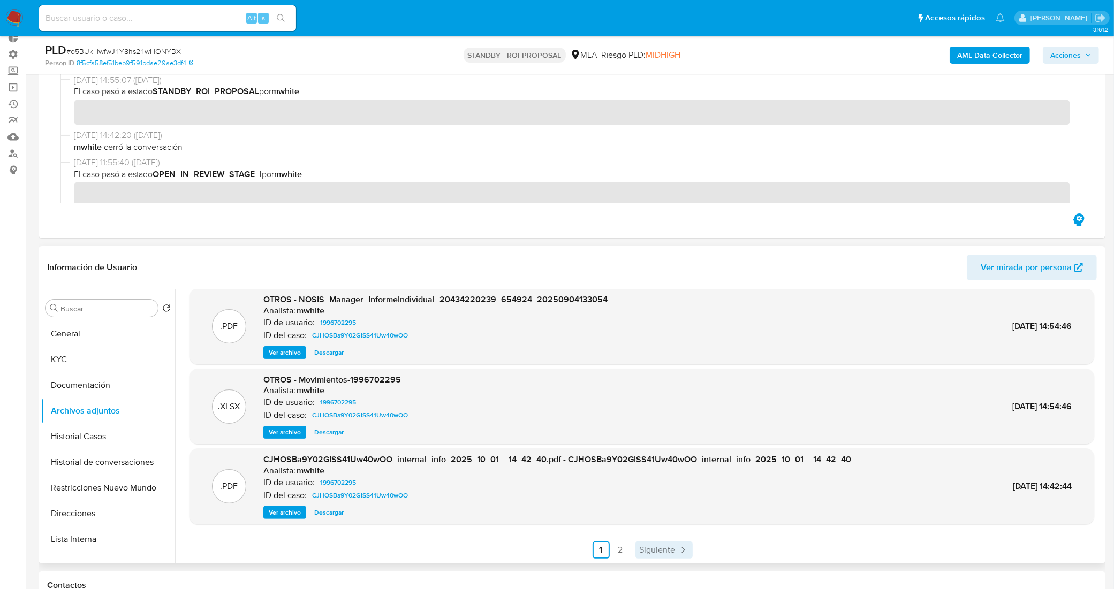
click at [665, 554] on span "Siguiente" at bounding box center [658, 550] width 36 height 9
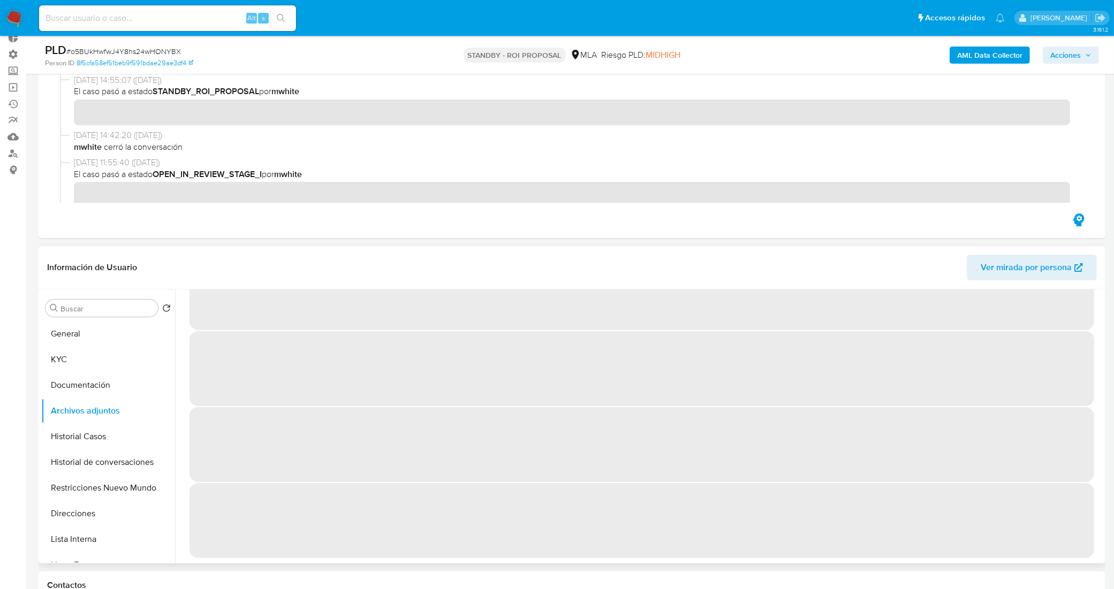
scroll to position [0, 0]
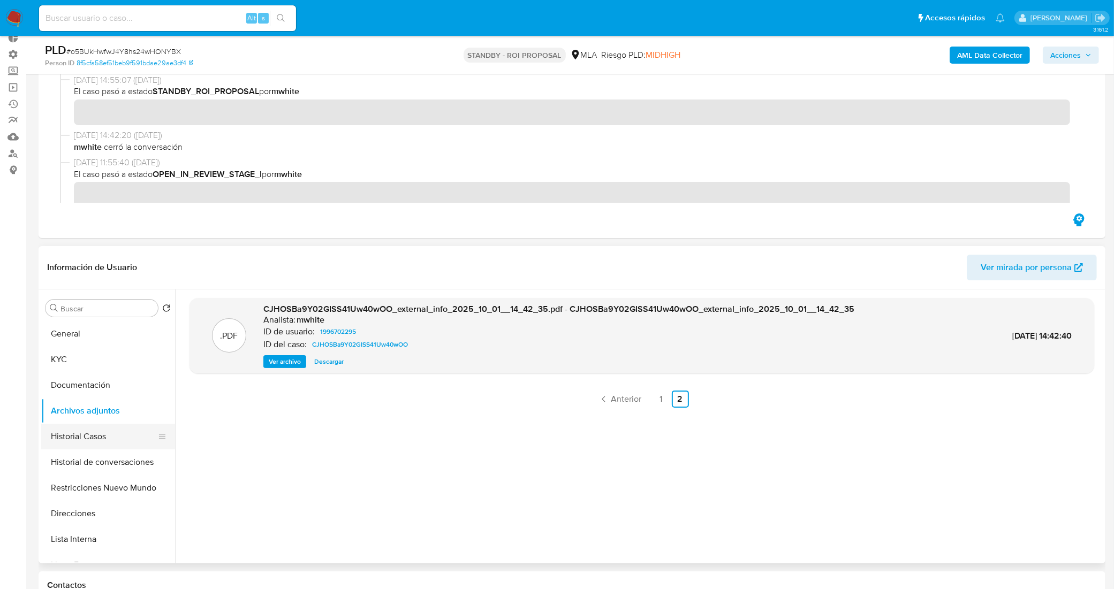
click at [88, 436] on button "Historial Casos" at bounding box center [103, 437] width 125 height 26
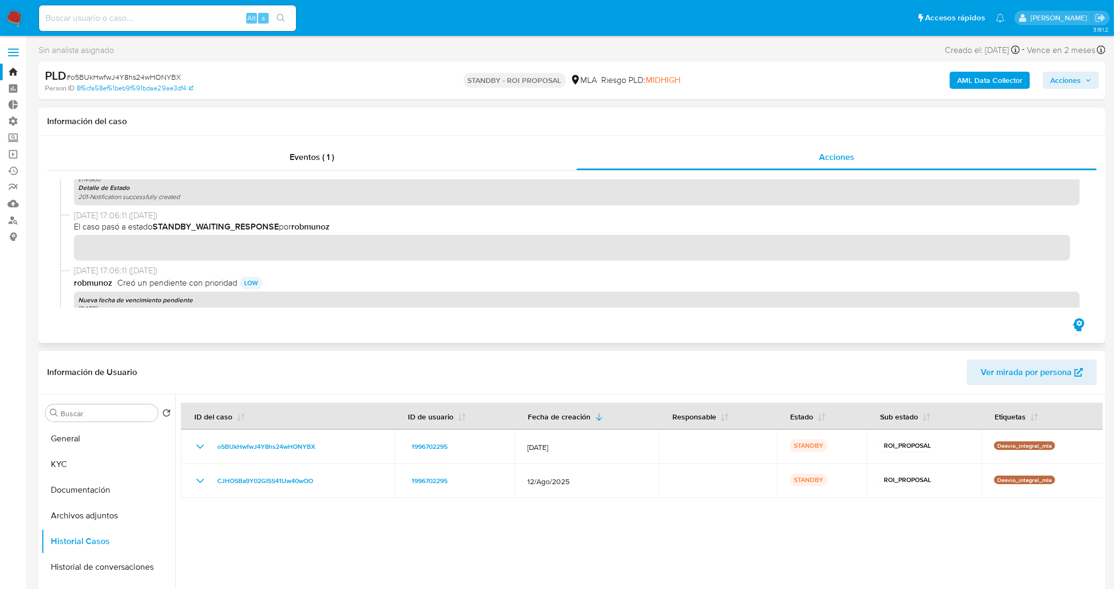
scroll to position [276, 0]
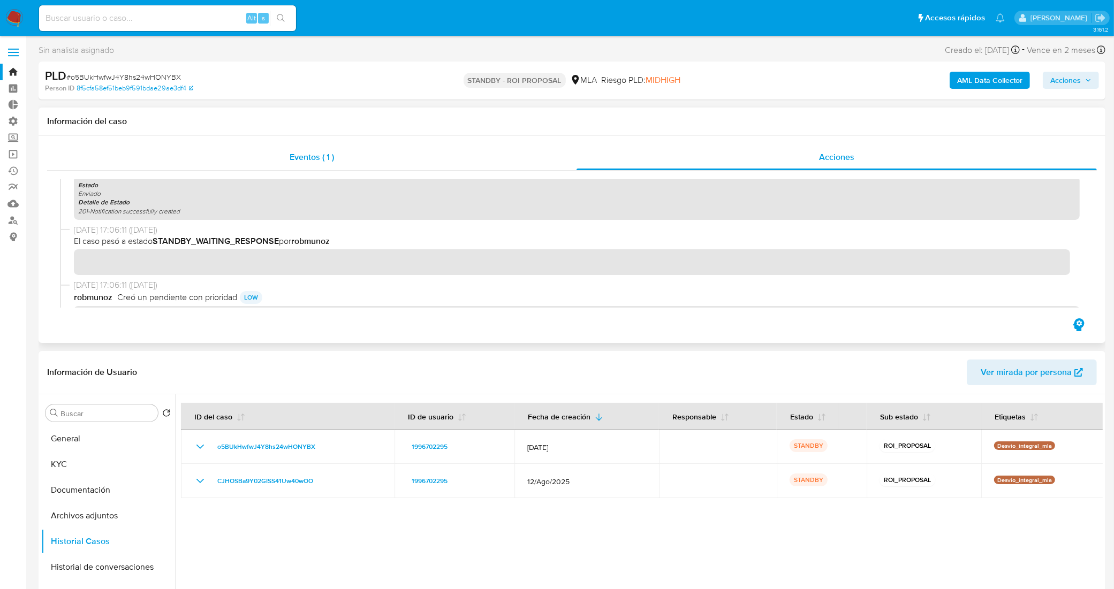
click at [400, 165] on div "Eventos ( 1 )" at bounding box center [311, 158] width 529 height 26
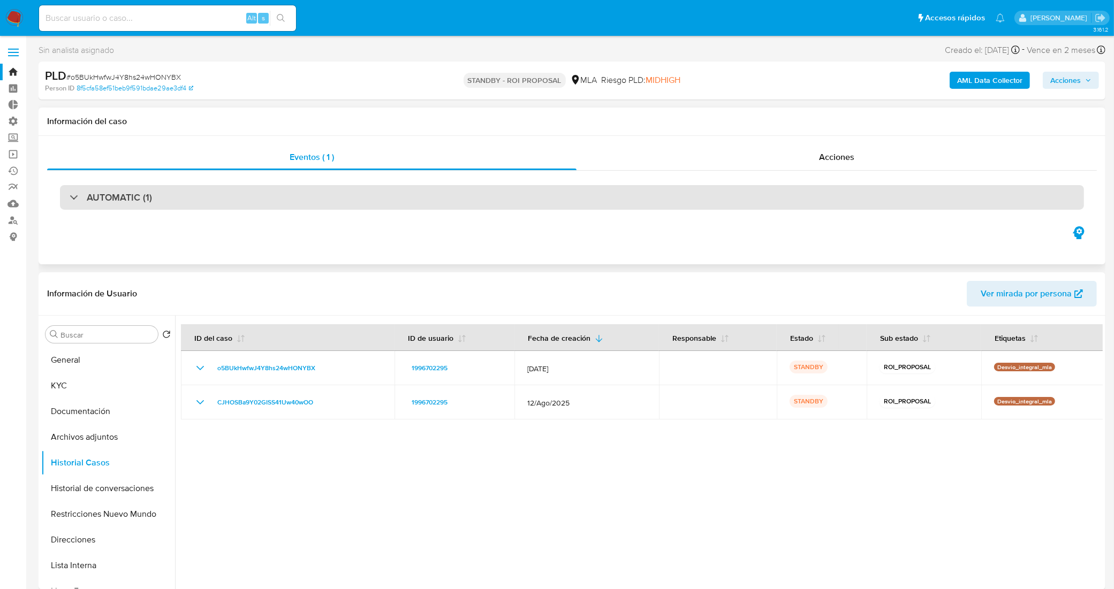
click at [281, 205] on div "AUTOMATIC (1)" at bounding box center [572, 197] width 1024 height 25
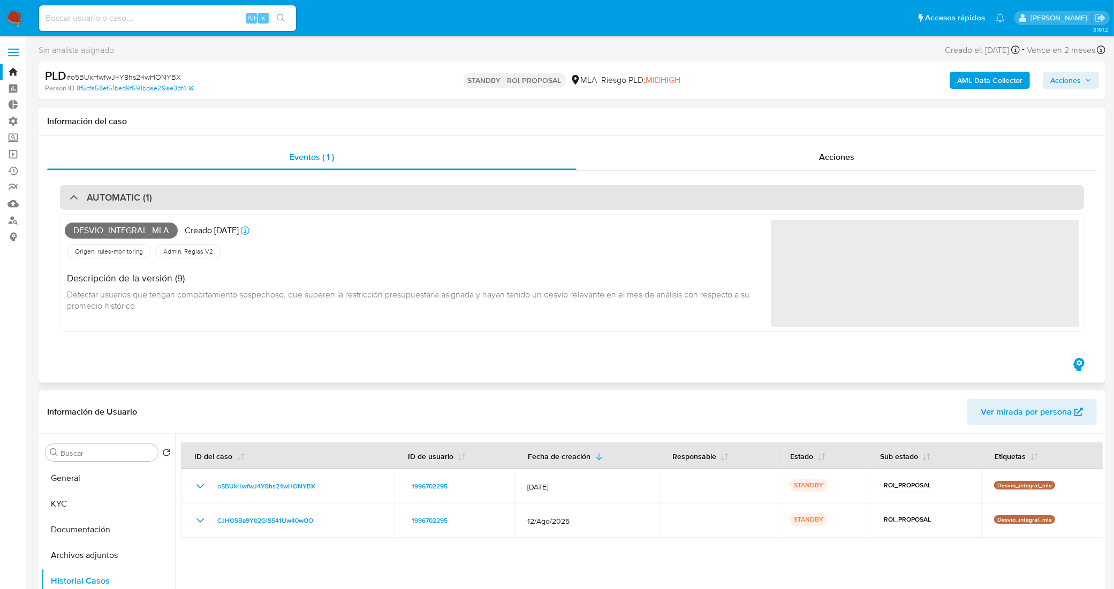
click at [240, 188] on div "AUTOMATIC (1)" at bounding box center [572, 197] width 1024 height 25
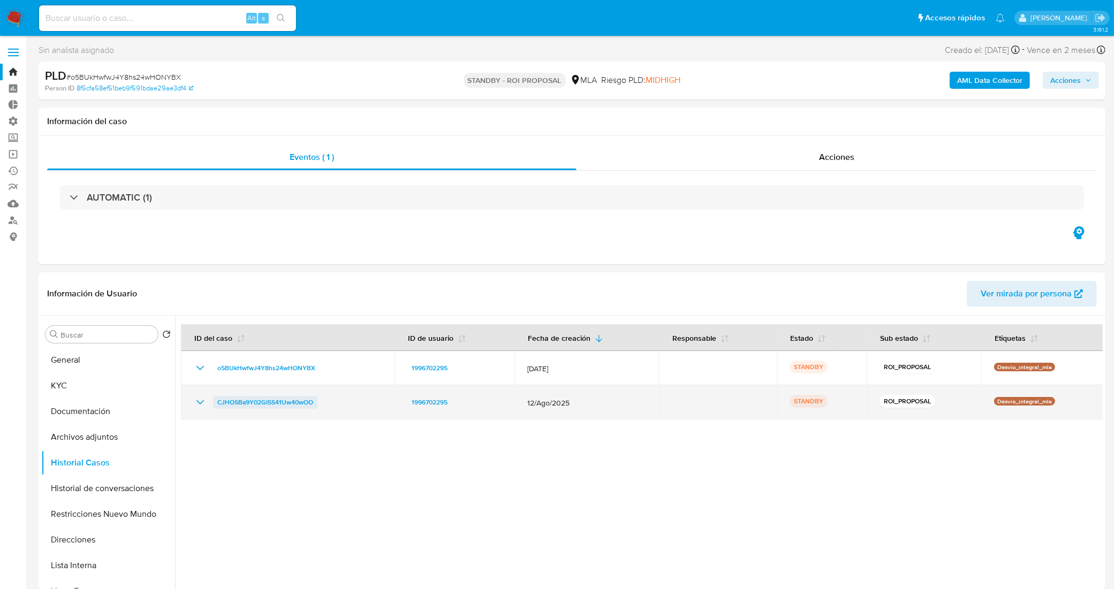
click at [298, 402] on span "CJHOSBa9Y02GISS41Uw40wOO" at bounding box center [265, 402] width 96 height 13
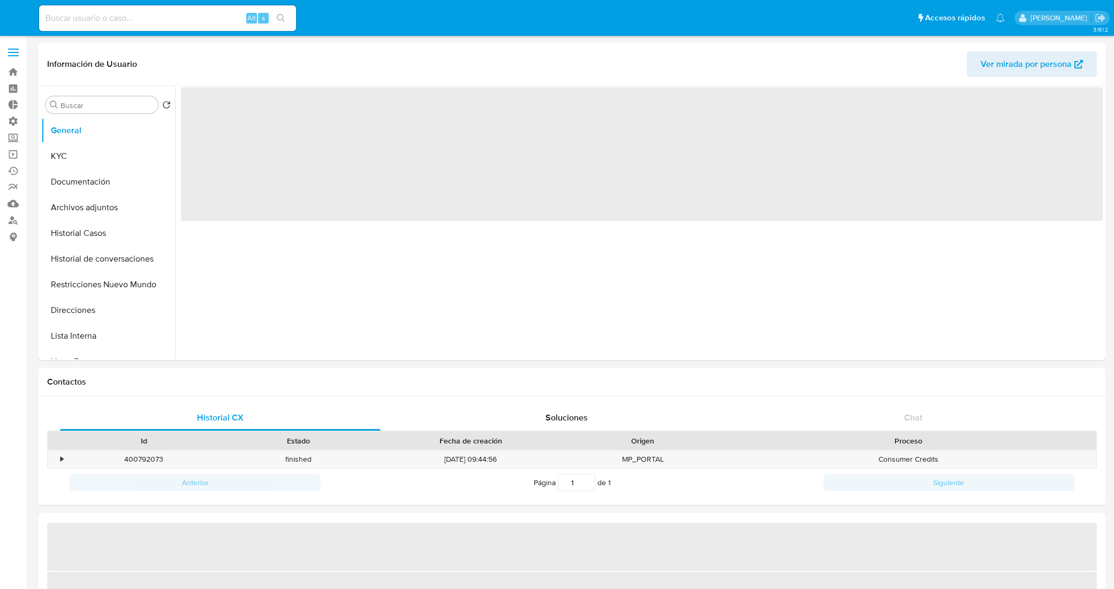
select select "10"
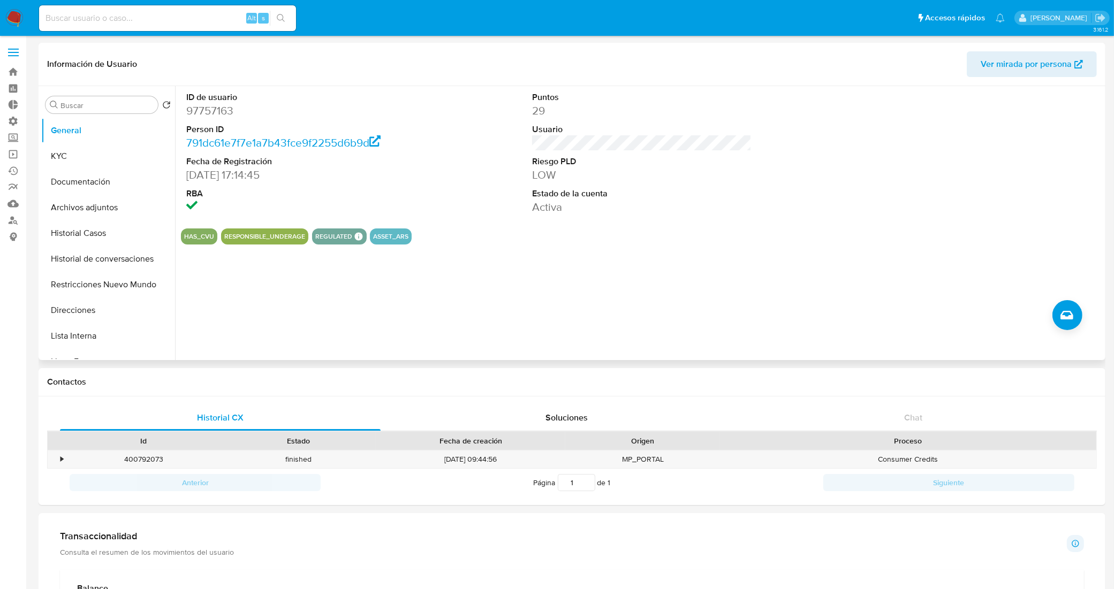
drag, startPoint x: 437, startPoint y: 222, endPoint x: 403, endPoint y: 193, distance: 44.4
click at [436, 222] on section "ID de usuario 97757163 Person ID 791dc61e7f7e1a7b43fce9f2255d6b9d Fecha de Regi…" at bounding box center [642, 165] width 922 height 158
click at [179, 20] on input at bounding box center [167, 18] width 257 height 14
paste input "RcLbtKI5BWhkEIXJSjPFKqvN"
type input "RcLbtKI5BWhkEIXJSjPFKqvN"
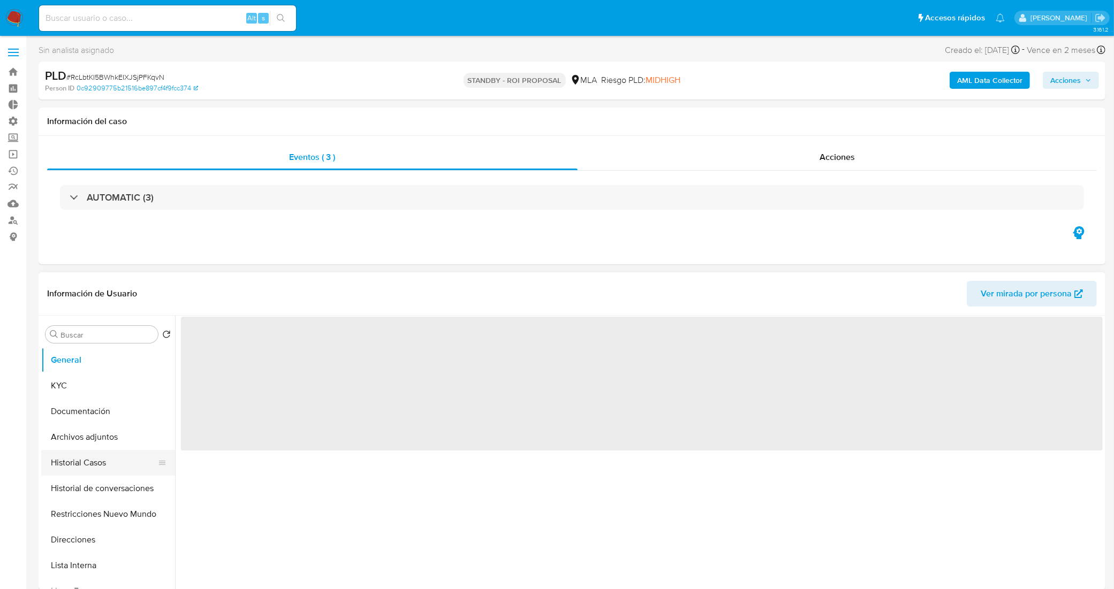
click at [91, 468] on button "Historial Casos" at bounding box center [103, 463] width 125 height 26
select select "10"
click at [783, 156] on div "Acciones" at bounding box center [836, 158] width 520 height 26
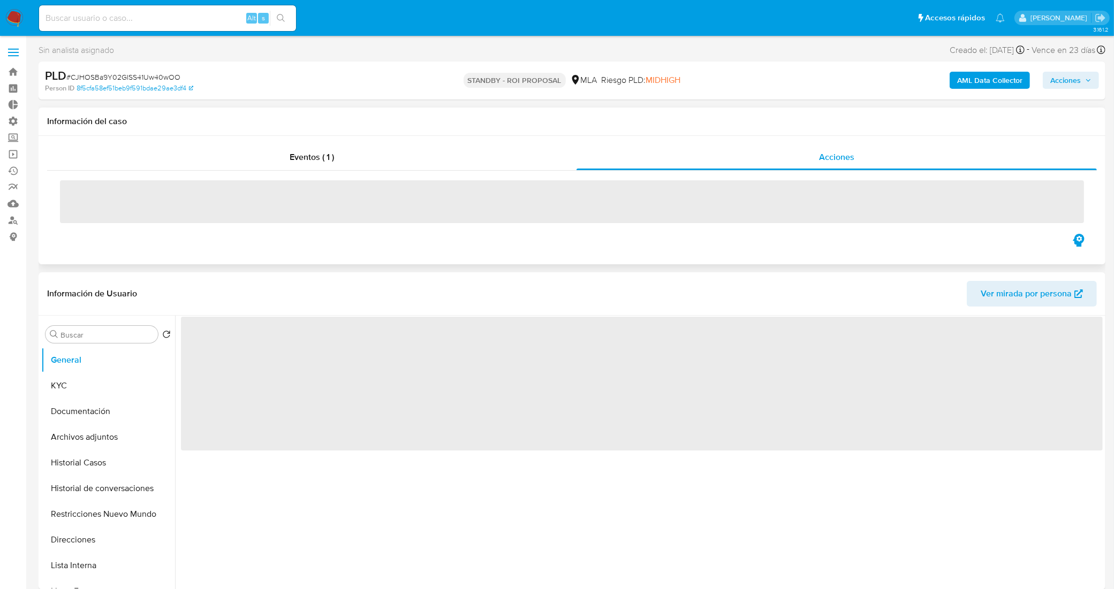
select select "10"
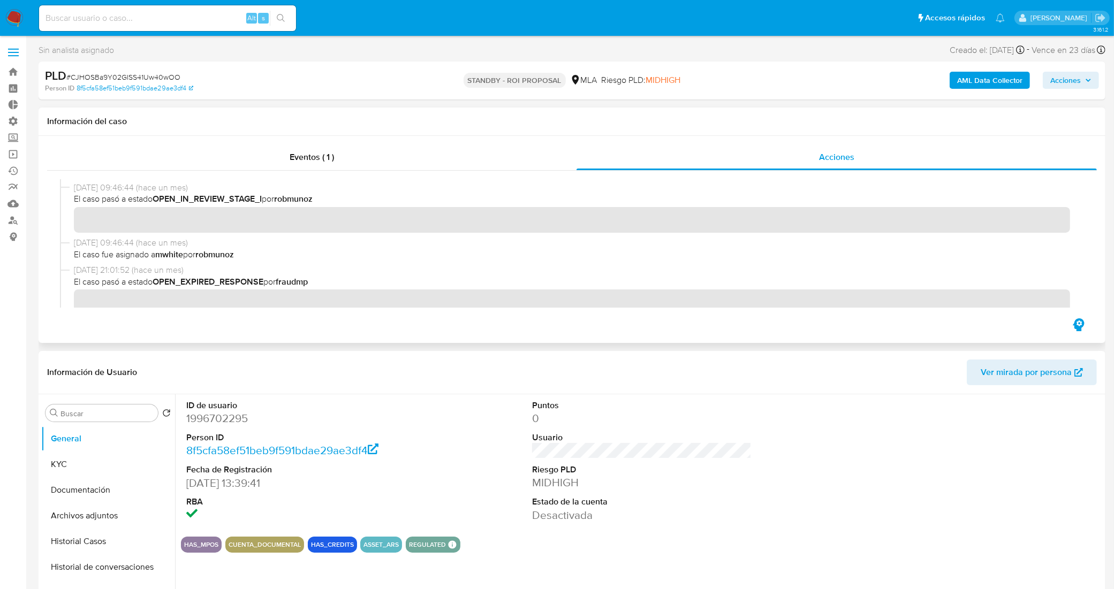
scroll to position [632, 0]
